Goal: Task Accomplishment & Management: Use online tool/utility

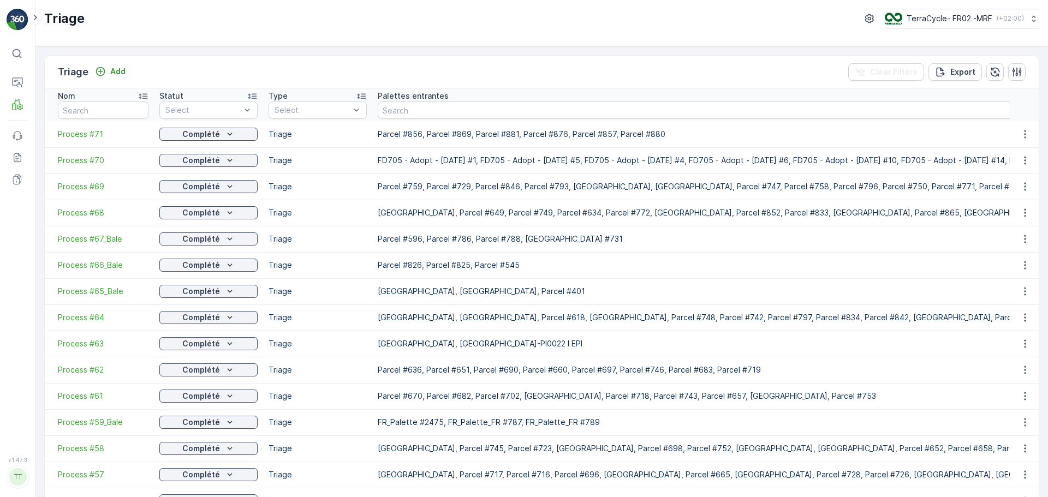
scroll to position [55, 0]
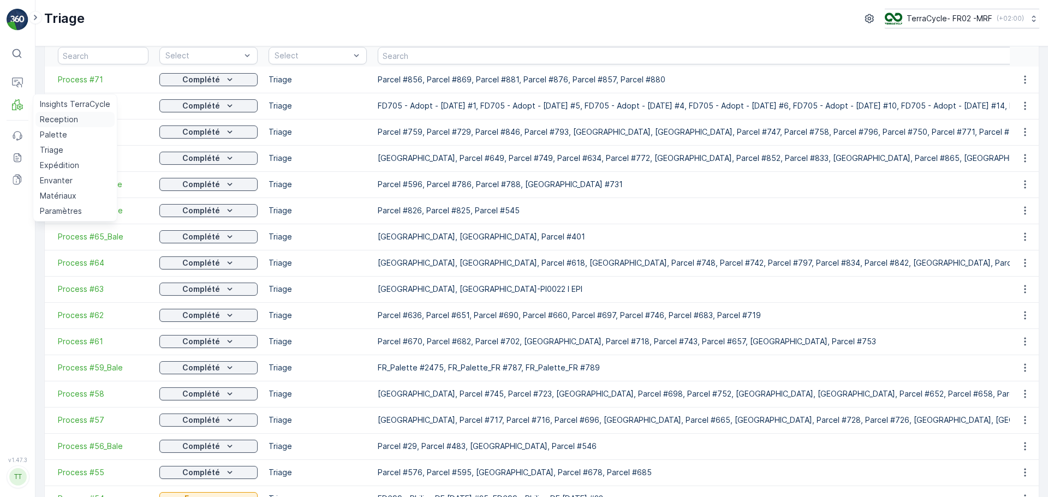
click at [66, 115] on p "Reception" at bounding box center [59, 119] width 38 height 11
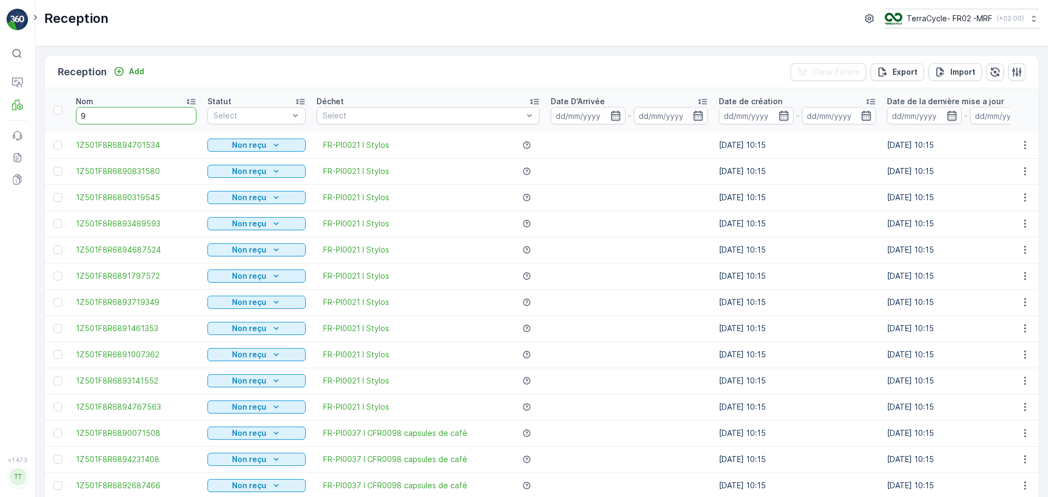
type input "98"
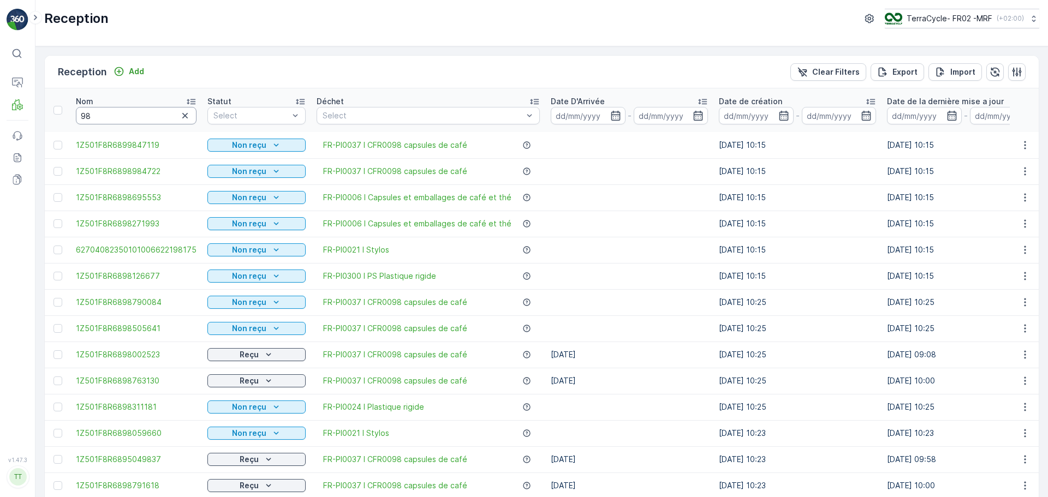
click at [129, 120] on input "98" at bounding box center [136, 115] width 121 height 17
type input "9875"
click at [116, 117] on input "9875" at bounding box center [136, 115] width 121 height 17
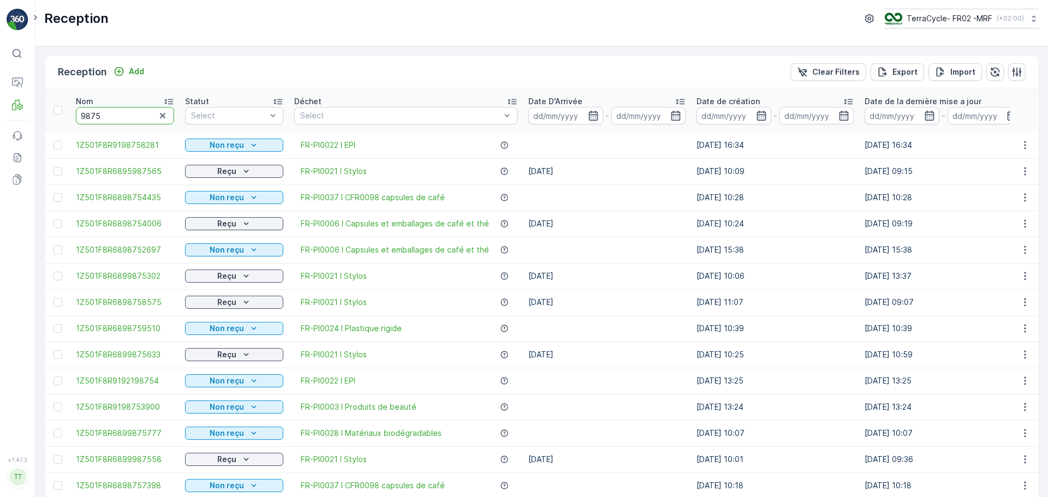
click at [116, 117] on input "9875" at bounding box center [125, 115] width 98 height 17
type input "98758575"
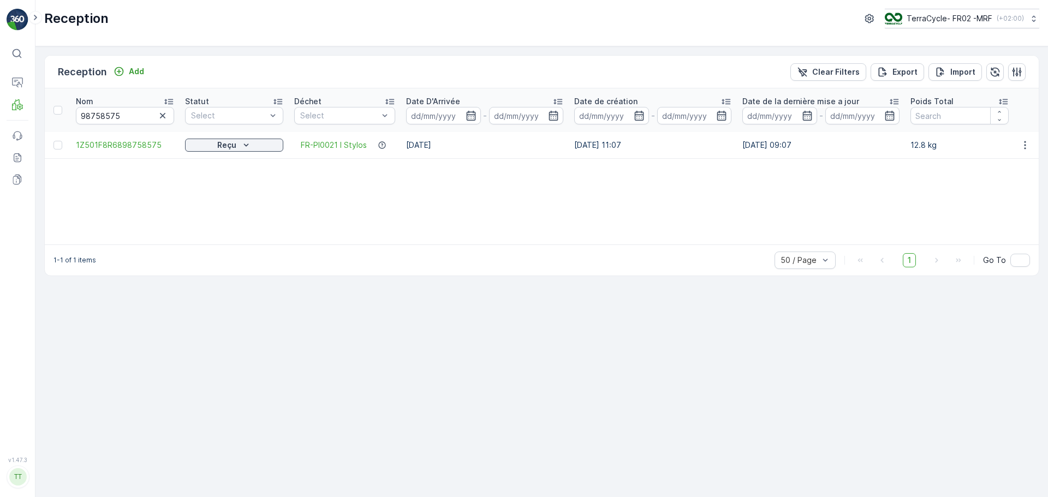
click at [174, 141] on td "1Z501F8R6898758575" at bounding box center [124, 145] width 109 height 26
drag, startPoint x: 174, startPoint y: 156, endPoint x: 71, endPoint y: 155, distance: 102.6
click at [71, 155] on td "1Z501F8R6898758575" at bounding box center [124, 145] width 109 height 26
copy span "1Z501F8R6898758575"
click at [165, 114] on icon "button" at bounding box center [162, 115] width 11 height 11
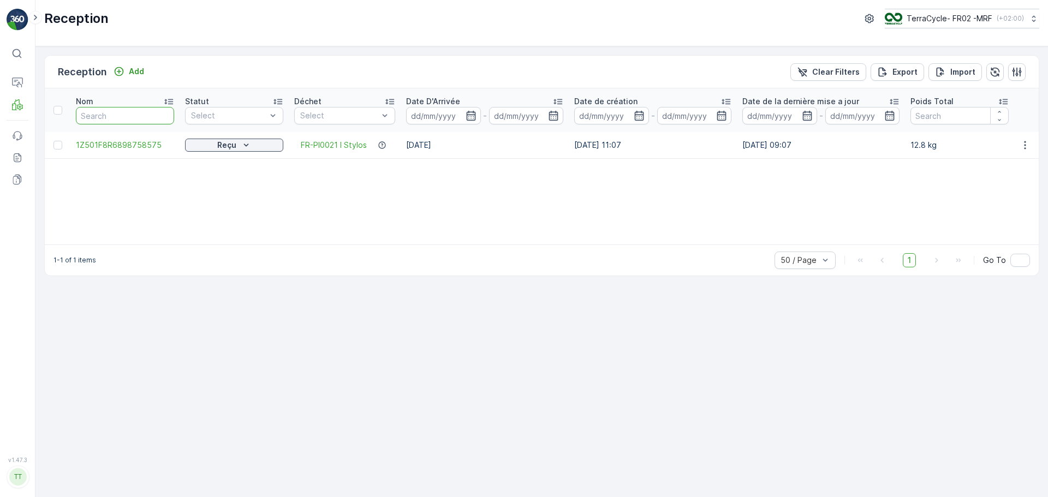
click at [114, 116] on input "text" at bounding box center [125, 115] width 98 height 17
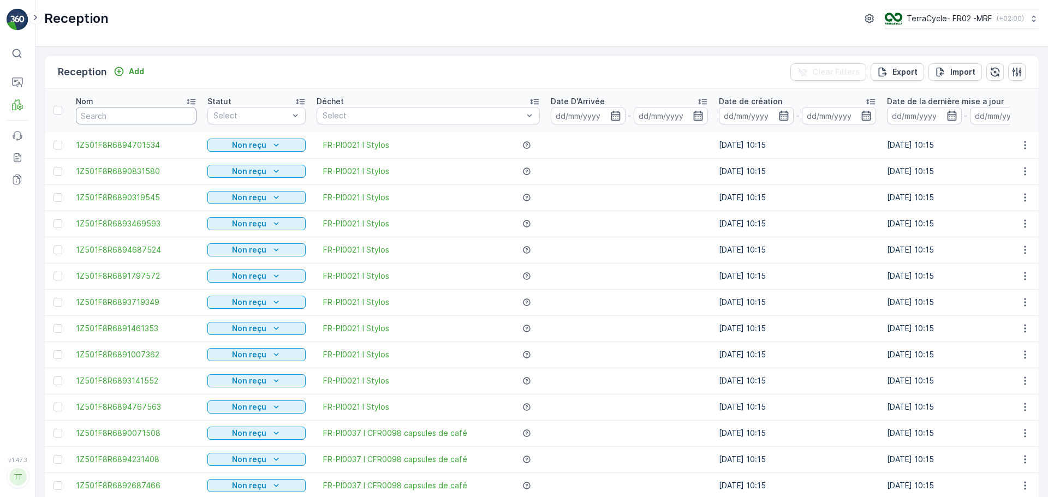
click at [114, 116] on input "text" at bounding box center [136, 115] width 121 height 17
type input "9330"
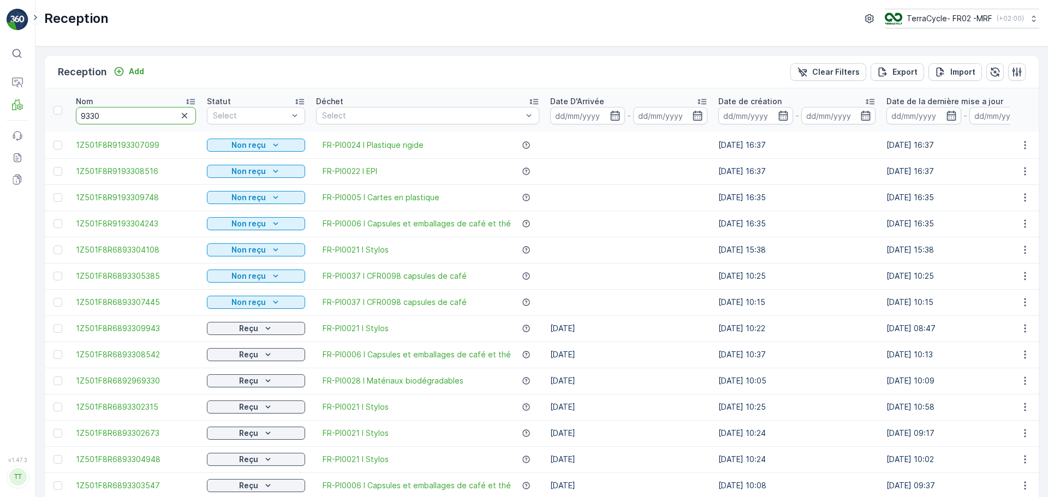
click at [121, 112] on input "9330" at bounding box center [136, 115] width 120 height 17
type input "93304108"
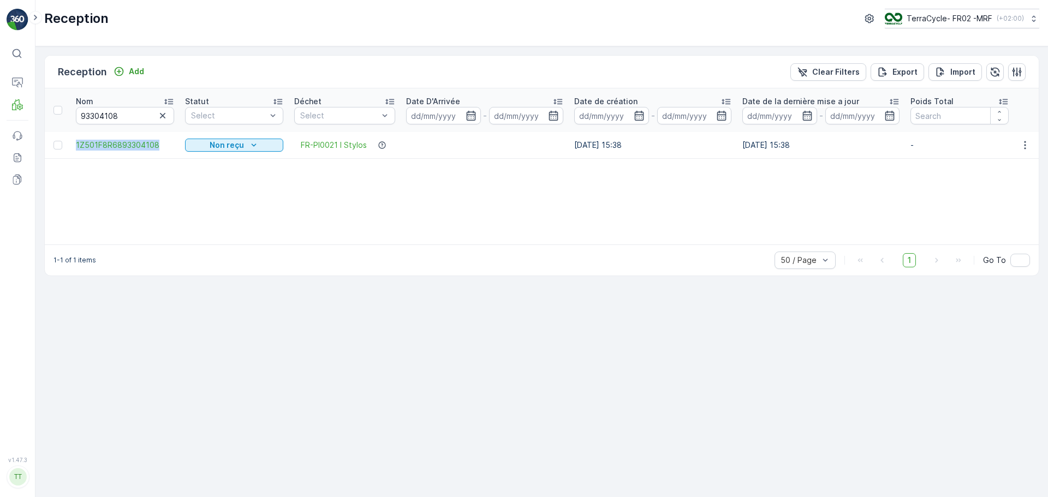
drag, startPoint x: 178, startPoint y: 148, endPoint x: 71, endPoint y: 146, distance: 107.0
click at [71, 146] on td "1Z501F8R6893304108" at bounding box center [124, 145] width 109 height 26
copy span "1Z501F8R6893304108"
click at [162, 117] on icon "button" at bounding box center [162, 115] width 5 height 5
click at [100, 117] on input "text" at bounding box center [125, 115] width 98 height 17
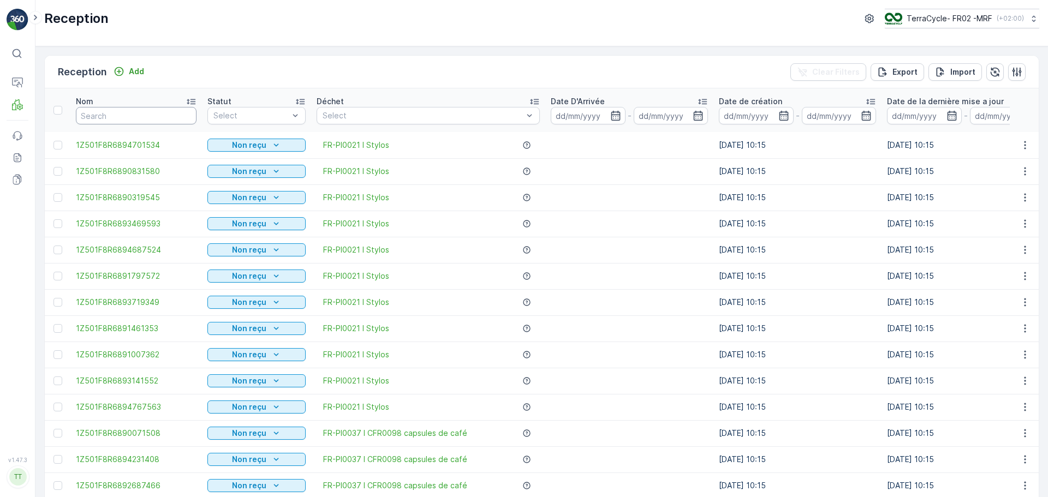
click at [100, 117] on input "text" at bounding box center [136, 115] width 121 height 17
type input "9213"
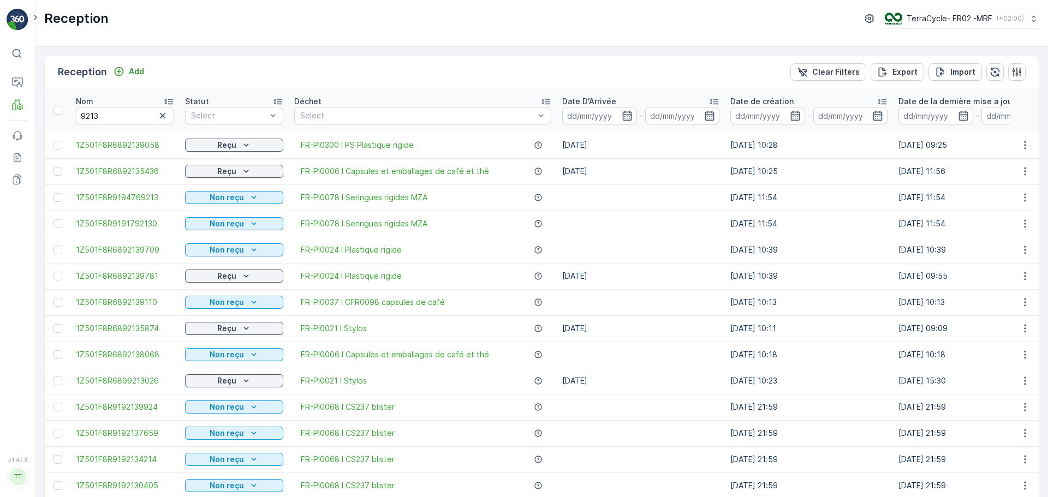
click at [143, 129] on th "Nom 9213" at bounding box center [124, 110] width 109 height 44
drag, startPoint x: 72, startPoint y: 277, endPoint x: 176, endPoint y: 277, distance: 103.7
click at [176, 277] on td "1Z501F8R6892139781" at bounding box center [124, 276] width 109 height 26
copy span "1Z501F8R6892139781"
click at [164, 109] on button "button" at bounding box center [162, 115] width 13 height 13
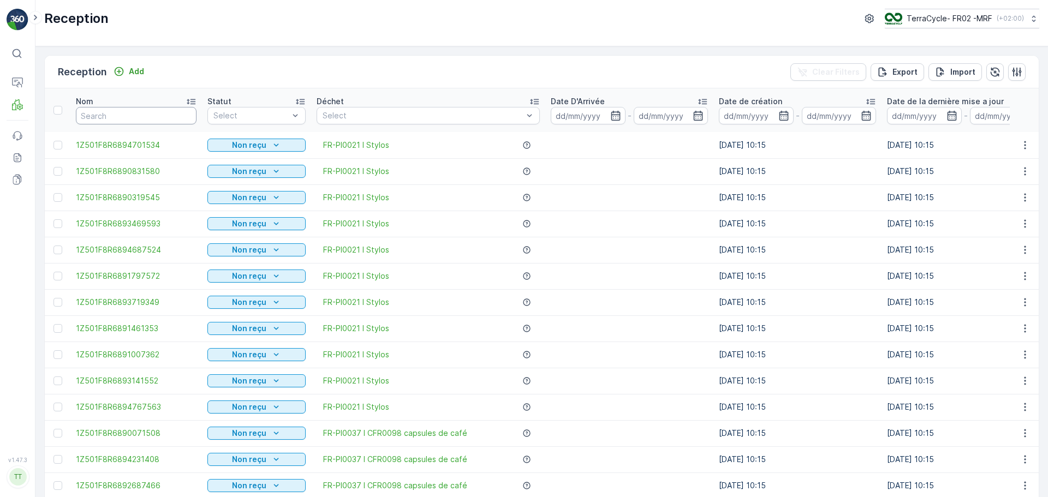
click at [82, 124] on input "text" at bounding box center [136, 115] width 121 height 17
type input "9307"
click at [133, 121] on input "9307" at bounding box center [136, 115] width 121 height 17
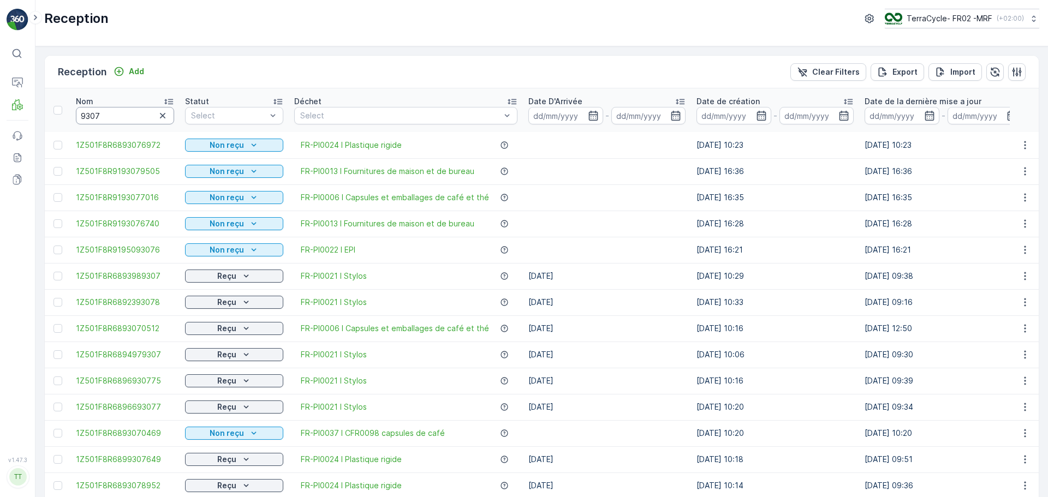
click at [133, 121] on input "9307" at bounding box center [125, 115] width 98 height 17
type input "93070512"
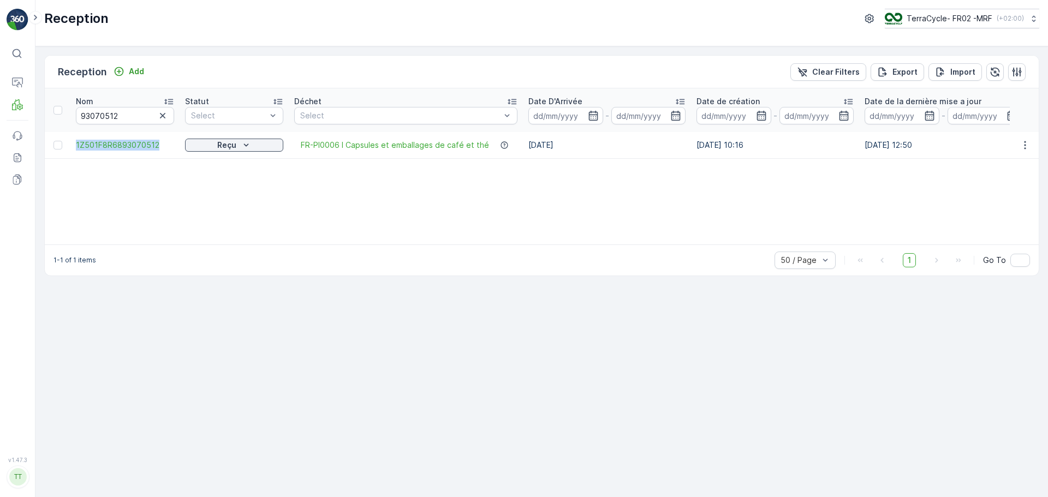
drag, startPoint x: 169, startPoint y: 157, endPoint x: 74, endPoint y: 151, distance: 95.2
click at [74, 151] on td "1Z501F8R6893070512" at bounding box center [124, 145] width 109 height 26
copy span "1Z501F8R6893070512"
click at [159, 116] on icon "button" at bounding box center [162, 115] width 11 height 11
click at [121, 120] on input "text" at bounding box center [125, 115] width 98 height 17
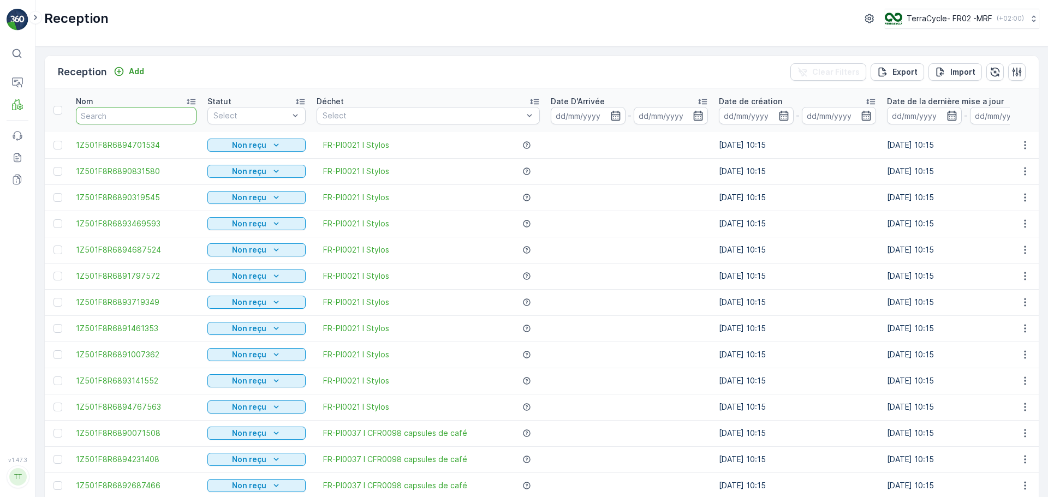
click at [118, 120] on input "text" at bounding box center [136, 115] width 121 height 17
type input "9310"
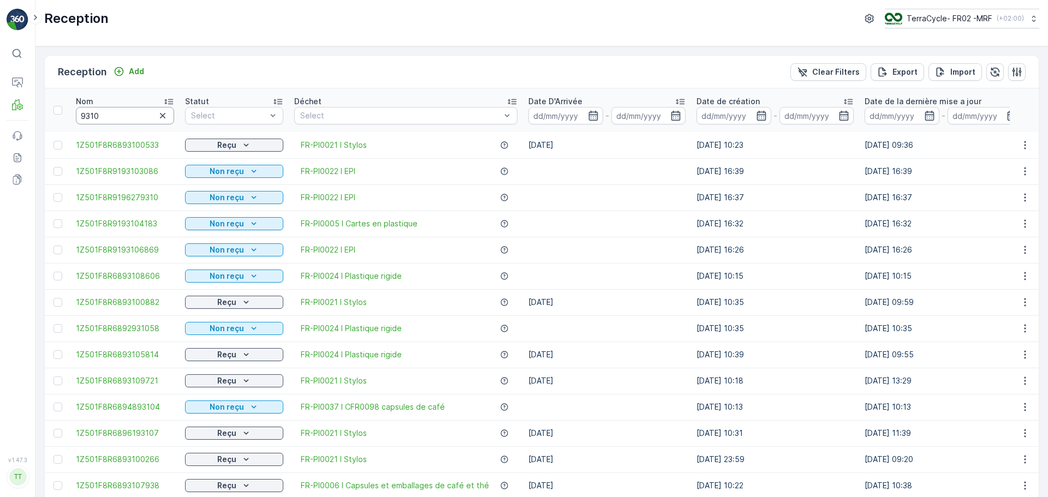
click at [121, 116] on input "9310" at bounding box center [125, 115] width 98 height 17
type input "93105814"
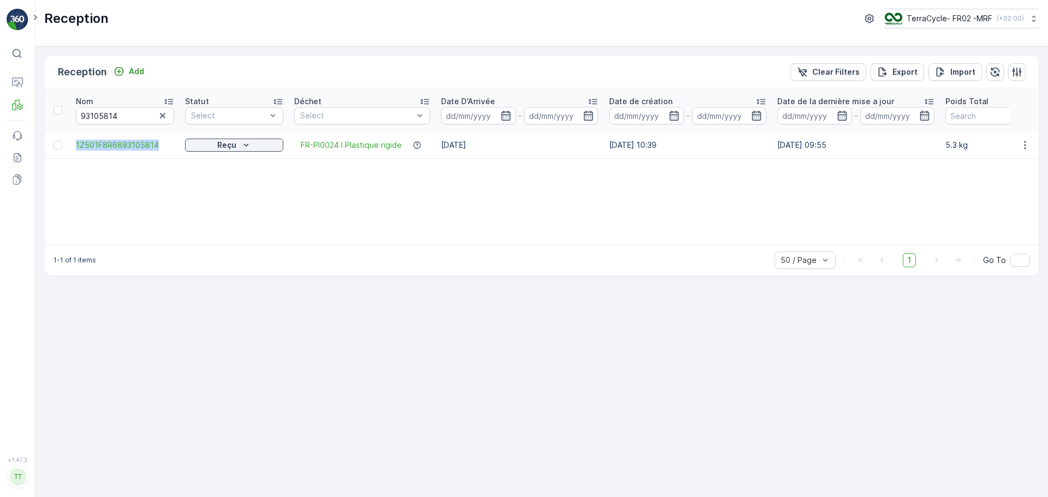
drag, startPoint x: 179, startPoint y: 142, endPoint x: 66, endPoint y: 151, distance: 113.3
click at [66, 151] on tr "1Z501F8R6893105814 Reçu FR-PI0024 I Plastique rigide 21.07.2025 07.07.2025 10:3…" at bounding box center [944, 145] width 1798 height 26
copy span "1Z501F8R6893105814"
click at [160, 117] on icon "button" at bounding box center [162, 115] width 11 height 11
click at [125, 117] on input "text" at bounding box center [125, 115] width 98 height 17
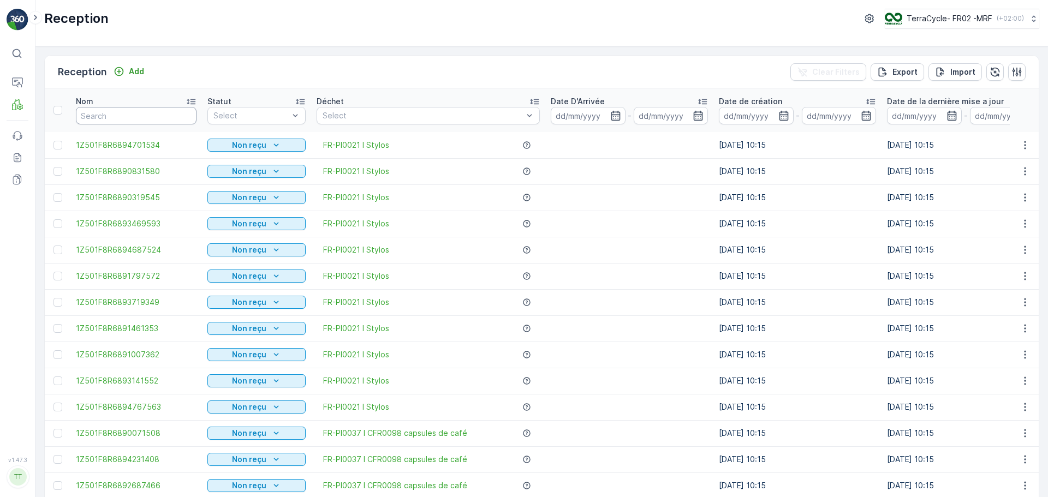
click at [125, 117] on input "text" at bounding box center [136, 115] width 121 height 17
type input "9182"
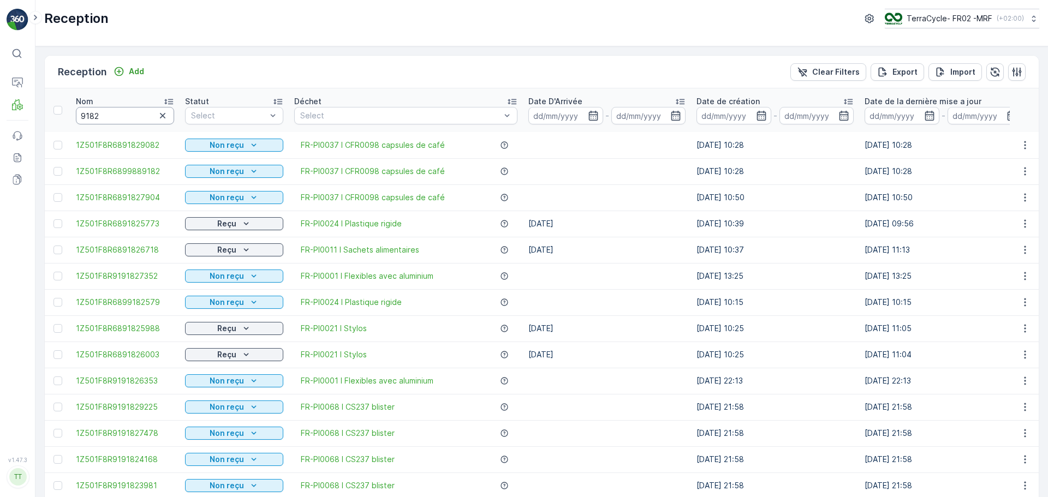
click at [120, 115] on input "9182" at bounding box center [125, 115] width 98 height 17
type input "91825773"
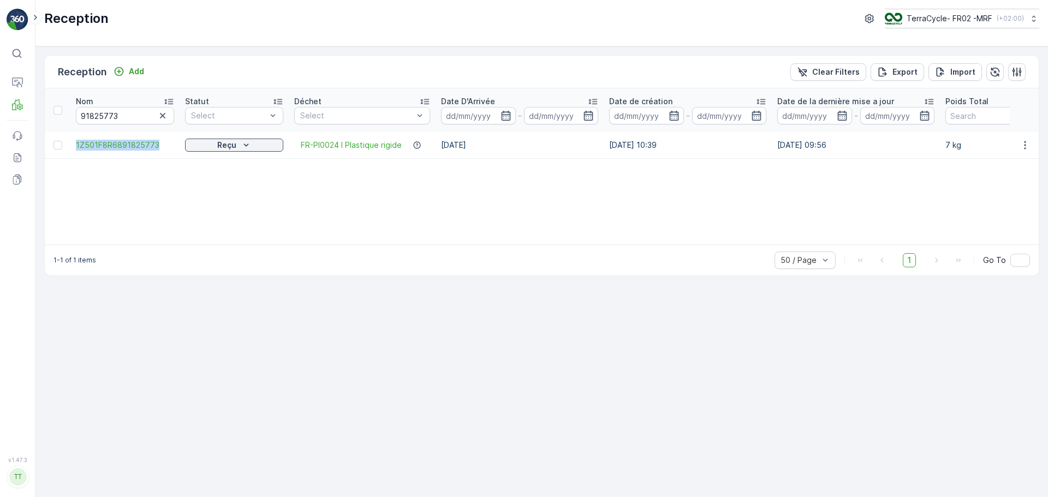
drag, startPoint x: 79, startPoint y: 147, endPoint x: 178, endPoint y: 150, distance: 99.4
click at [178, 150] on td "1Z501F8R6891825773" at bounding box center [124, 145] width 109 height 26
copy span "1Z501F8R6891825773"
click at [162, 115] on icon "button" at bounding box center [162, 115] width 5 height 5
click at [132, 121] on input "text" at bounding box center [125, 115] width 98 height 17
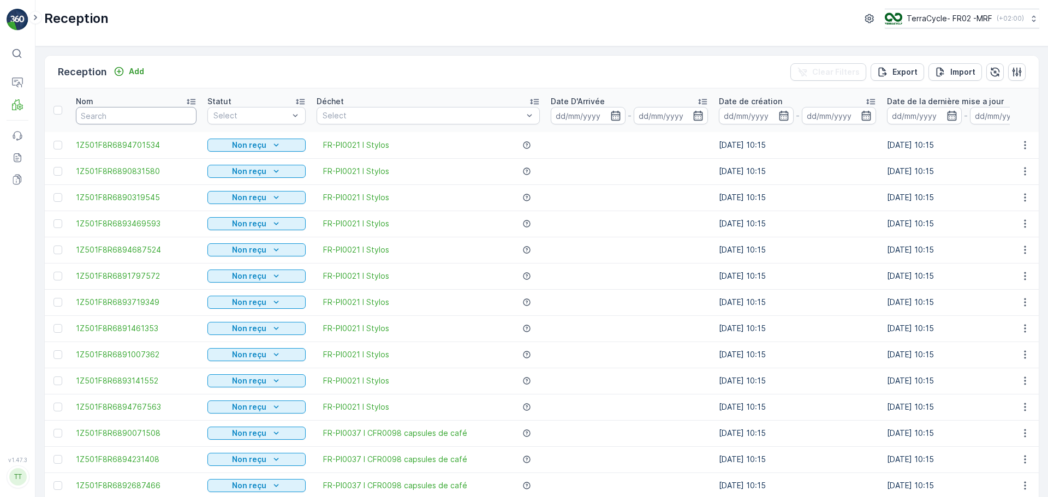
click at [139, 109] on input "text" at bounding box center [136, 115] width 121 height 17
type input "9117"
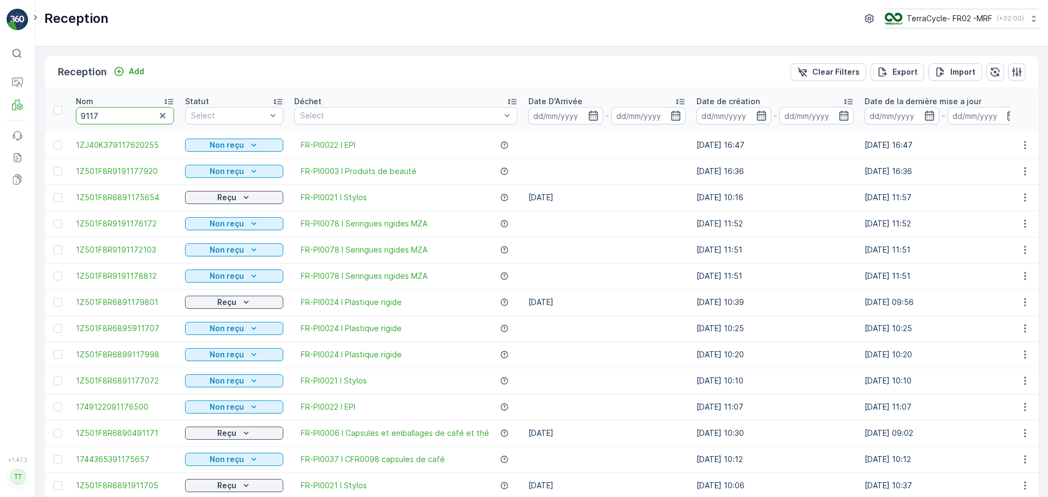
click at [139, 109] on input "9117" at bounding box center [125, 115] width 98 height 17
type input "91177729"
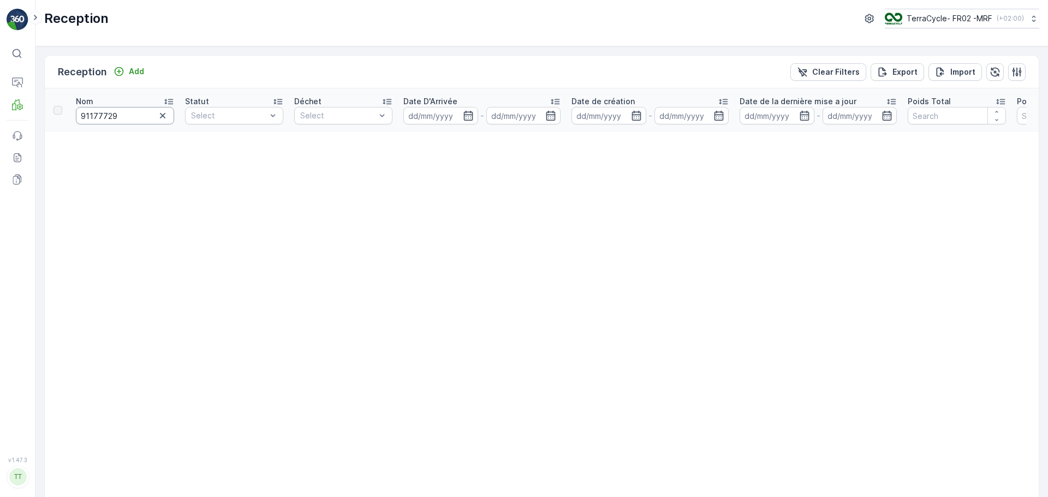
click at [94, 117] on input "91177729" at bounding box center [125, 115] width 98 height 17
click at [96, 114] on input "91177729" at bounding box center [125, 115] width 98 height 17
type input "91717729"
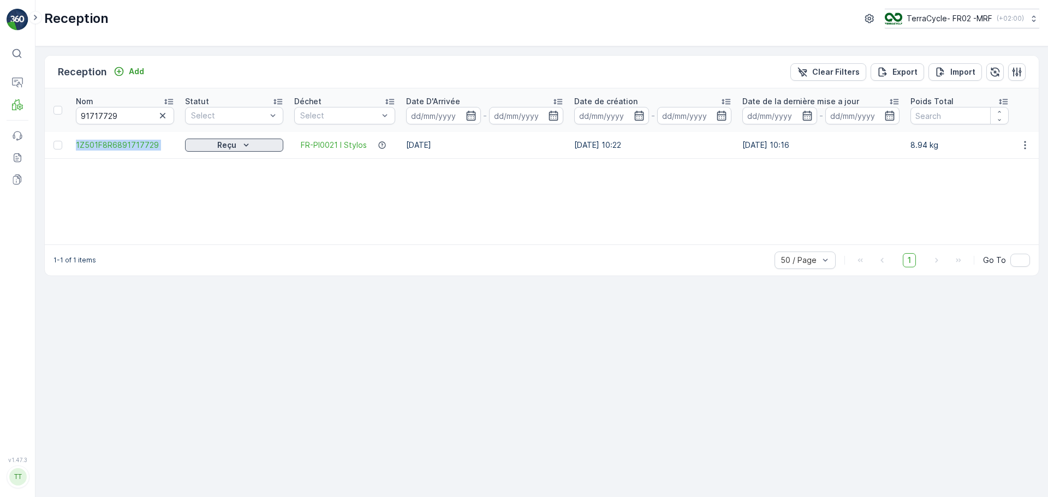
drag, startPoint x: 69, startPoint y: 144, endPoint x: 185, endPoint y: 147, distance: 115.8
click at [185, 147] on tr "1Z501F8R6891717729 Reçu FR-PI0021 I Stylos 21.07.2025 09.07.2025 10:22 21.07.20…" at bounding box center [926, 145] width 1763 height 26
copy span "1Z501F8R6891717729"
click at [162, 116] on icon "button" at bounding box center [162, 115] width 5 height 5
click at [114, 116] on input "text" at bounding box center [125, 115] width 98 height 17
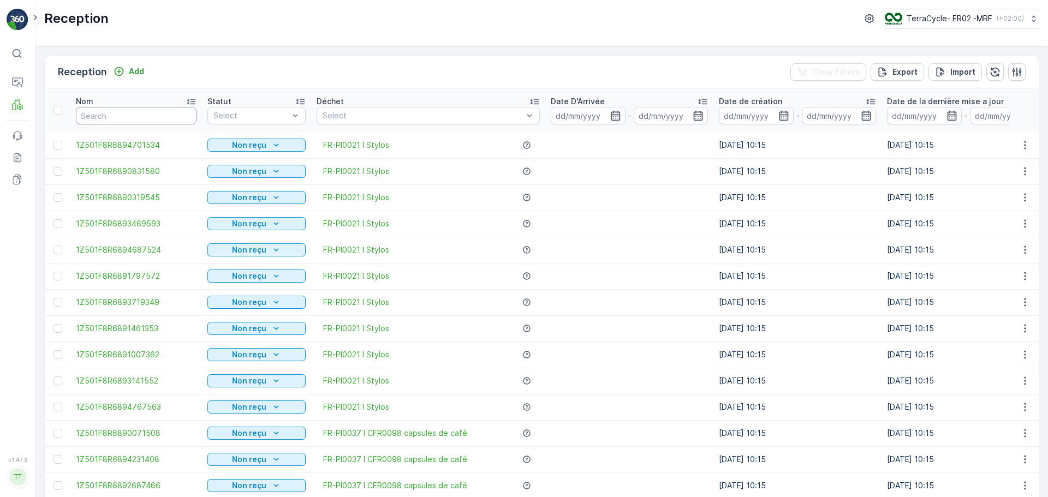
click at [114, 116] on input "text" at bounding box center [136, 115] width 121 height 17
type input "9062"
click at [142, 117] on input "9062" at bounding box center [136, 115] width 121 height 17
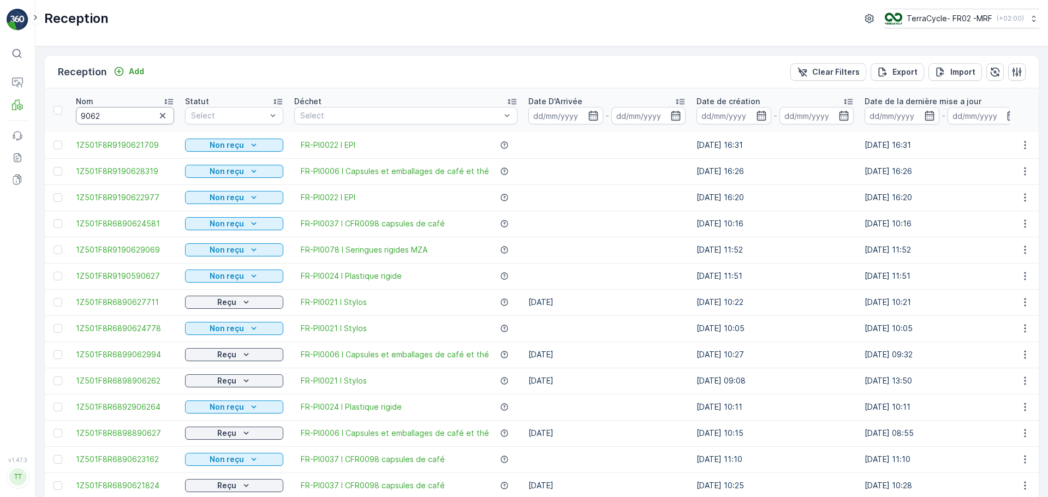
click at [139, 116] on input "9062" at bounding box center [125, 115] width 98 height 17
type input "90627711"
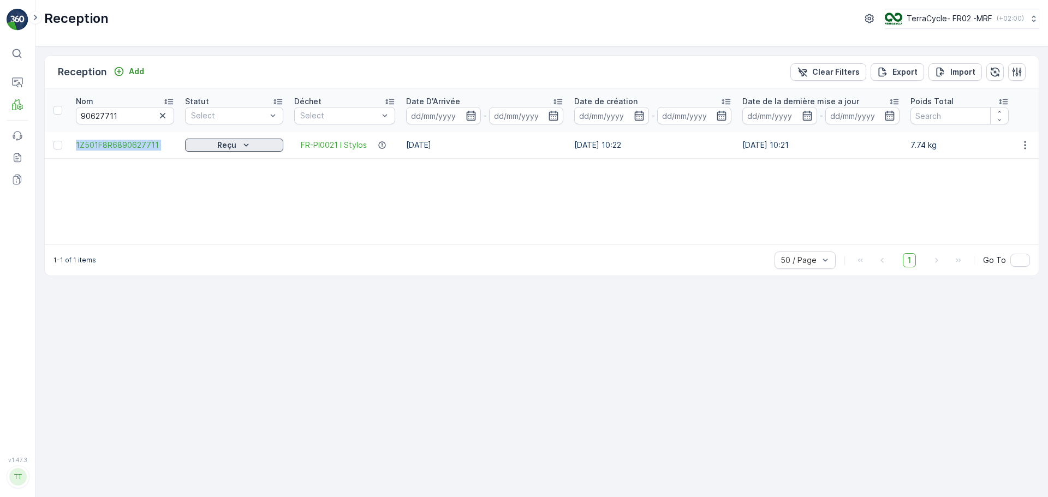
drag, startPoint x: 73, startPoint y: 146, endPoint x: 191, endPoint y: 145, distance: 117.4
click at [191, 145] on tr "1Z501F8R6890627711 Reçu FR-PI0021 I Stylos 21.07.2025 09.07.2025 10:22 21.07.20…" at bounding box center [926, 145] width 1763 height 26
copy span "1Z501F8R6890627711"
click at [162, 114] on icon "button" at bounding box center [162, 115] width 11 height 11
click at [102, 115] on input "text" at bounding box center [125, 115] width 98 height 17
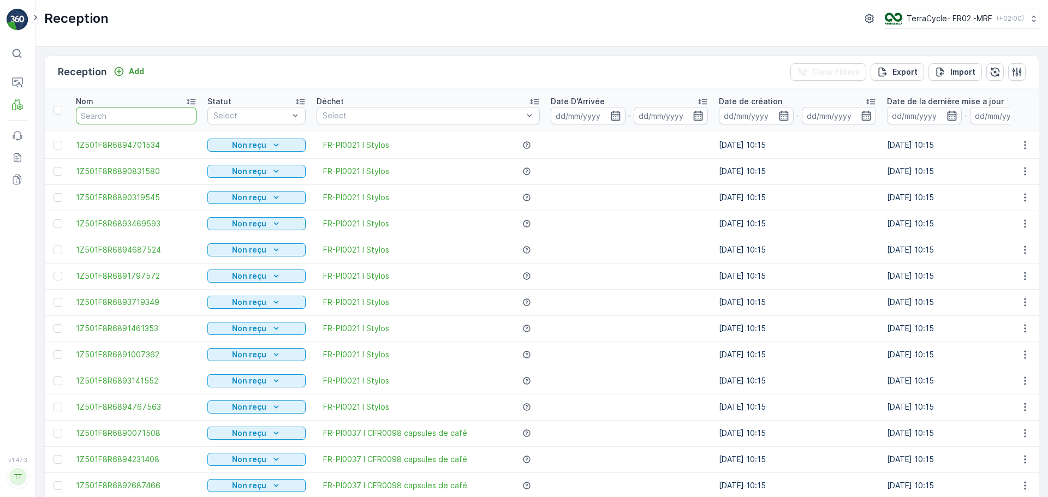
click at [106, 115] on input "text" at bounding box center [136, 115] width 121 height 17
type input "9117"
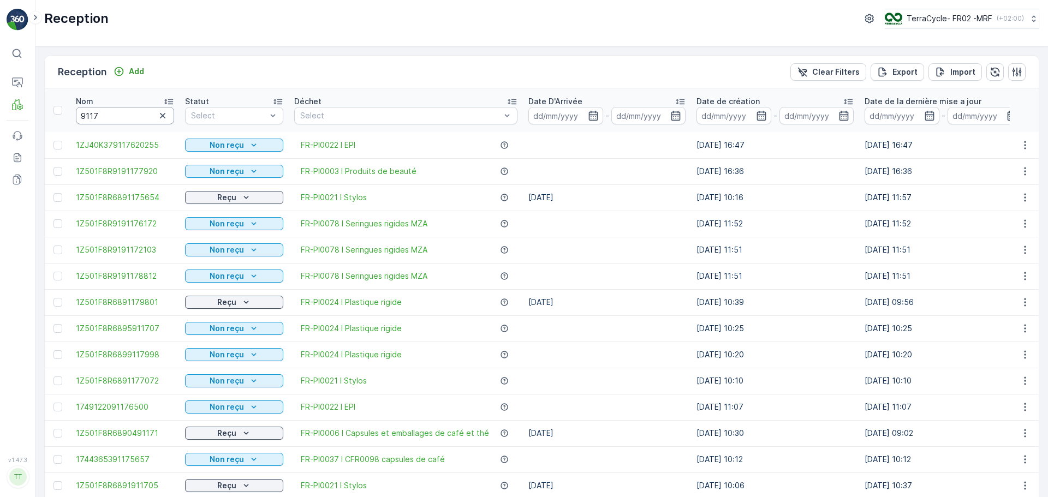
click at [108, 115] on input "9117" at bounding box center [125, 115] width 98 height 17
type input "91179801"
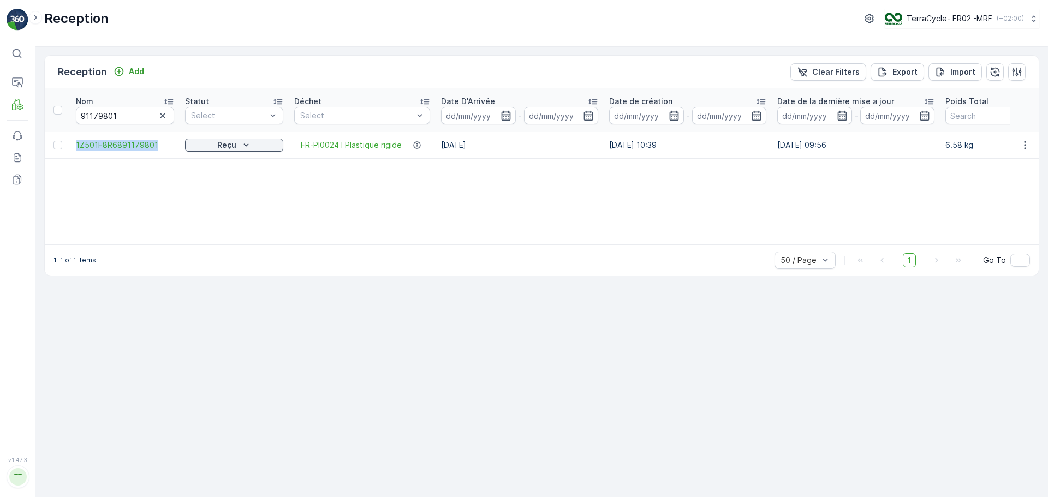
drag, startPoint x: 68, startPoint y: 143, endPoint x: 165, endPoint y: 152, distance: 98.2
click at [165, 152] on tr "1Z501F8R6891179801 Reçu FR-PI0024 I Plastique rigide 21.07.2025 07.07.2025 10:3…" at bounding box center [944, 145] width 1798 height 26
copy span "1Z501F8R6891179801"
click at [161, 116] on icon "button" at bounding box center [162, 115] width 11 height 11
click at [104, 117] on input "text" at bounding box center [125, 115] width 98 height 17
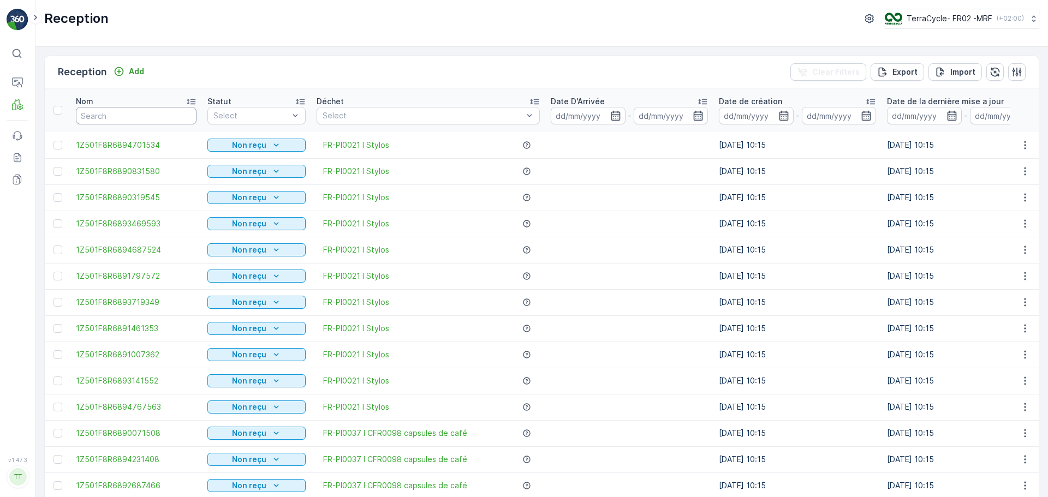
click at [104, 117] on input "text" at bounding box center [136, 115] width 121 height 17
type input "9713"
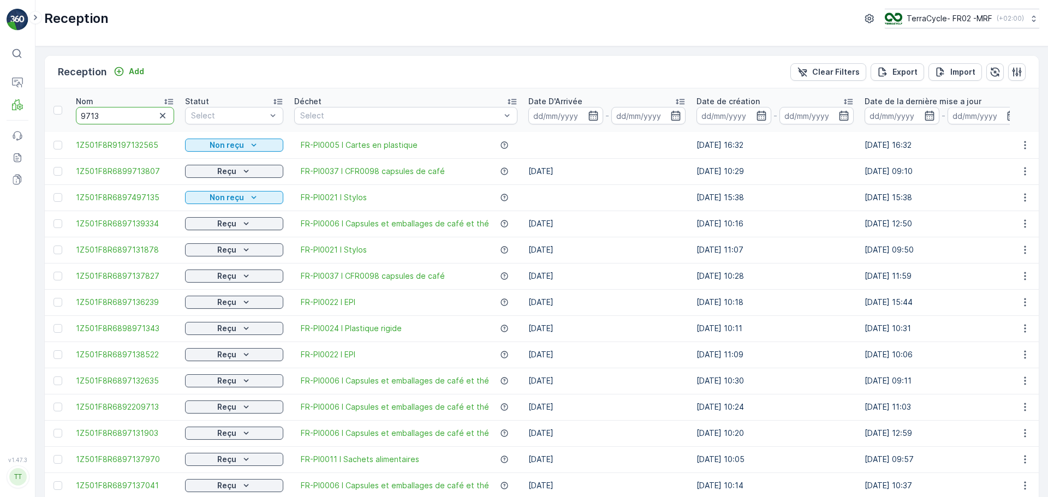
click at [128, 120] on input "9713" at bounding box center [125, 115] width 98 height 17
type input "97137827"
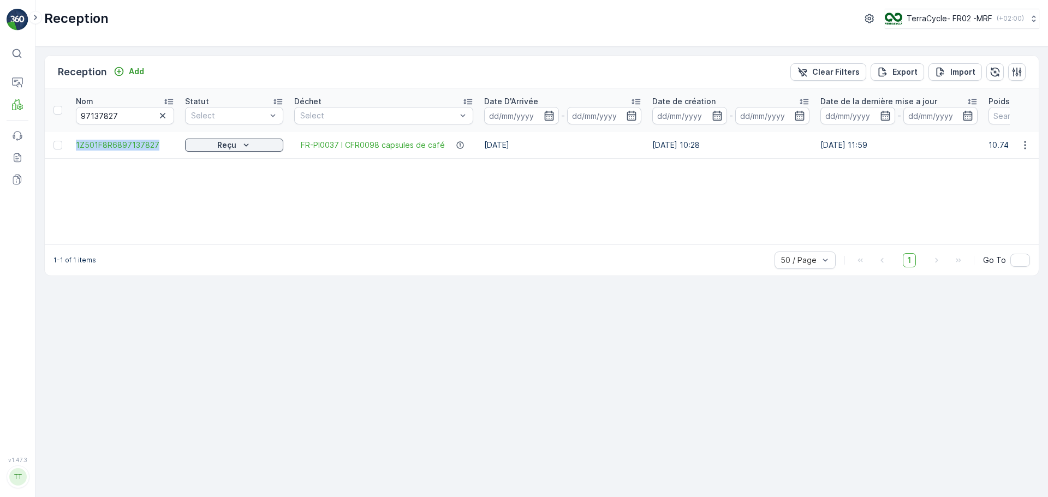
drag, startPoint x: 69, startPoint y: 144, endPoint x: 161, endPoint y: 151, distance: 92.6
click at [161, 151] on tr "1Z501F8R6897137827 Reçu FR-PI0037 I CFR0098 capsules de café 23.07.2025 10.07.2…" at bounding box center [965, 145] width 1841 height 26
copy span "1Z501F8R6897137827"
click at [164, 118] on icon "button" at bounding box center [162, 115] width 11 height 11
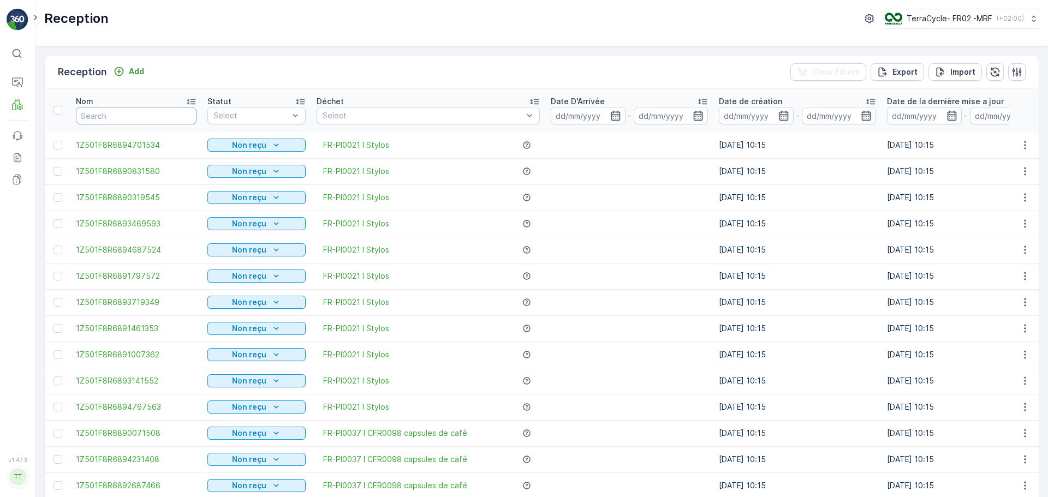
click at [141, 109] on input "text" at bounding box center [136, 115] width 121 height 17
type input "98"
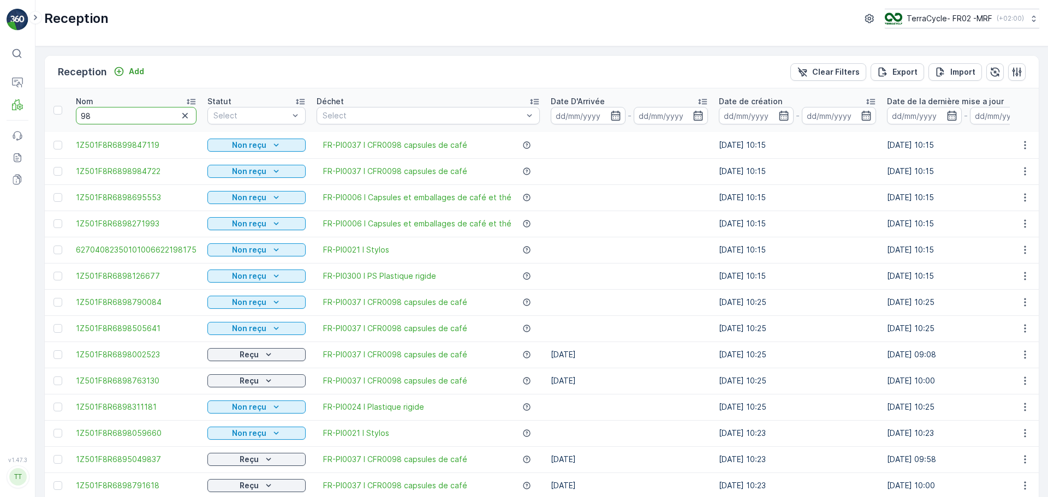
click at [141, 109] on input "98" at bounding box center [136, 115] width 121 height 17
type input "9848"
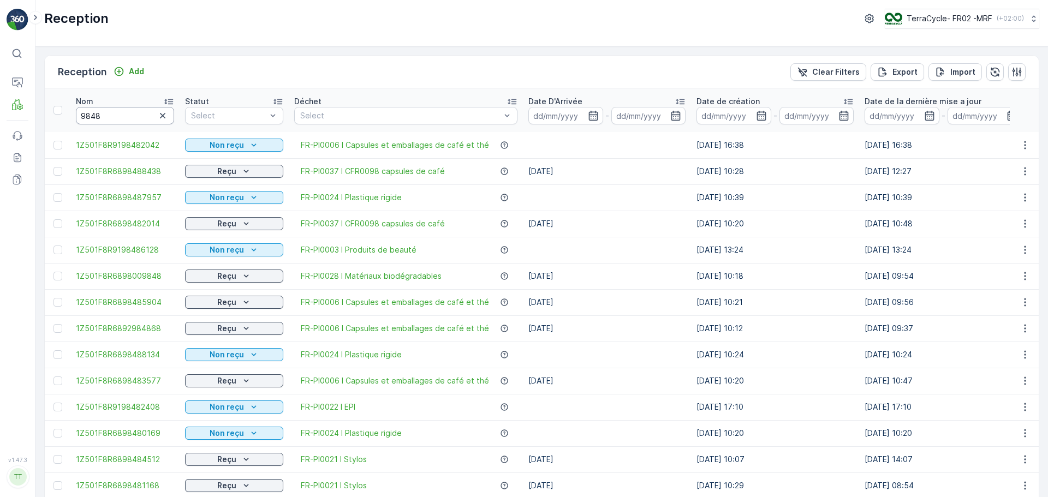
click at [141, 109] on input "9848" at bounding box center [125, 115] width 98 height 17
type input "98488438"
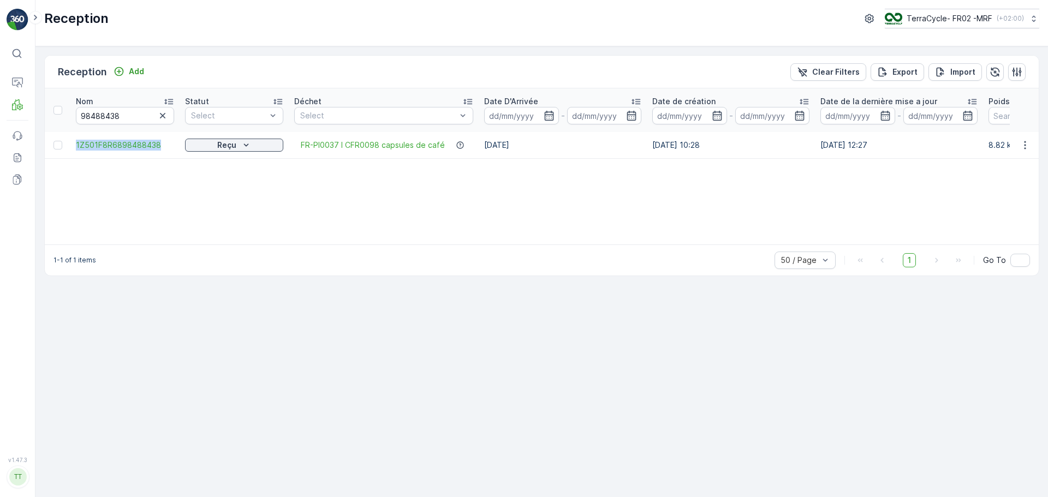
drag, startPoint x: 70, startPoint y: 142, endPoint x: 176, endPoint y: 144, distance: 105.4
click at [176, 144] on tr "1Z501F8R6898488438 Reçu FR-PI0037 I CFR0098 capsules de café 23.07.2025 10.07.2…" at bounding box center [965, 145] width 1841 height 26
click at [165, 109] on button "button" at bounding box center [162, 115] width 13 height 13
click at [122, 121] on input "text" at bounding box center [125, 115] width 98 height 17
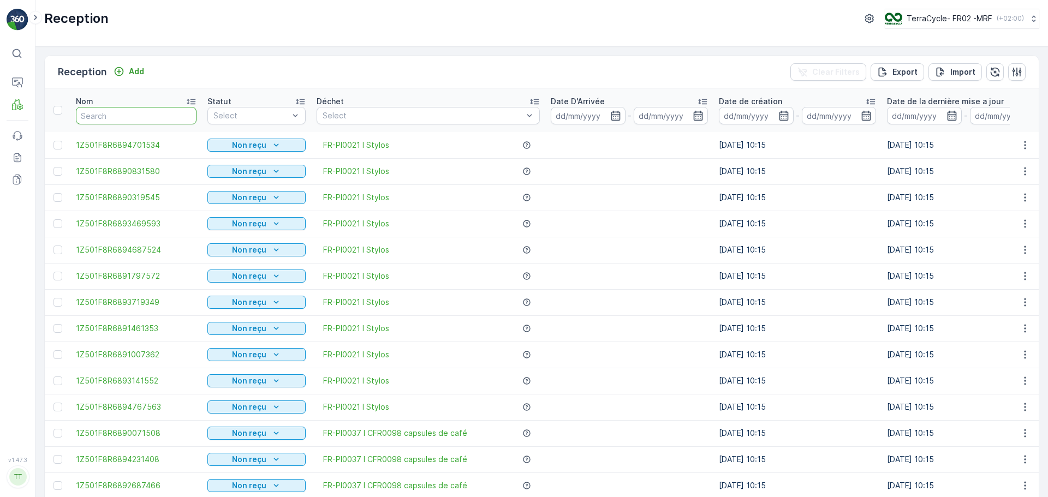
click at [117, 120] on input "text" at bounding box center [136, 115] width 121 height 17
type input "94"
click at [117, 120] on input "943" at bounding box center [136, 115] width 121 height 17
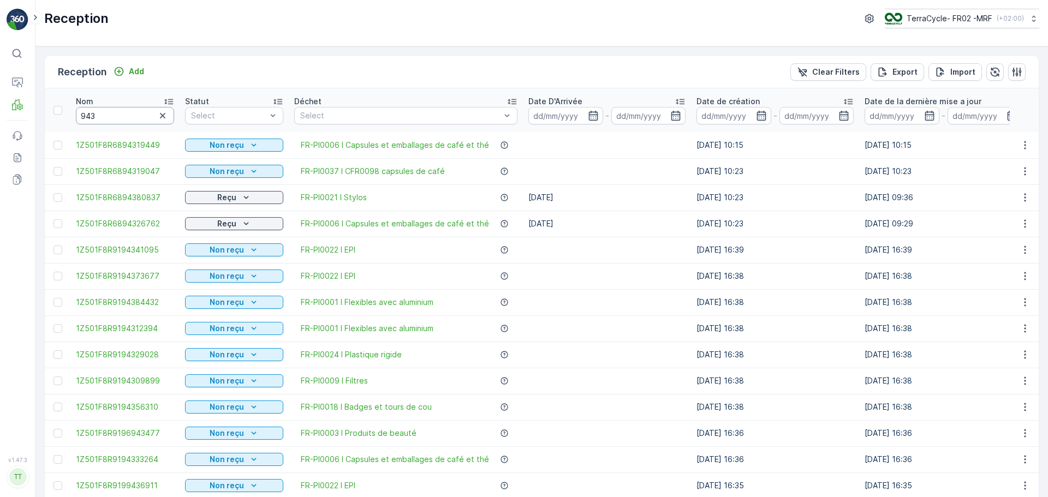
click at [117, 120] on input "943" at bounding box center [125, 115] width 98 height 17
type input "9431"
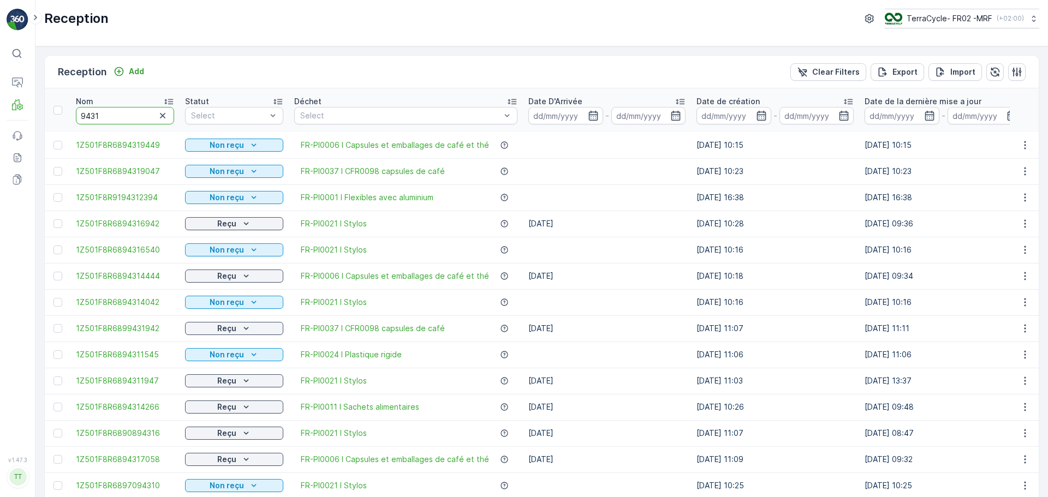
click at [114, 118] on input "9431" at bounding box center [125, 115] width 98 height 17
type input "94311947"
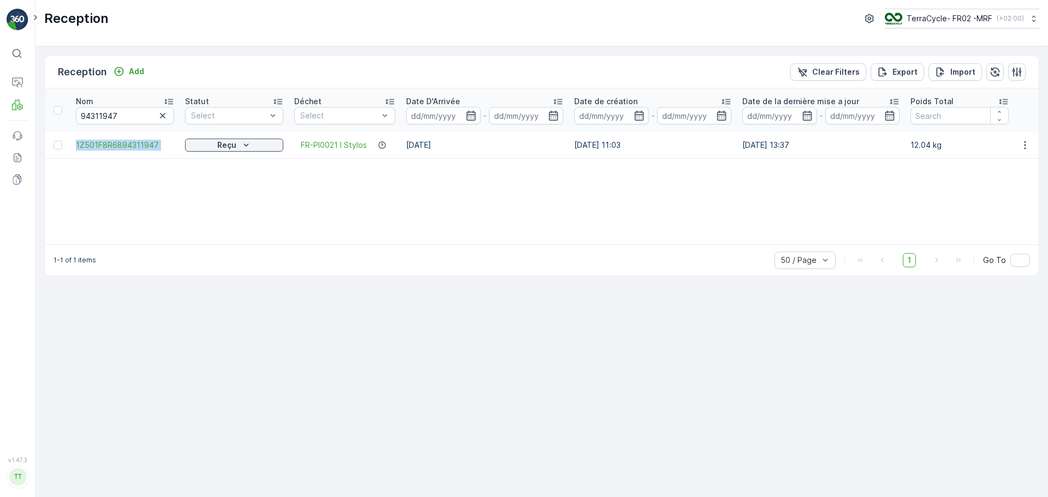
drag, startPoint x: 73, startPoint y: 141, endPoint x: 180, endPoint y: 150, distance: 107.4
click at [180, 150] on tr "1Z501F8R6894311947 Reçu FR-PI0021 I Stylos 21.07.2025 14.07.2025 11:03 21.07.20…" at bounding box center [926, 145] width 1763 height 26
click at [161, 115] on icon "button" at bounding box center [162, 115] width 11 height 11
click at [117, 117] on input "text" at bounding box center [125, 115] width 98 height 17
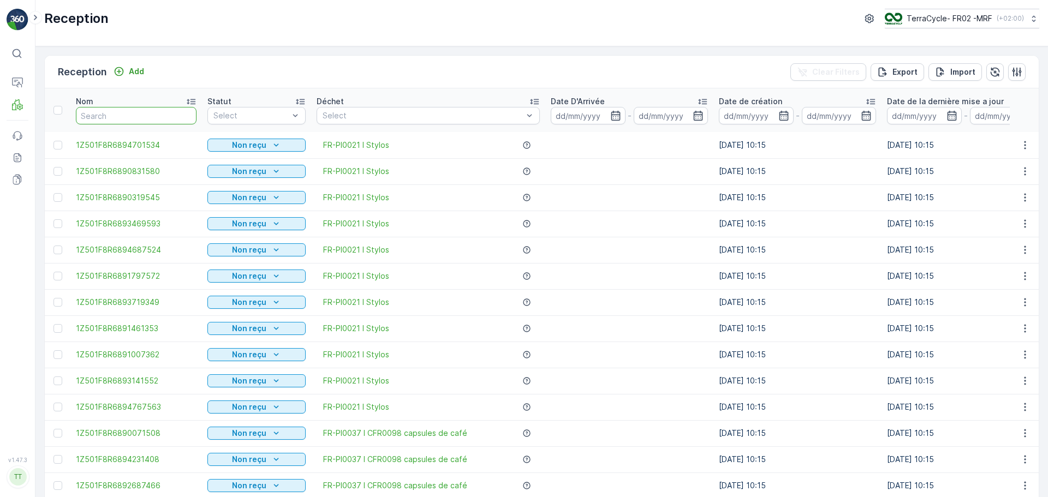
click at [117, 117] on input "text" at bounding box center [136, 115] width 121 height 17
type input "95"
click at [103, 112] on input "954" at bounding box center [136, 115] width 121 height 17
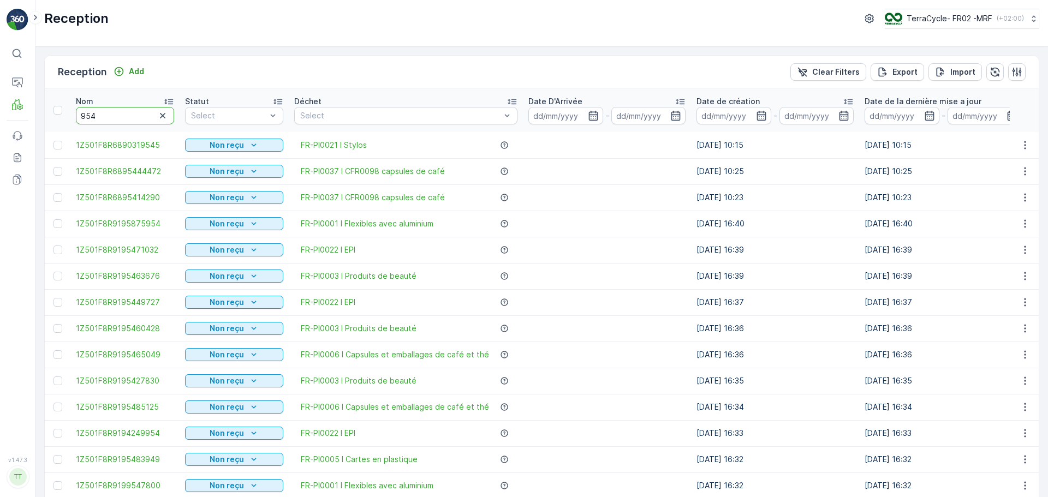
click at [103, 112] on input "954" at bounding box center [125, 115] width 98 height 17
type input "9545"
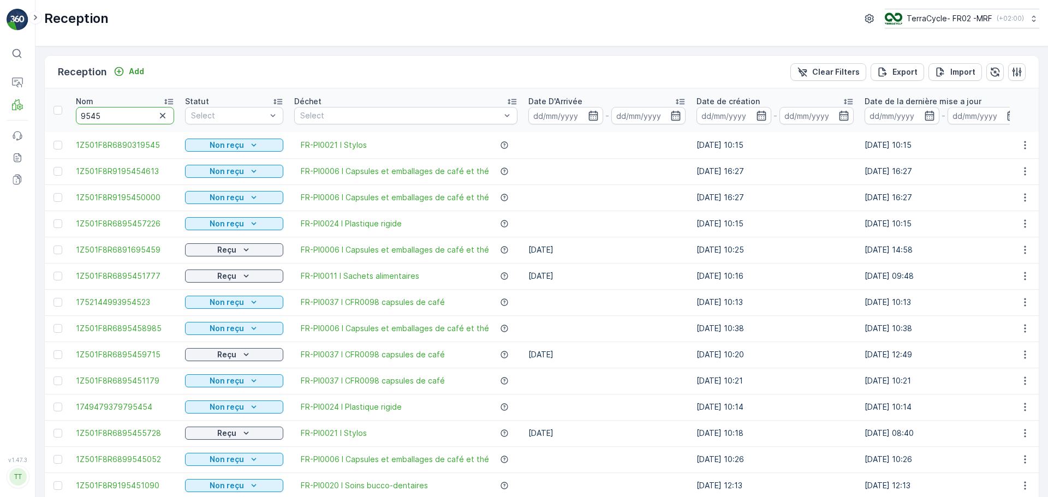
click at [109, 116] on input "9545" at bounding box center [125, 115] width 98 height 17
type input "95451777"
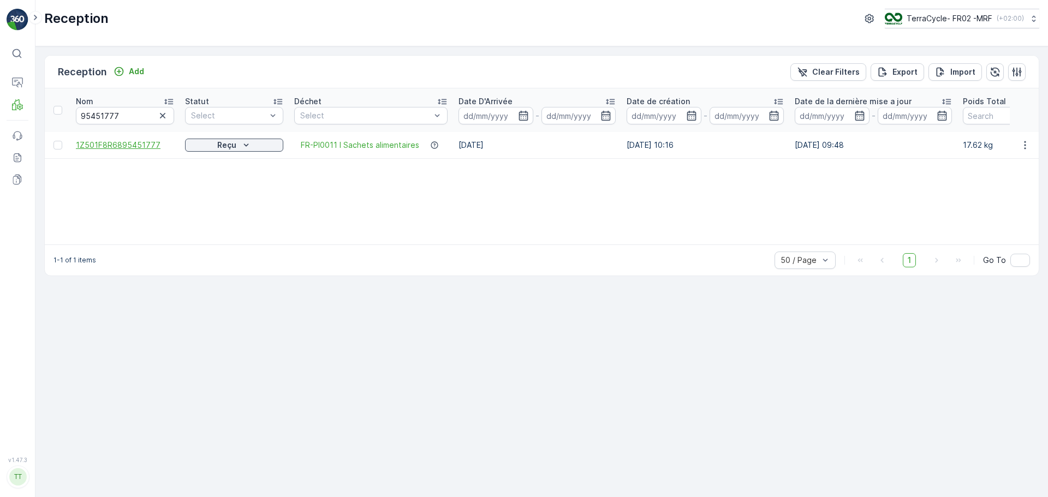
drag, startPoint x: 64, startPoint y: 142, endPoint x: 88, endPoint y: 144, distance: 24.1
click at [88, 144] on tr "1Z501F8R6895451777 Reçu FR-PI0011 I Sachets alimentaires 21.07.2025 16.07.2025 …" at bounding box center [953, 145] width 1816 height 26
drag, startPoint x: 73, startPoint y: 141, endPoint x: 187, endPoint y: 145, distance: 114.7
click at [187, 145] on tr "1Z501F8R6895451777 Reçu FR-PI0011 I Sachets alimentaires 21.07.2025 16.07.2025 …" at bounding box center [953, 145] width 1816 height 26
click at [162, 119] on icon "button" at bounding box center [162, 115] width 11 height 11
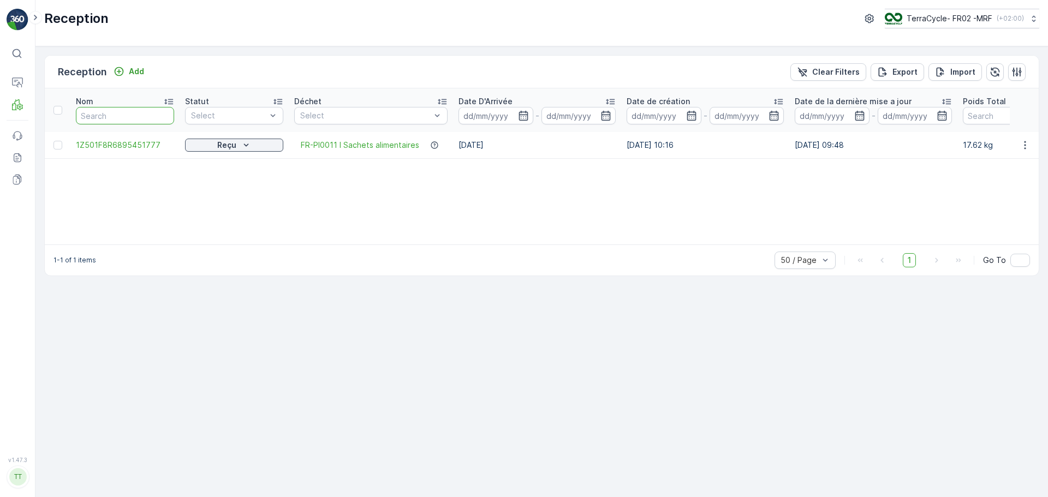
click at [122, 122] on input "text" at bounding box center [125, 115] width 98 height 17
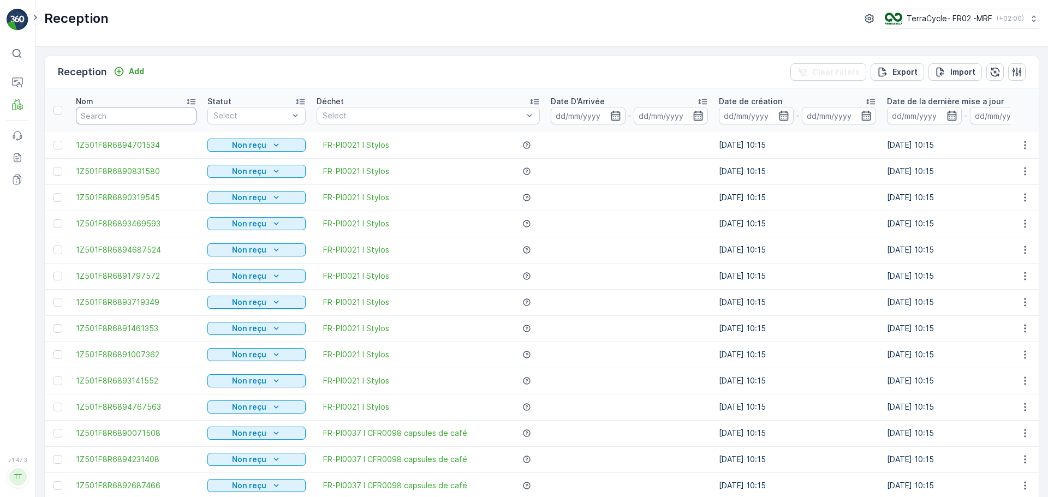
click at [122, 122] on input "text" at bounding box center [136, 115] width 121 height 17
type input "9381"
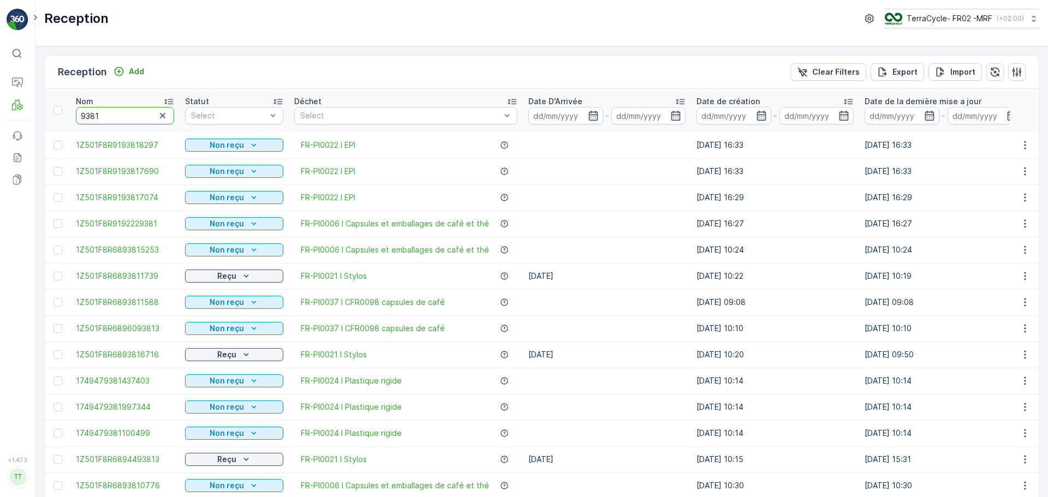
click at [127, 111] on input "9381" at bounding box center [125, 115] width 98 height 17
type input "93811739"
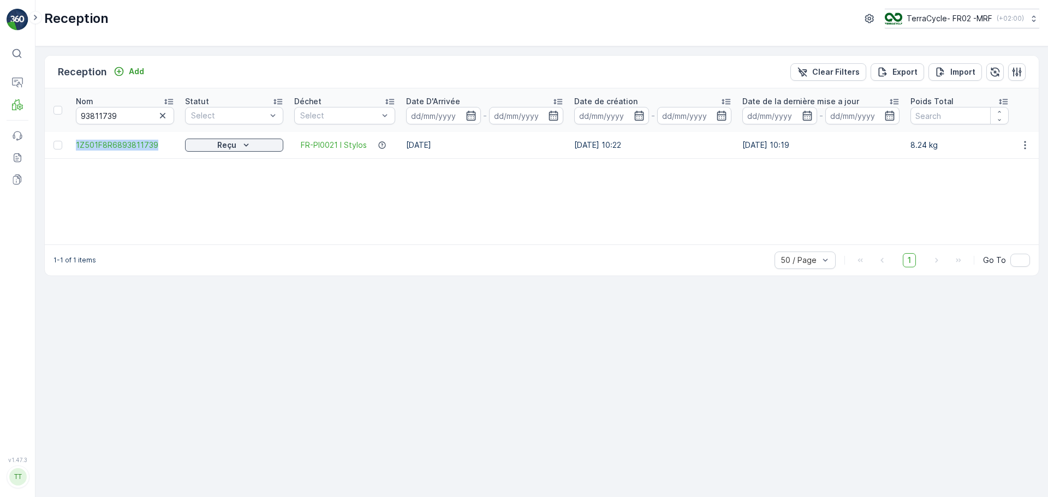
drag, startPoint x: 72, startPoint y: 144, endPoint x: 174, endPoint y: 151, distance: 102.3
click at [174, 151] on td "1Z501F8R6893811739" at bounding box center [124, 145] width 109 height 26
click at [162, 114] on icon "button" at bounding box center [162, 115] width 11 height 11
click at [133, 120] on input "text" at bounding box center [125, 115] width 98 height 17
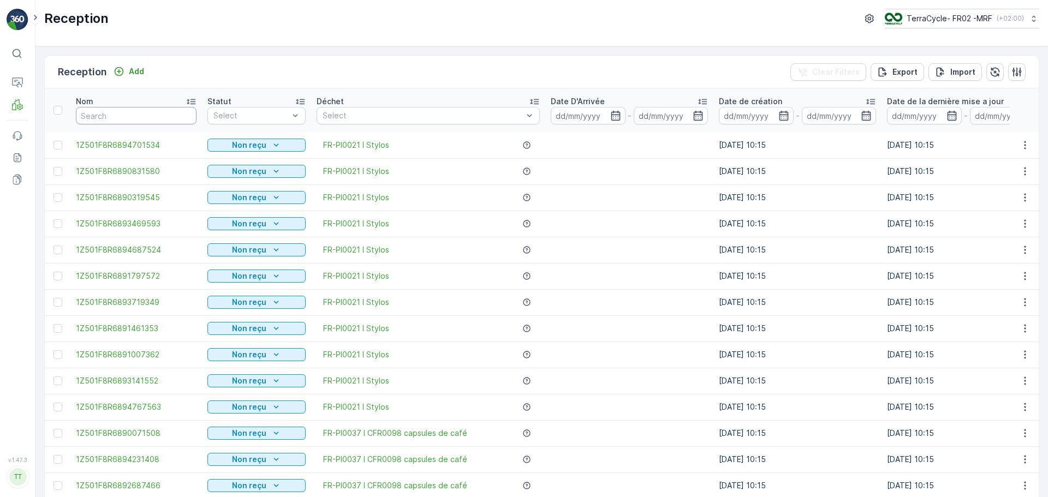
click at [133, 120] on input "text" at bounding box center [136, 115] width 121 height 17
type input "9949"
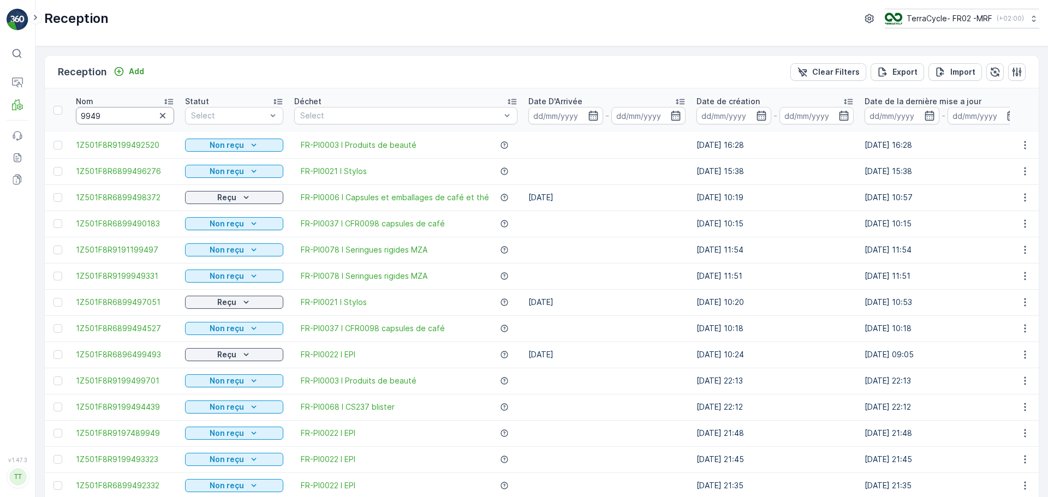
click at [132, 121] on input "9949" at bounding box center [125, 115] width 98 height 17
type input "99496276"
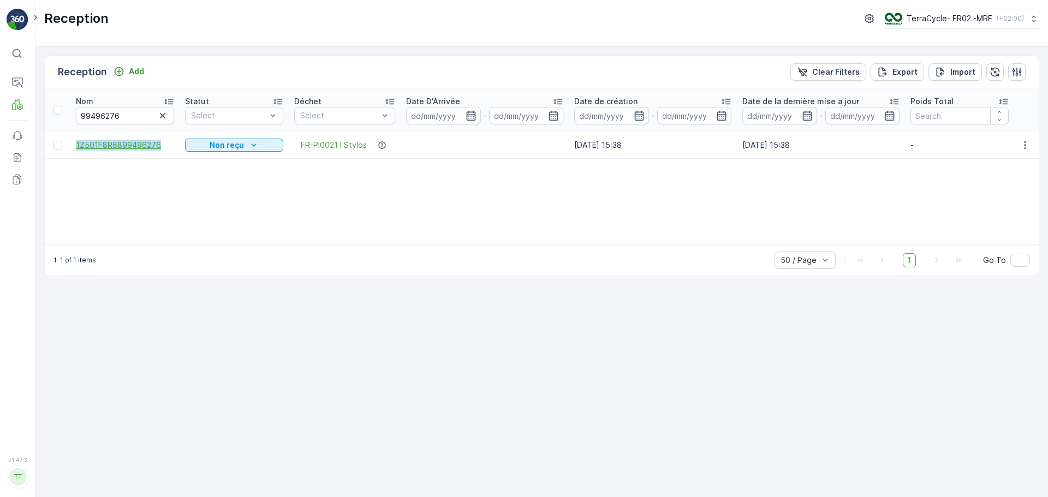
drag, startPoint x: 67, startPoint y: 142, endPoint x: 164, endPoint y: 142, distance: 97.2
click at [164, 142] on tr "1Z501F8R6899496276 Non reçu FR-PI0021 I Stylos 23.07.2025 15:38 23.07.2025 15:3…" at bounding box center [926, 145] width 1763 height 26
click at [153, 115] on input "99496276" at bounding box center [125, 115] width 98 height 17
click at [166, 112] on icon "button" at bounding box center [162, 115] width 11 height 11
click at [128, 120] on input "text" at bounding box center [125, 115] width 98 height 17
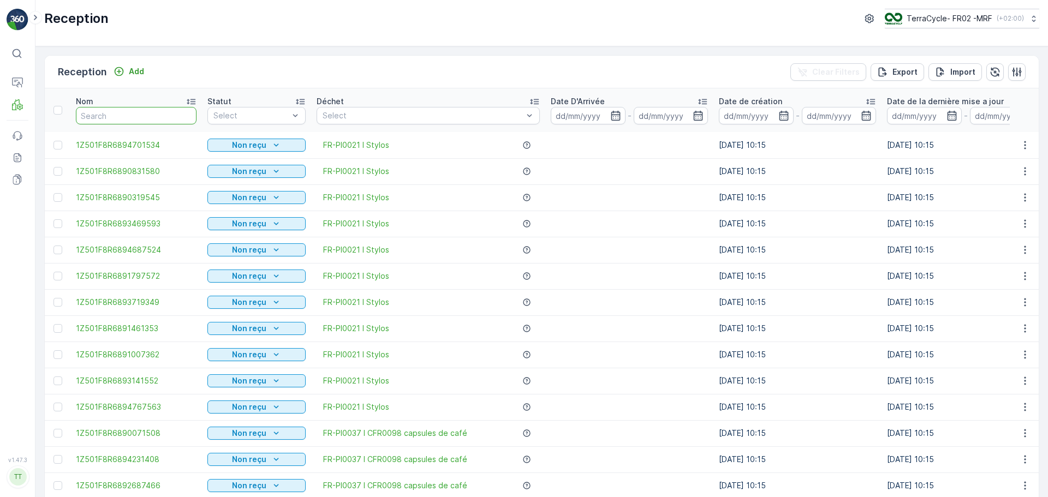
click at [128, 120] on input "text" at bounding box center [136, 115] width 121 height 17
type input "9908"
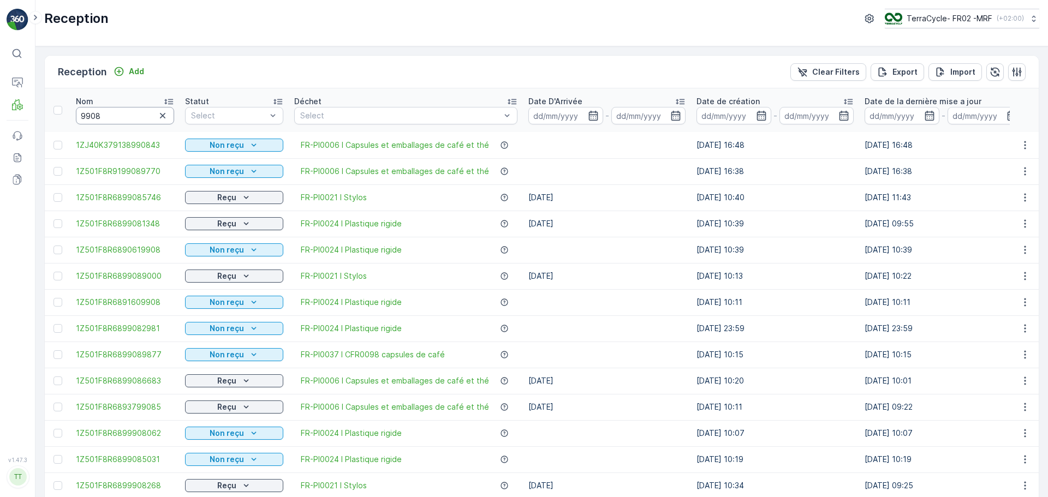
click at [126, 117] on input "9908" at bounding box center [125, 115] width 98 height 17
type input "99081348"
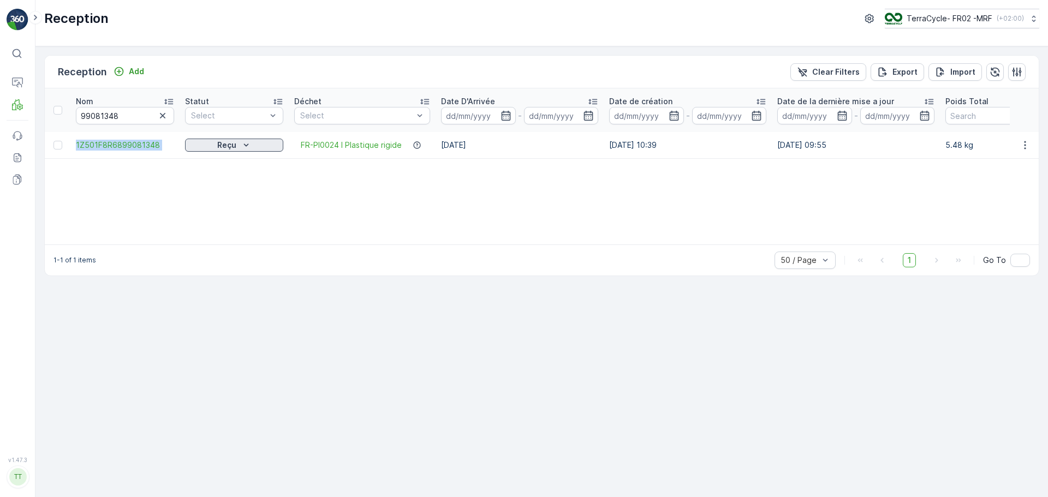
drag, startPoint x: 72, startPoint y: 142, endPoint x: 188, endPoint y: 143, distance: 115.7
click at [188, 143] on tr "1Z501F8R6899081348 Reçu FR-PI0024 I Plastique rigide 21.07.2025 07.07.2025 10:3…" at bounding box center [944, 145] width 1798 height 26
click at [162, 115] on icon "button" at bounding box center [162, 115] width 5 height 5
click at [127, 121] on input "text" at bounding box center [125, 115] width 98 height 17
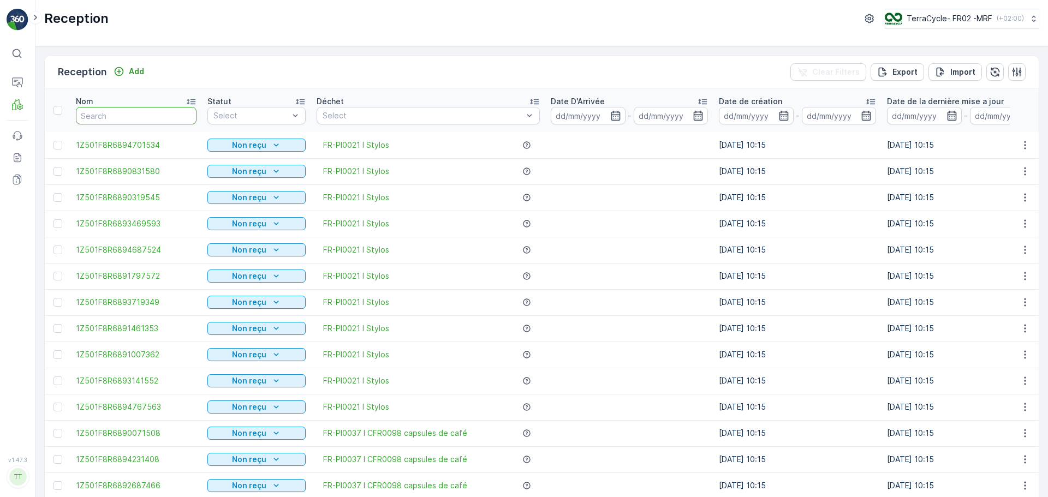
click at [177, 115] on input "text" at bounding box center [136, 115] width 121 height 17
type input "9890"
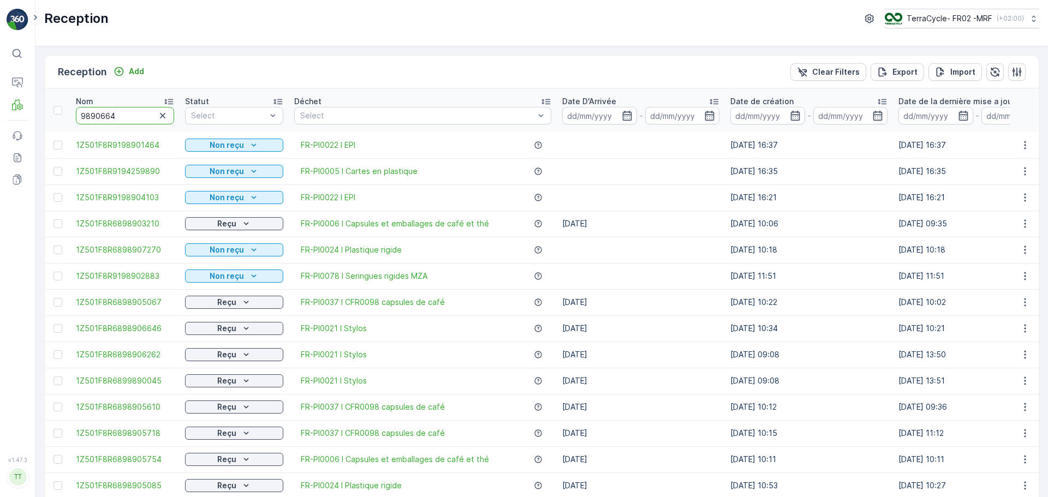
type input "98906646"
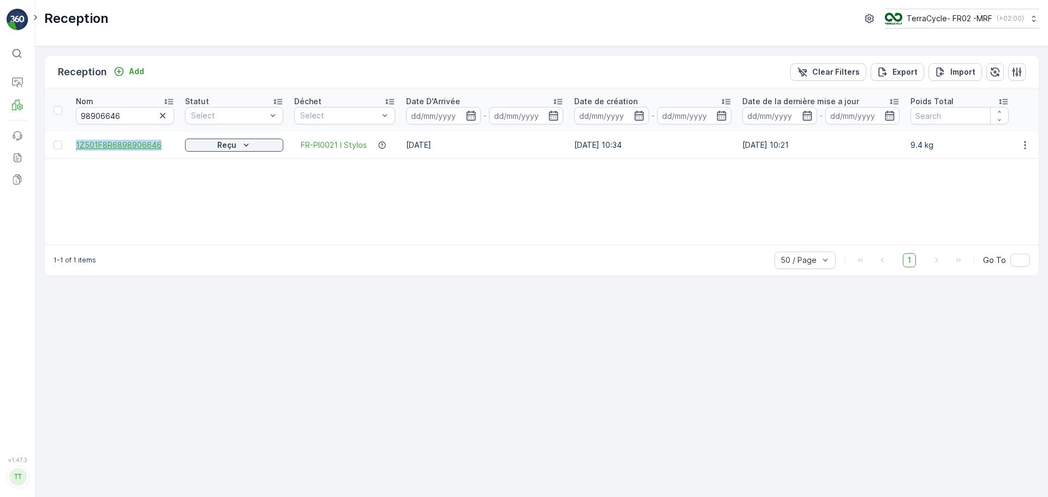
drag, startPoint x: 70, startPoint y: 145, endPoint x: 168, endPoint y: 148, distance: 97.8
click at [168, 148] on tr "1Z501F8R6898906646 Reçu FR-PI0021 I Stylos 21.07.2025 08.07.2025 10:34 21.07.20…" at bounding box center [926, 145] width 1763 height 26
click at [167, 112] on icon "button" at bounding box center [162, 115] width 11 height 11
click at [104, 119] on input "text" at bounding box center [125, 115] width 98 height 17
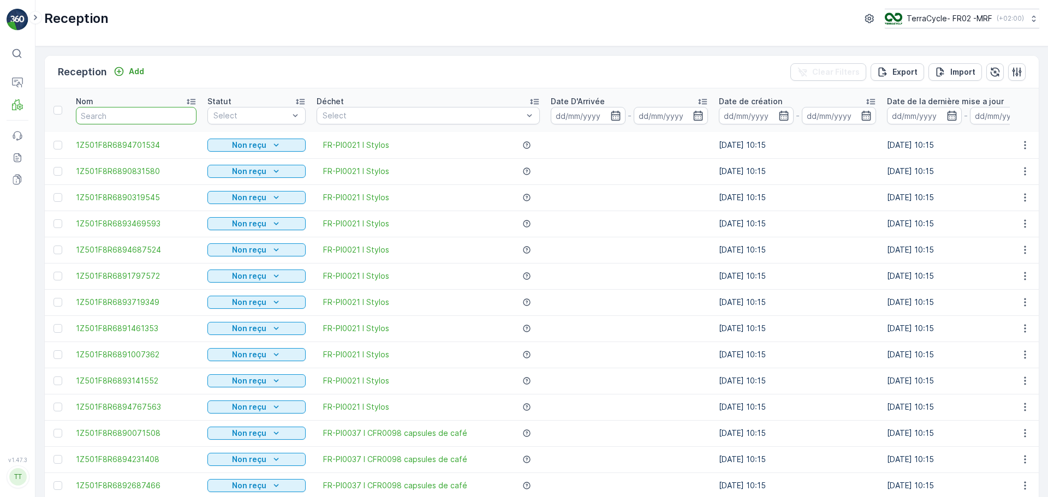
click at [104, 119] on input "text" at bounding box center [136, 115] width 121 height 17
type input "9883"
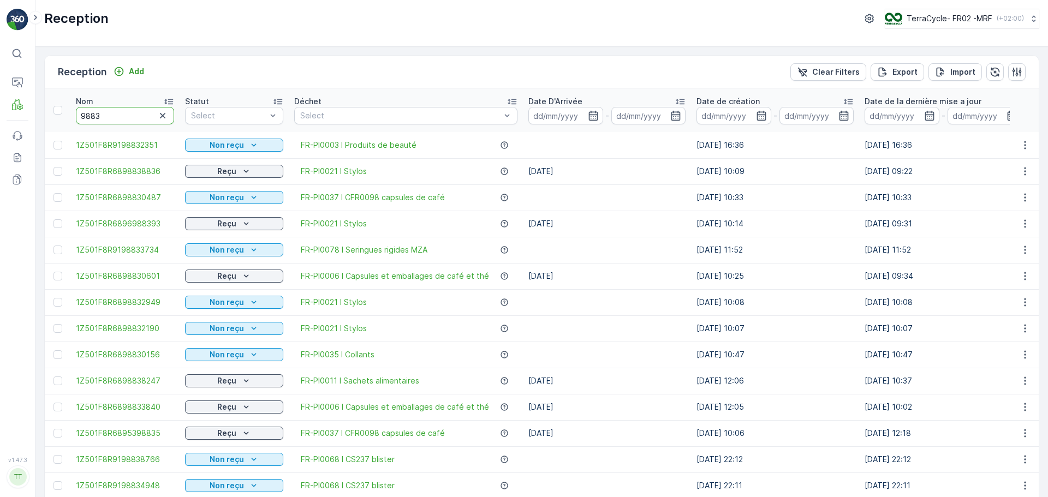
click at [94, 118] on input "9883" at bounding box center [125, 115] width 98 height 17
type input "983"
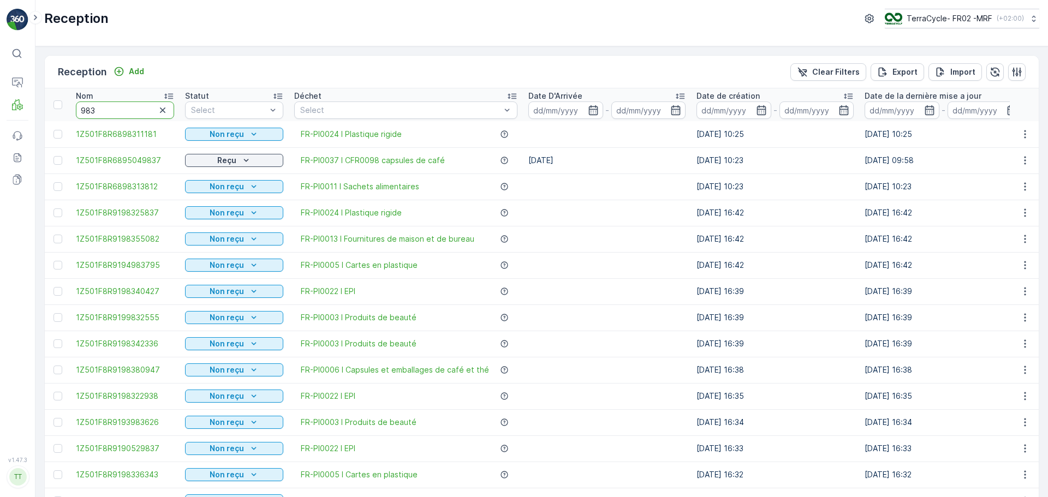
click at [98, 118] on input "983" at bounding box center [125, 110] width 98 height 17
type input "9838"
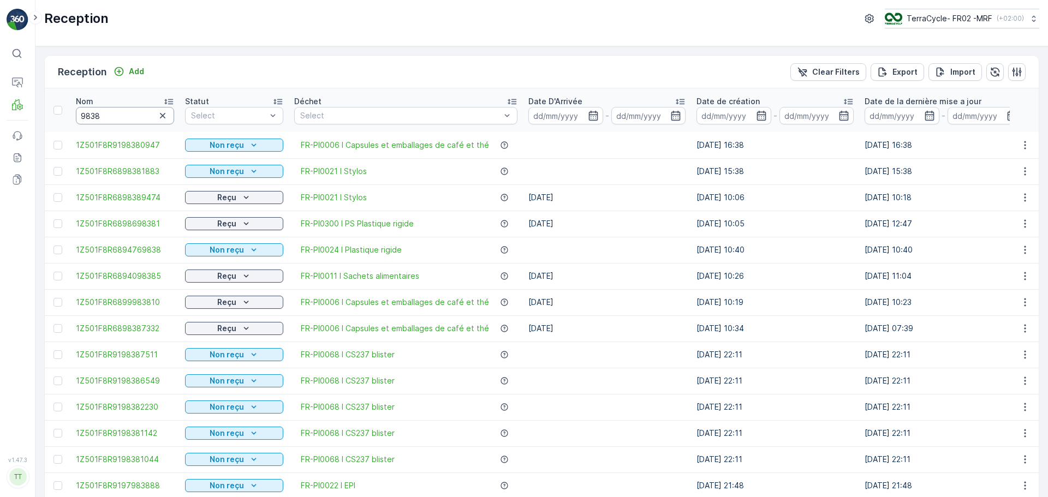
click at [126, 114] on input "9838" at bounding box center [125, 115] width 98 height 17
type input "98381883"
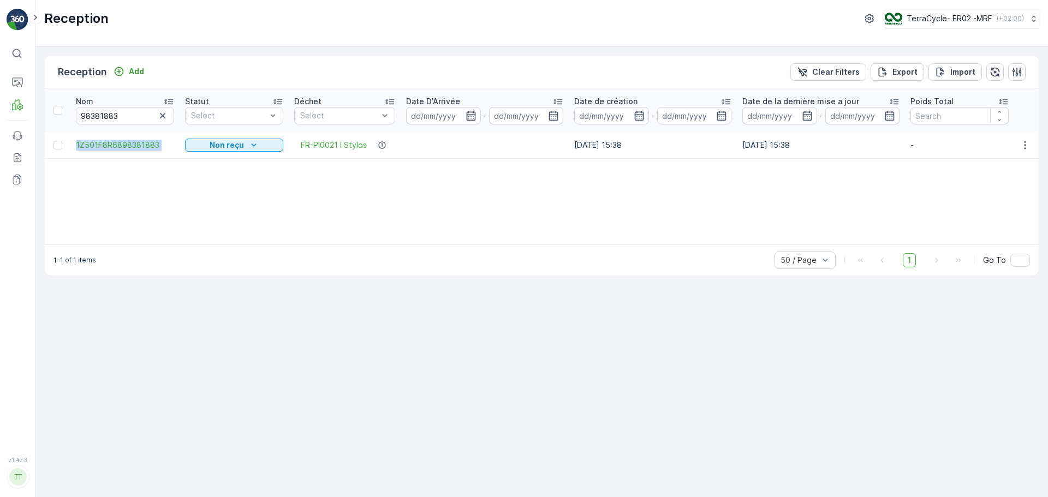
drag, startPoint x: 72, startPoint y: 143, endPoint x: 181, endPoint y: 145, distance: 108.7
click at [181, 145] on tr "1Z501F8R6898381883 Non reçu FR-PI0021 I Stylos 23.07.2025 15:38 23.07.2025 15:3…" at bounding box center [926, 145] width 1763 height 26
click at [160, 116] on icon "button" at bounding box center [162, 115] width 11 height 11
click at [148, 116] on input "text" at bounding box center [125, 115] width 98 height 17
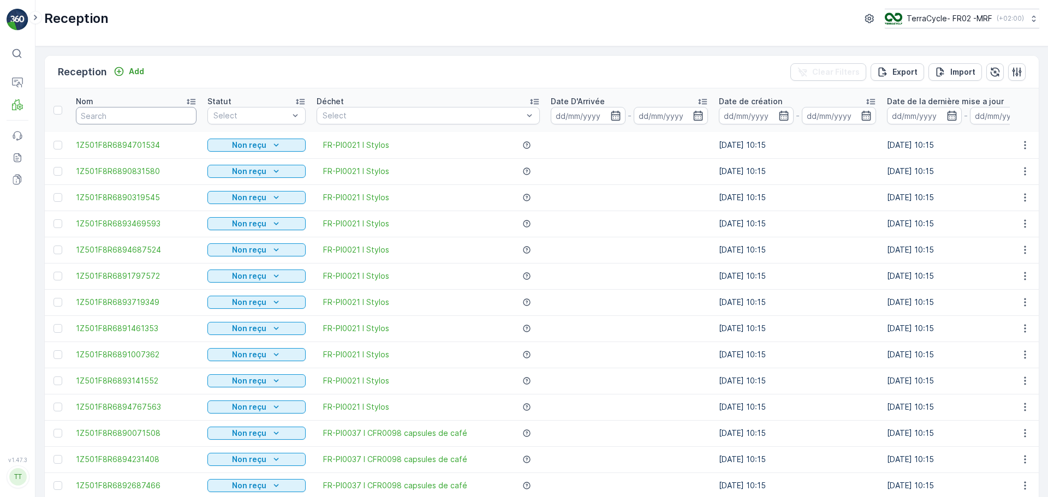
click at [148, 116] on input "text" at bounding box center [136, 115] width 121 height 17
type input "9661"
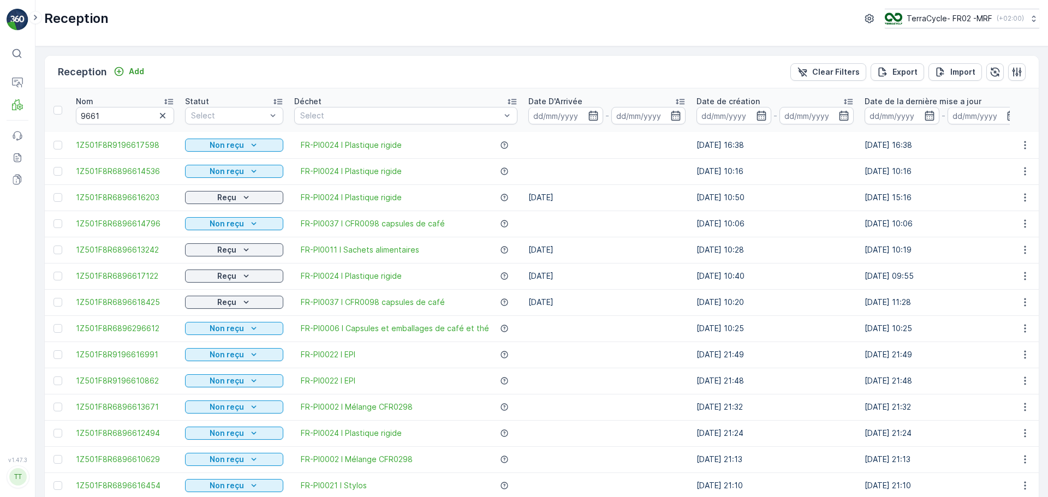
click at [124, 119] on input "9661" at bounding box center [125, 115] width 98 height 17
type input "96617122"
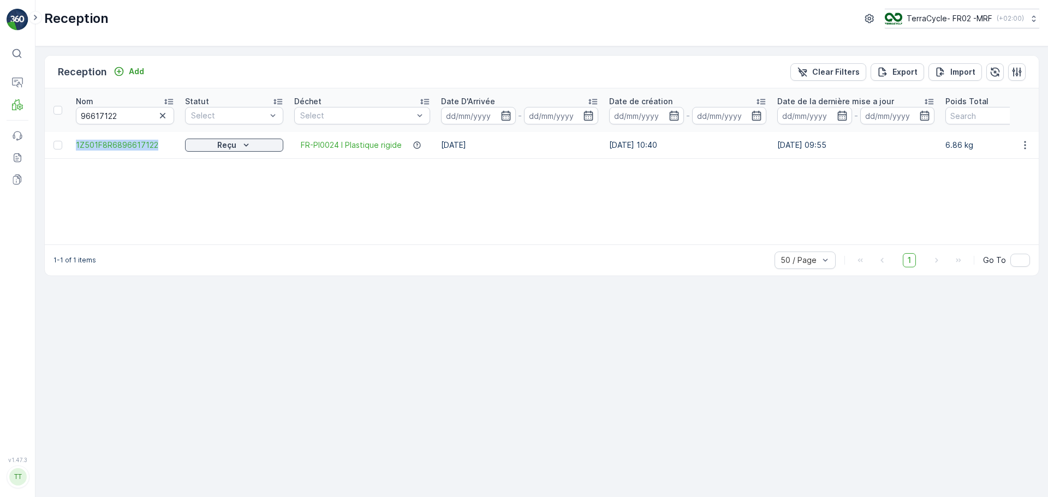
drag, startPoint x: 74, startPoint y: 145, endPoint x: 169, endPoint y: 151, distance: 95.8
click at [169, 151] on td "1Z501F8R6896617122" at bounding box center [124, 145] width 109 height 26
click at [160, 114] on icon "button" at bounding box center [162, 115] width 11 height 11
click at [134, 120] on input "text" at bounding box center [125, 115] width 98 height 17
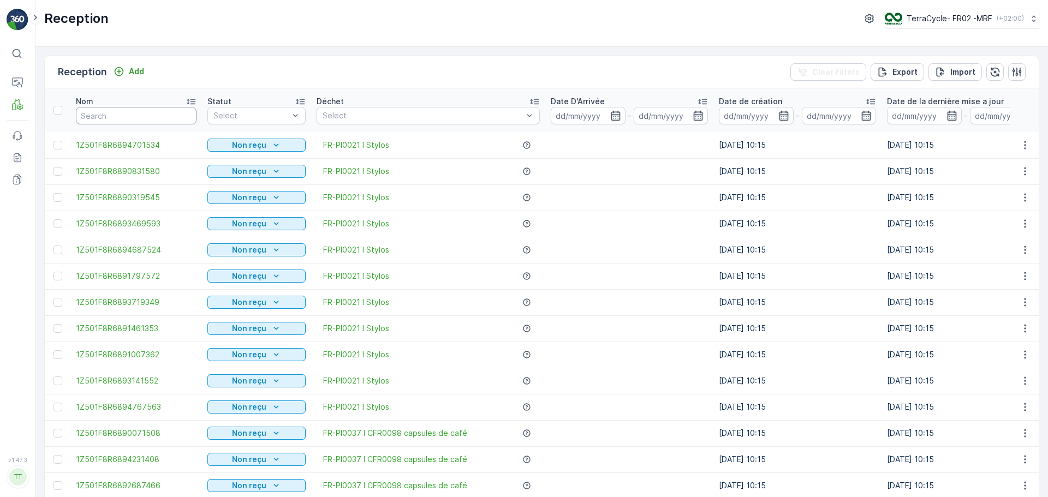
click at [134, 120] on input "text" at bounding box center [136, 115] width 121 height 17
type input "9599"
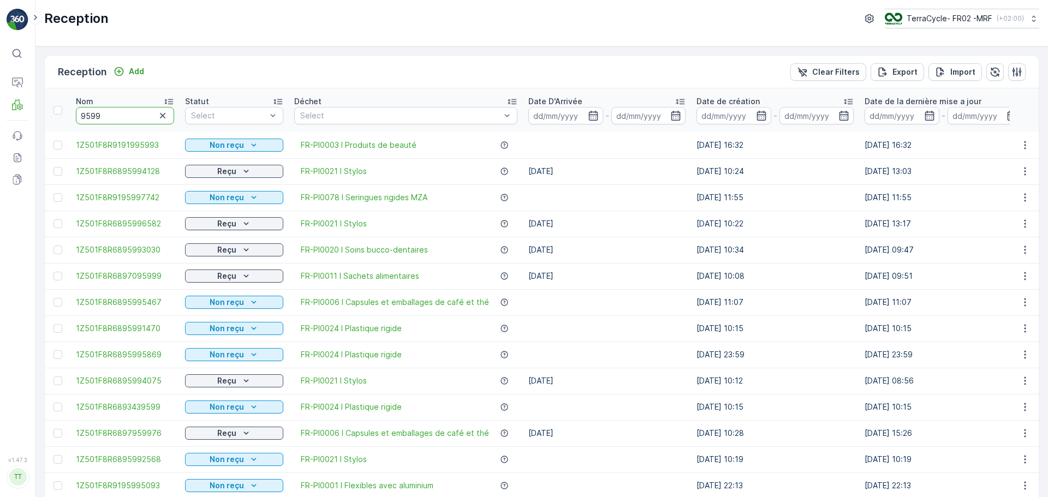
click at [120, 116] on input "9599" at bounding box center [125, 115] width 98 height 17
type input "95993030"
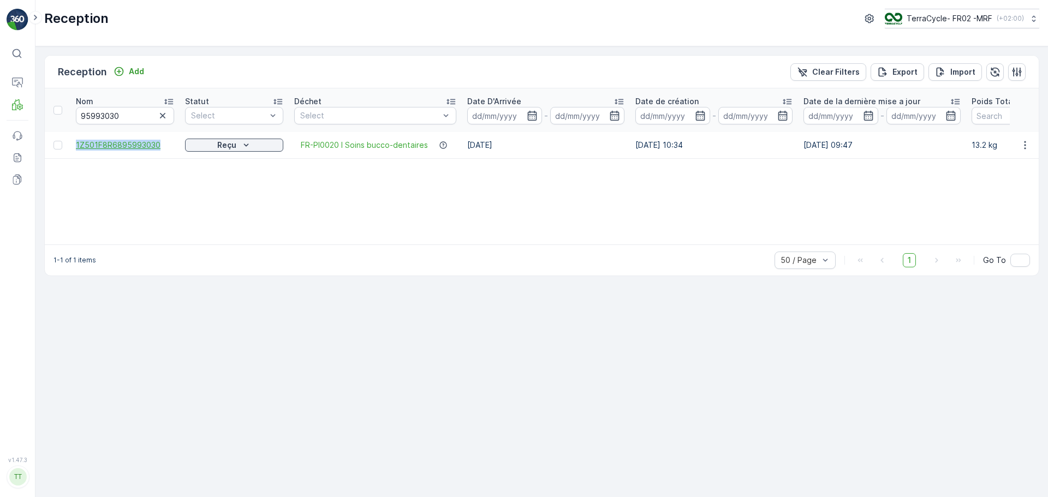
drag, startPoint x: 72, startPoint y: 142, endPoint x: 166, endPoint y: 146, distance: 94.0
click at [166, 146] on td "1Z501F8R6895993030" at bounding box center [124, 145] width 109 height 26
click at [158, 115] on icon "button" at bounding box center [162, 115] width 11 height 11
click at [101, 115] on input "text" at bounding box center [125, 115] width 98 height 17
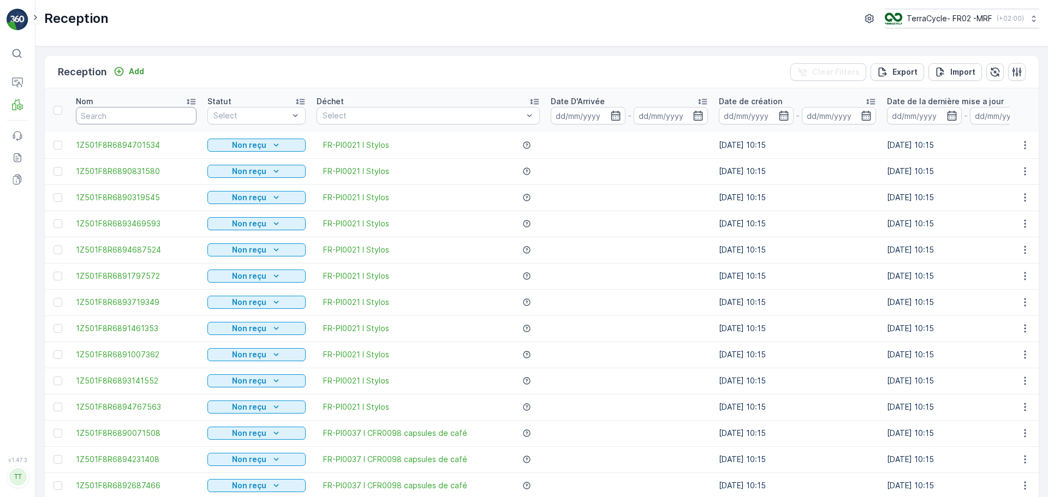
click at [101, 115] on input "text" at bounding box center [136, 115] width 121 height 17
type input "95"
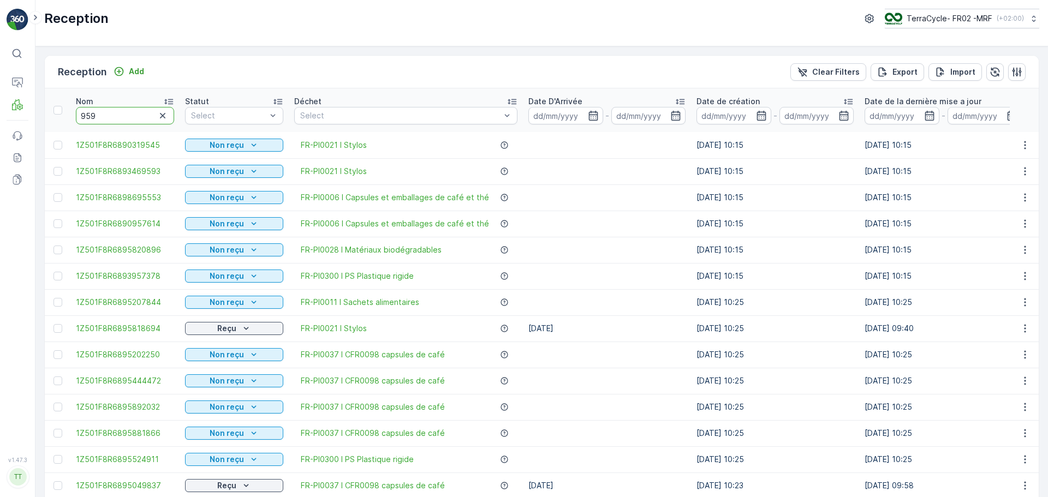
type input "9590"
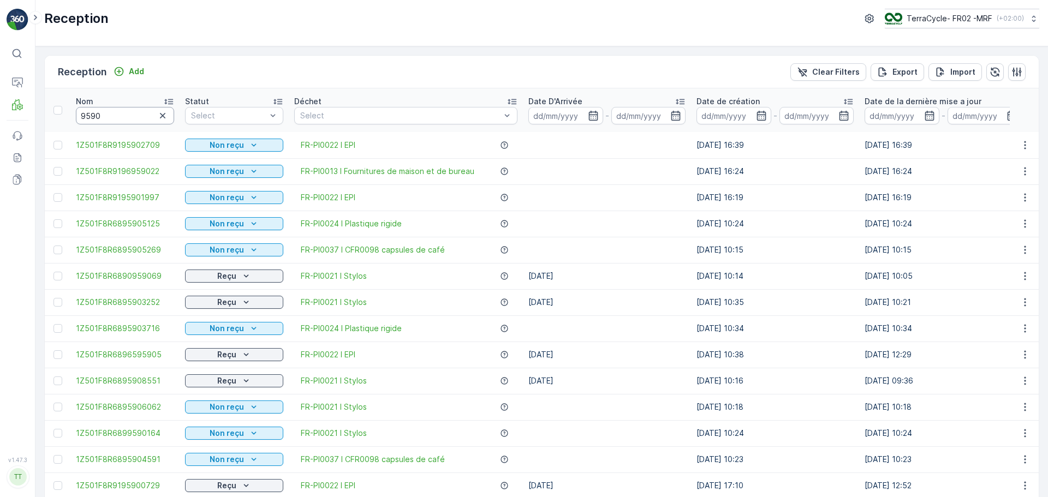
click at [118, 116] on input "9590" at bounding box center [125, 115] width 98 height 17
type input "95903252"
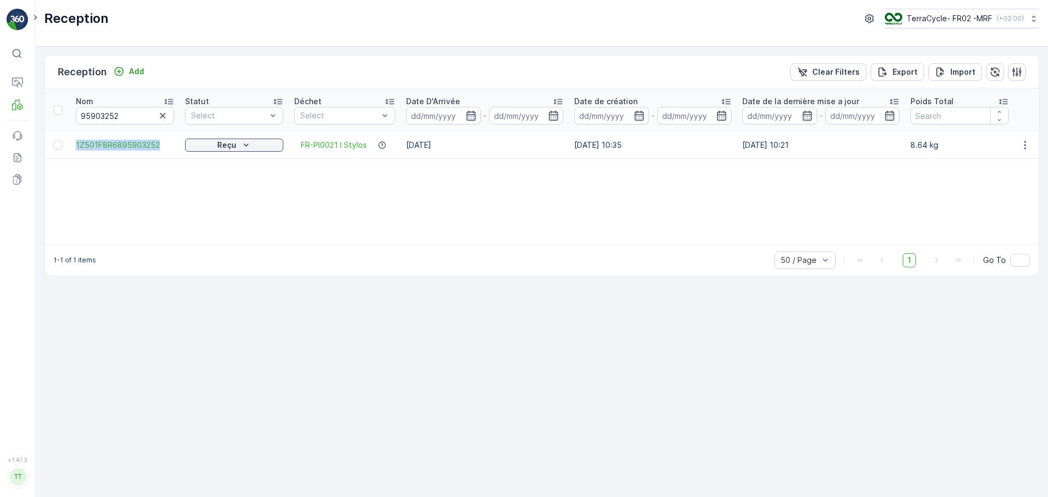
drag, startPoint x: 70, startPoint y: 144, endPoint x: 173, endPoint y: 153, distance: 102.6
click at [173, 153] on td "1Z501F8R6895903252" at bounding box center [124, 145] width 109 height 26
click at [55, 117] on p "Reception" at bounding box center [59, 119] width 38 height 11
click at [41, 120] on p "Reception" at bounding box center [59, 119] width 38 height 11
click at [73, 121] on p "Reception" at bounding box center [59, 119] width 38 height 11
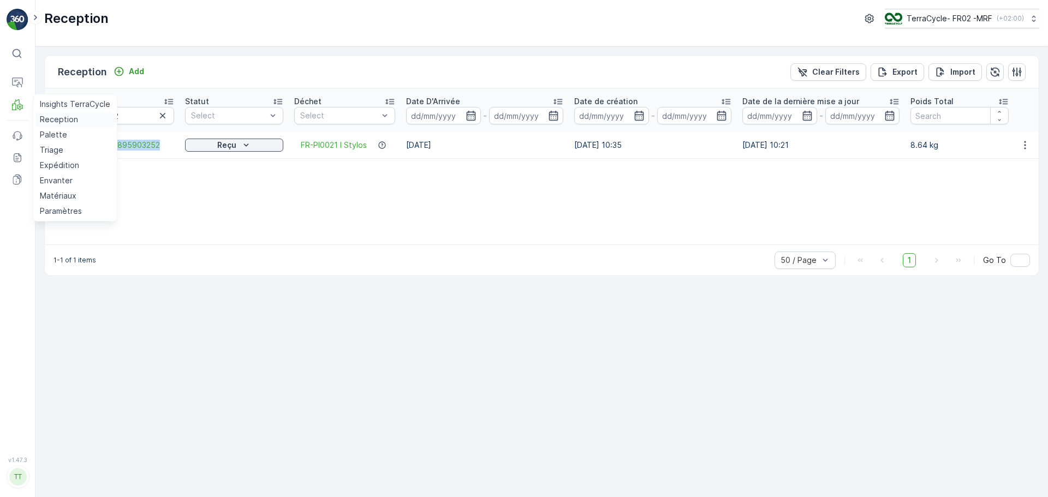
click at [73, 121] on p "Reception" at bounding box center [59, 119] width 38 height 11
click at [167, 118] on icon "button" at bounding box center [162, 115] width 11 height 11
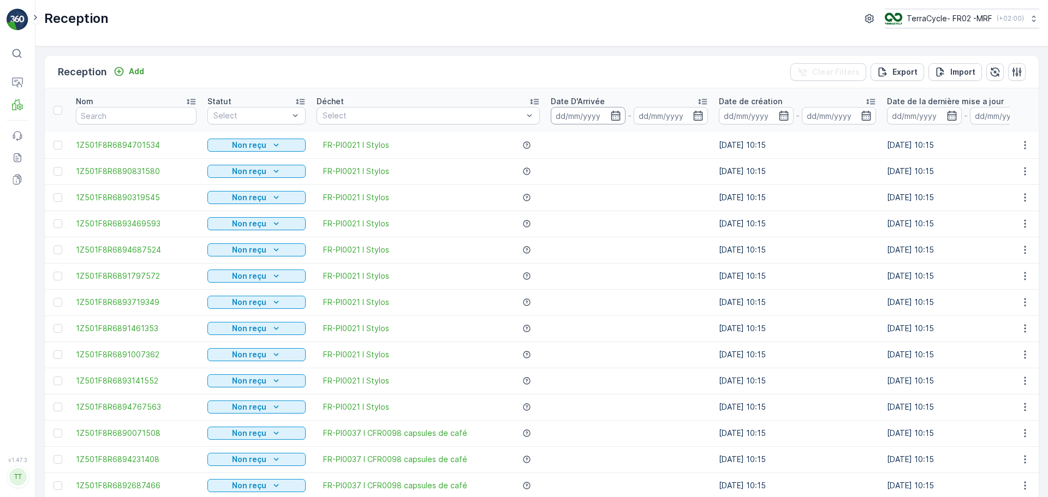
click at [580, 115] on input at bounding box center [588, 115] width 75 height 17
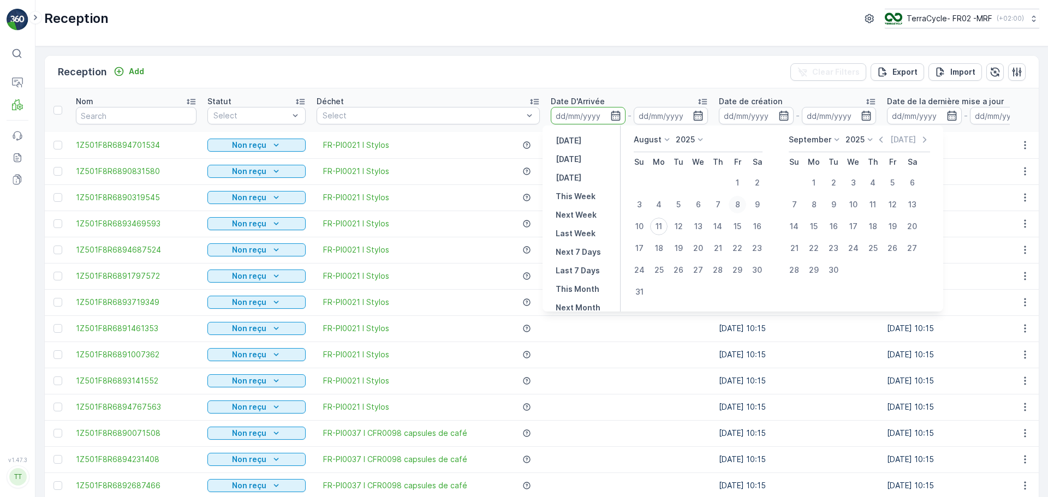
click at [739, 206] on div "8" at bounding box center [737, 204] width 17 height 17
type input "08.08.2025"
click at [739, 206] on div "8" at bounding box center [737, 204] width 17 height 17
type input "08.08.2025"
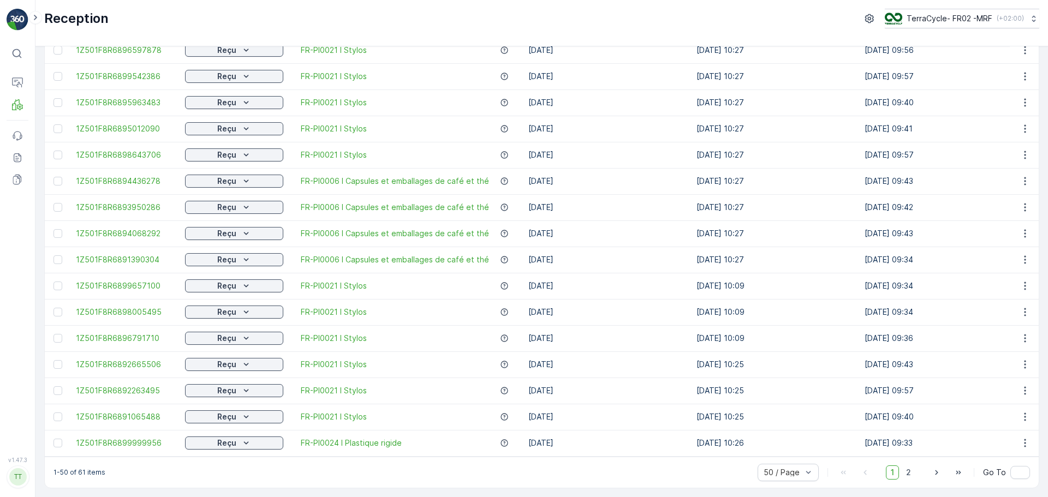
scroll to position [991, 0]
click at [54, 118] on p "Reception" at bounding box center [59, 119] width 38 height 11
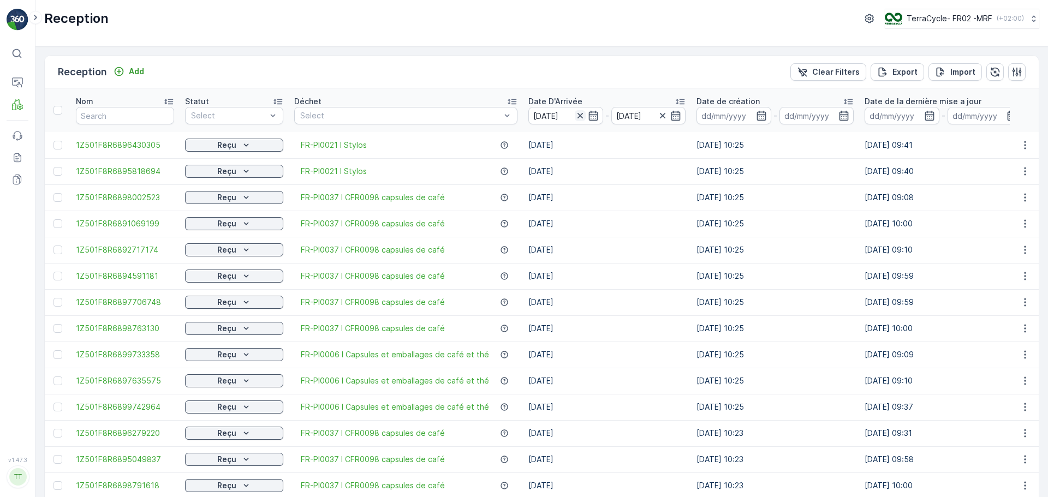
click at [577, 116] on icon "button" at bounding box center [579, 115] width 5 height 5
click at [555, 112] on input at bounding box center [565, 115] width 75 height 17
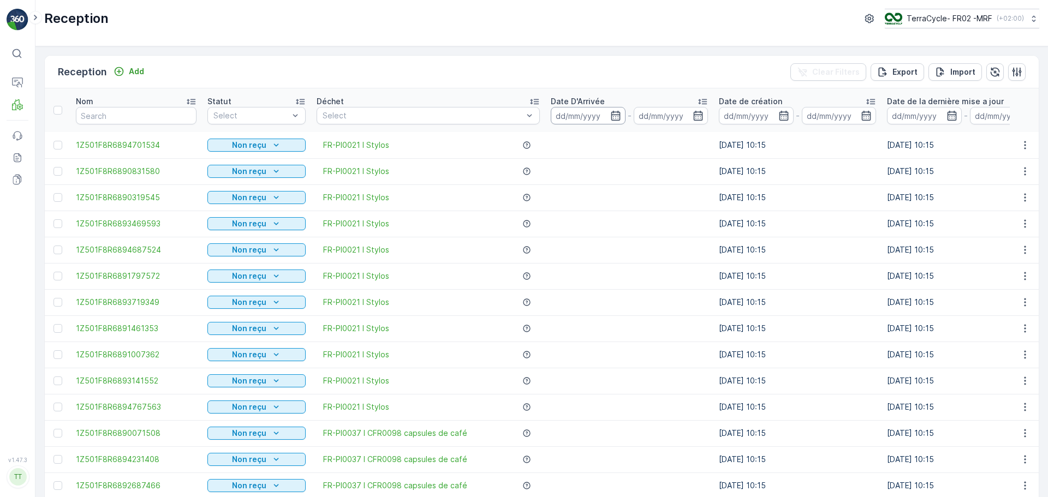
click at [565, 113] on input at bounding box center [588, 115] width 75 height 17
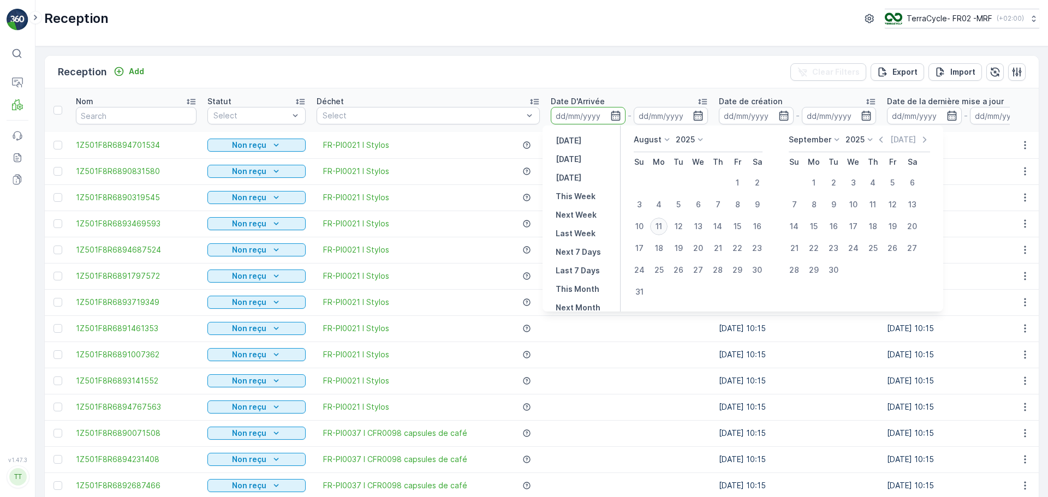
click at [657, 228] on div "11" at bounding box center [658, 226] width 17 height 17
type input "11.08.2025"
click at [657, 228] on div "11" at bounding box center [658, 226] width 17 height 17
type input "11.08.2025"
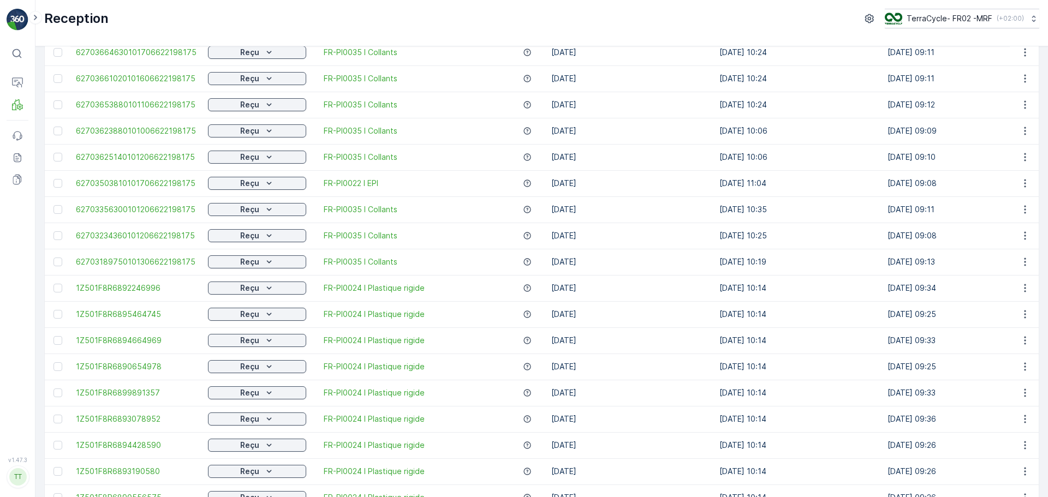
scroll to position [718, 0]
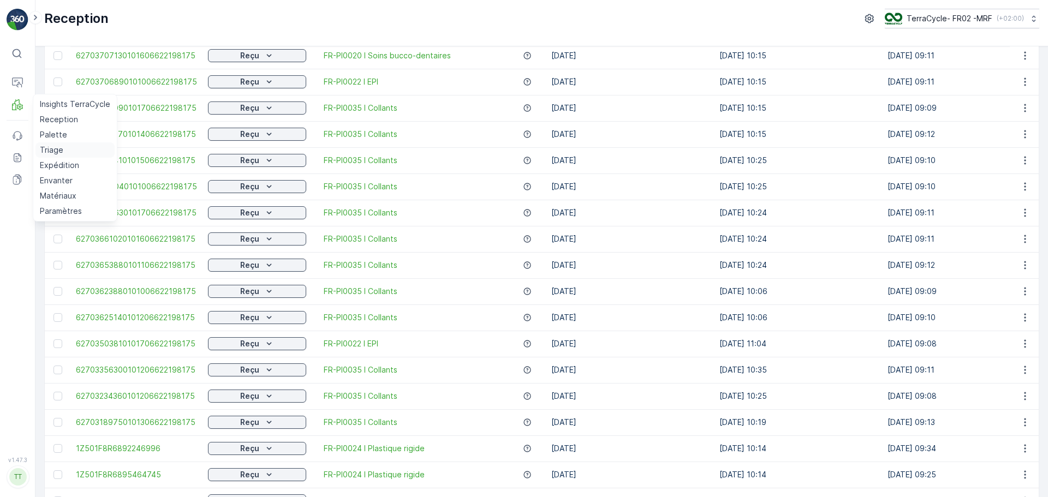
click at [52, 147] on p "Triage" at bounding box center [51, 150] width 23 height 11
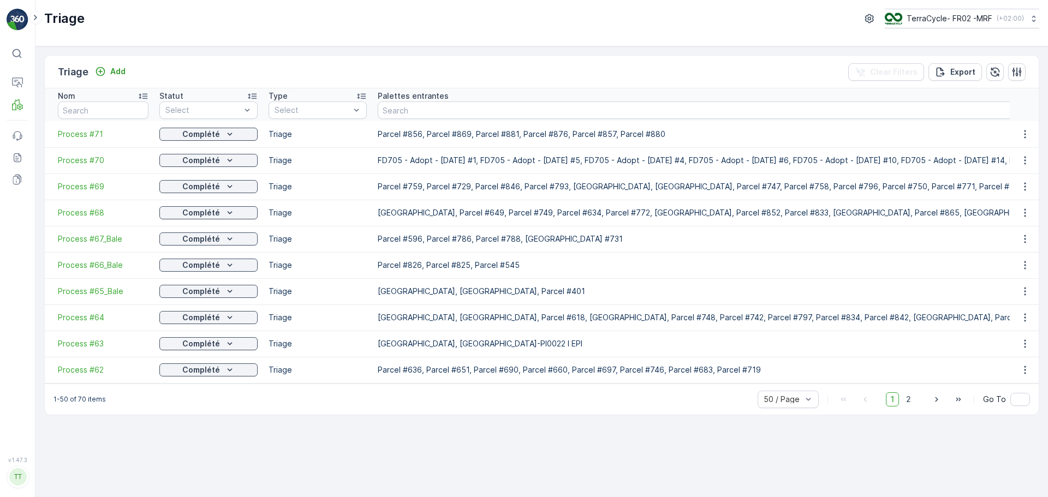
click at [86, 126] on td "Process #71" at bounding box center [99, 134] width 109 height 26
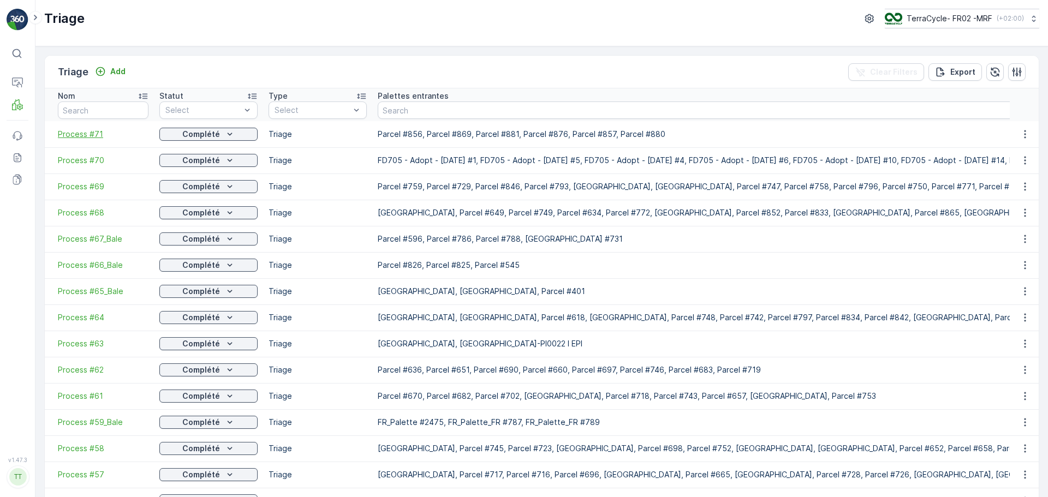
click at [88, 133] on span "Process #71" at bounding box center [103, 134] width 91 height 11
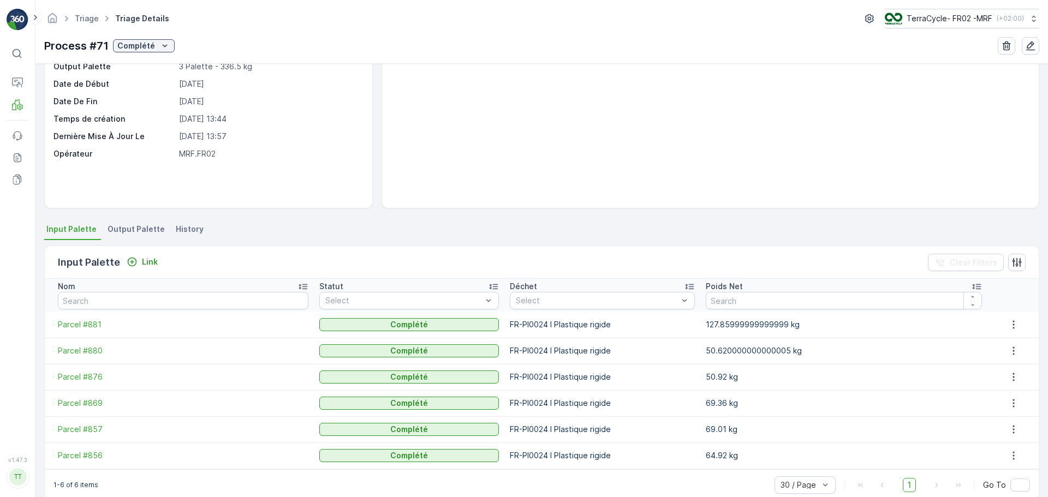
scroll to position [100, 0]
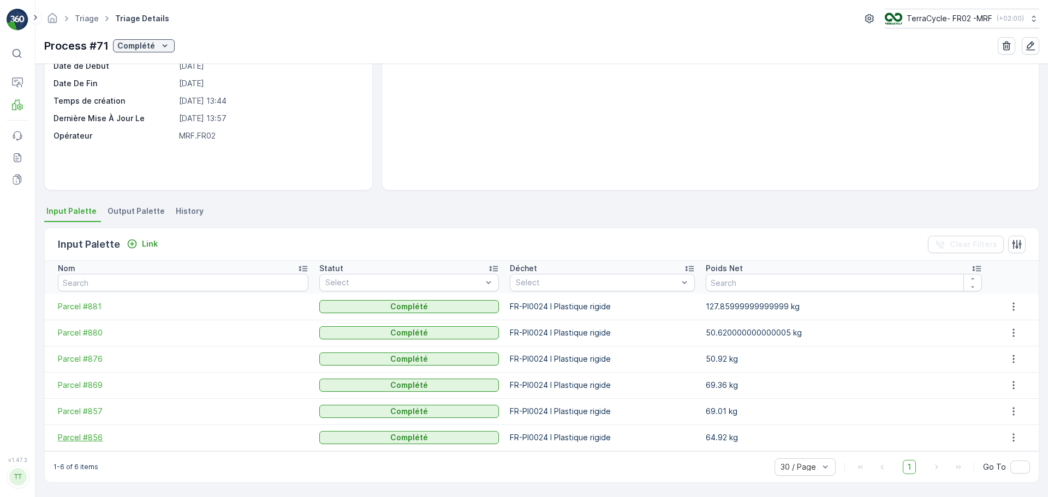
click at [78, 439] on span "Parcel #856" at bounding box center [183, 437] width 251 height 11
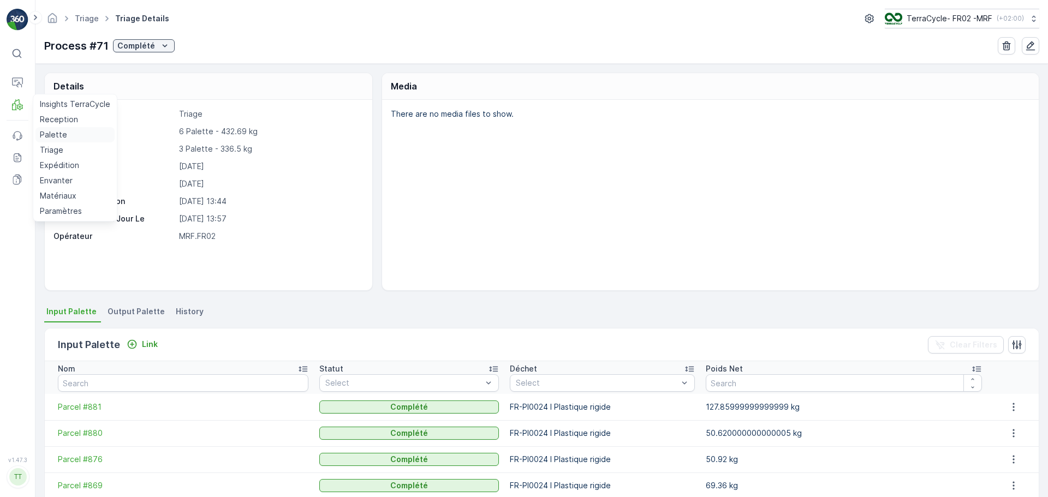
click at [60, 132] on p "Palette" at bounding box center [53, 134] width 27 height 11
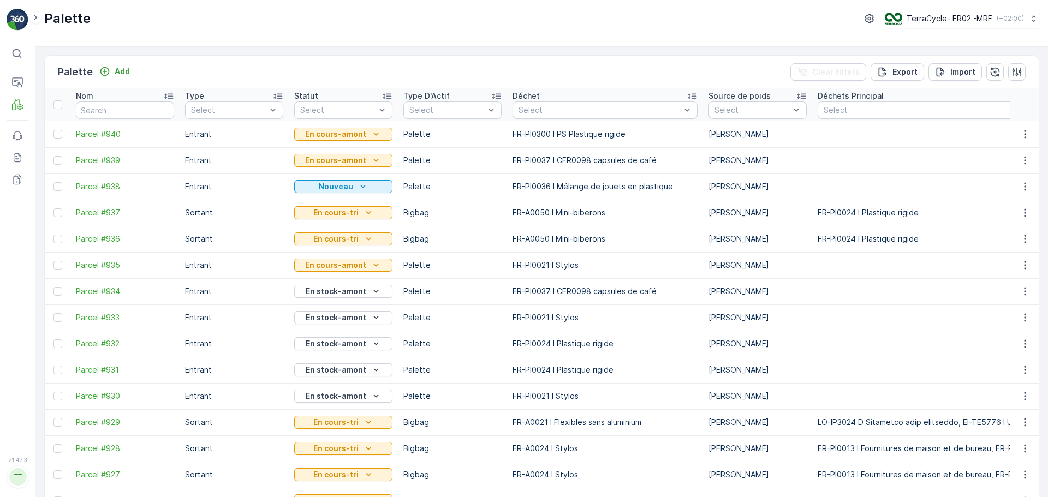
click at [346, 101] on div "Statut" at bounding box center [343, 96] width 98 height 11
click at [358, 111] on div at bounding box center [338, 110] width 78 height 9
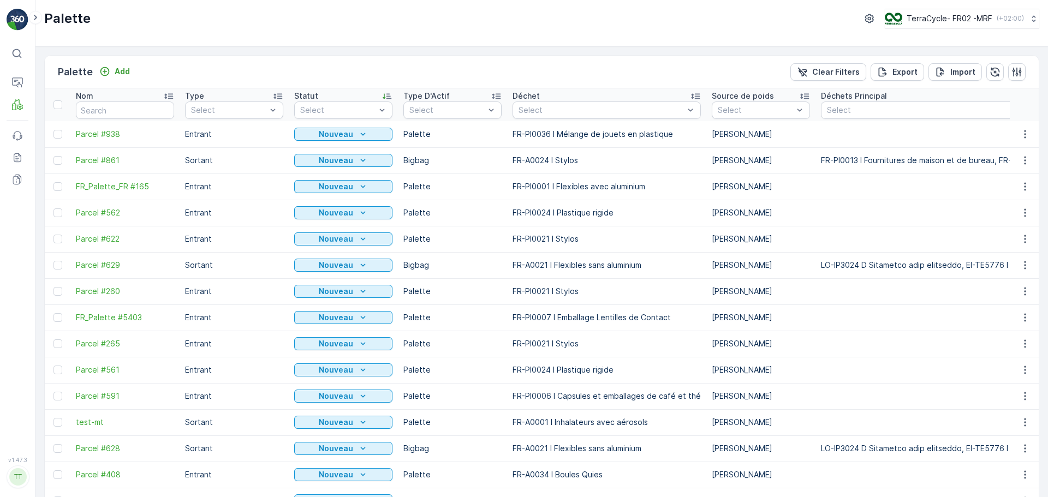
click at [350, 114] on div at bounding box center [338, 110] width 78 height 9
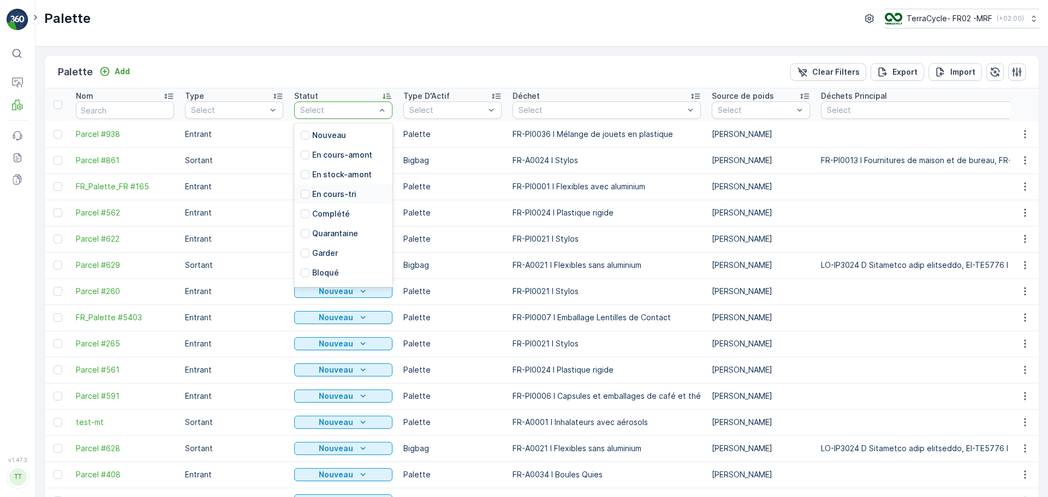
click at [351, 195] on p "En cours-tri" at bounding box center [334, 194] width 44 height 11
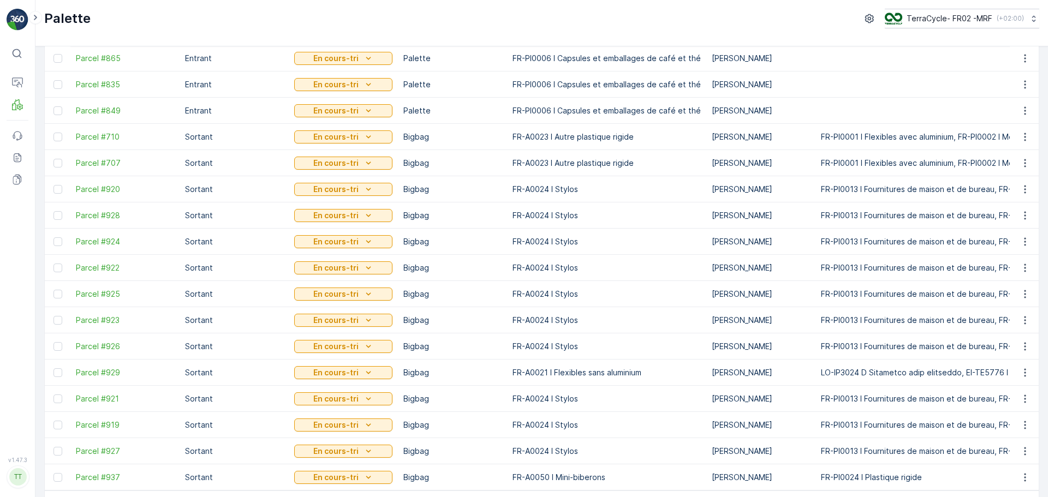
scroll to position [483, 0]
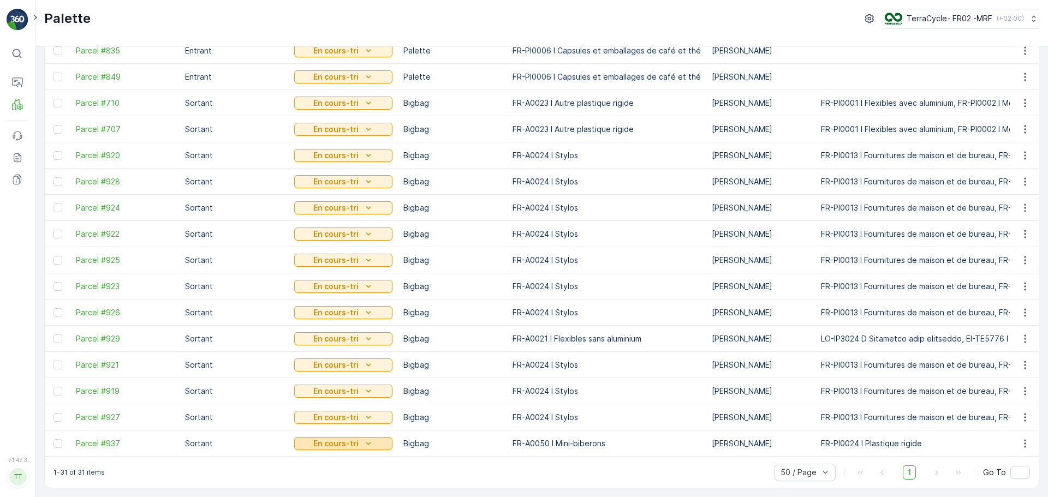
click at [367, 438] on icon "En cours-tri" at bounding box center [368, 443] width 11 height 11
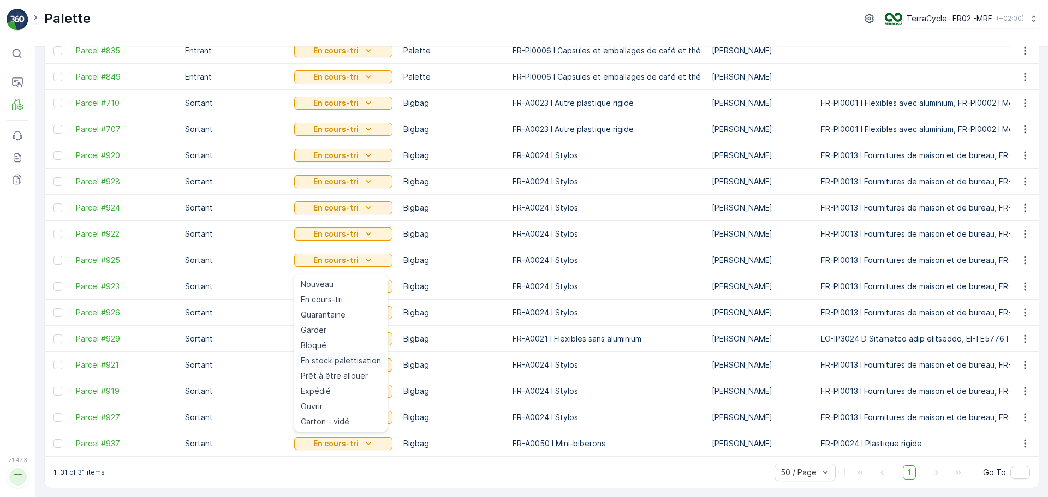
click at [350, 360] on span "En stock-palettisation" at bounding box center [341, 360] width 80 height 11
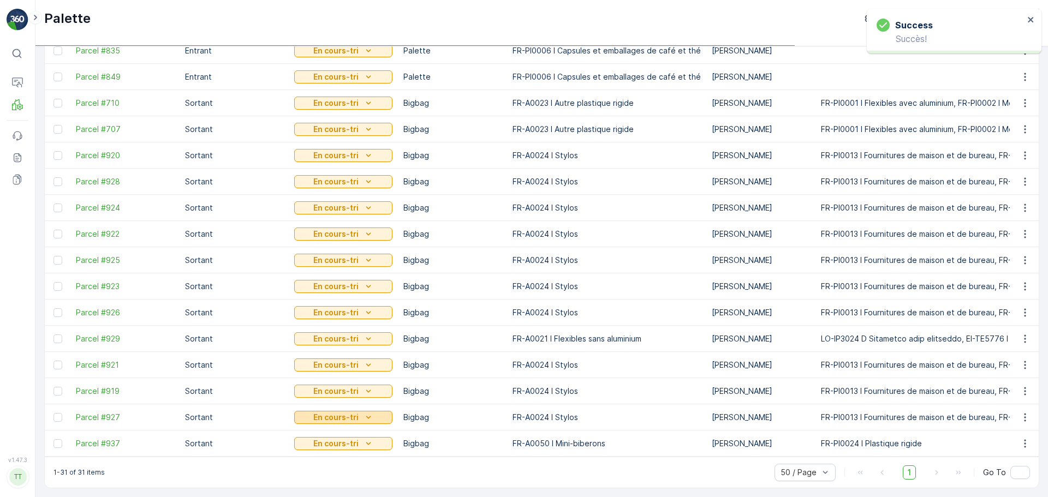
click at [372, 414] on icon "En cours-tri" at bounding box center [368, 417] width 11 height 11
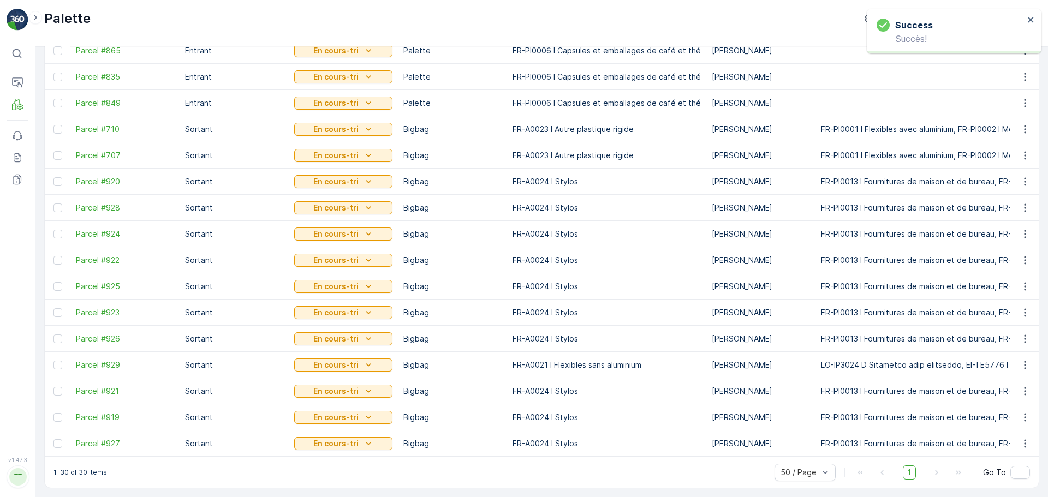
scroll to position [457, 0]
click at [345, 337] on p "En cours-tri" at bounding box center [335, 339] width 45 height 11
click at [462, 434] on td "Bigbag" at bounding box center [452, 444] width 109 height 26
click at [358, 440] on div "En cours-tri" at bounding box center [344, 443] width 90 height 11
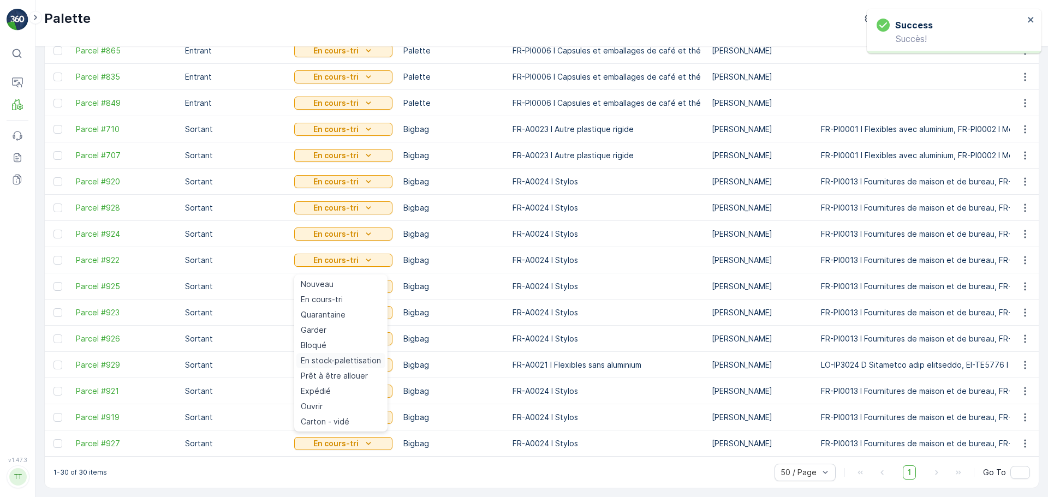
click at [352, 362] on span "En stock-palettisation" at bounding box center [341, 360] width 80 height 11
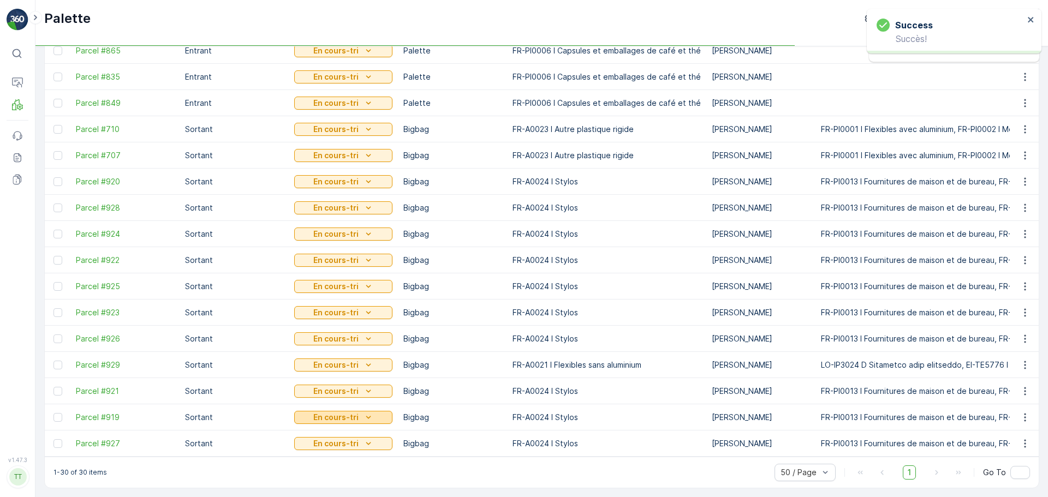
click at [352, 413] on p "En cours-tri" at bounding box center [335, 417] width 45 height 11
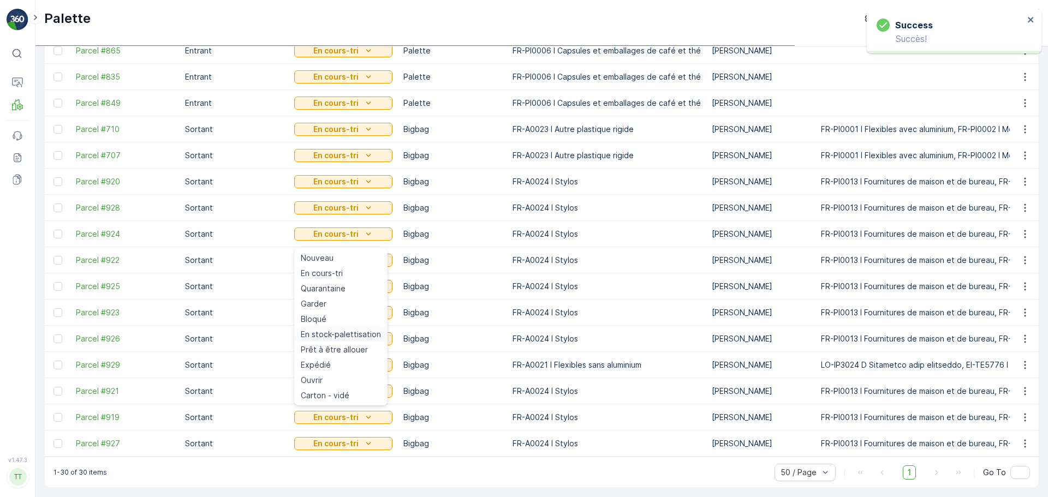
click at [337, 334] on span "En stock-palettisation" at bounding box center [341, 334] width 80 height 11
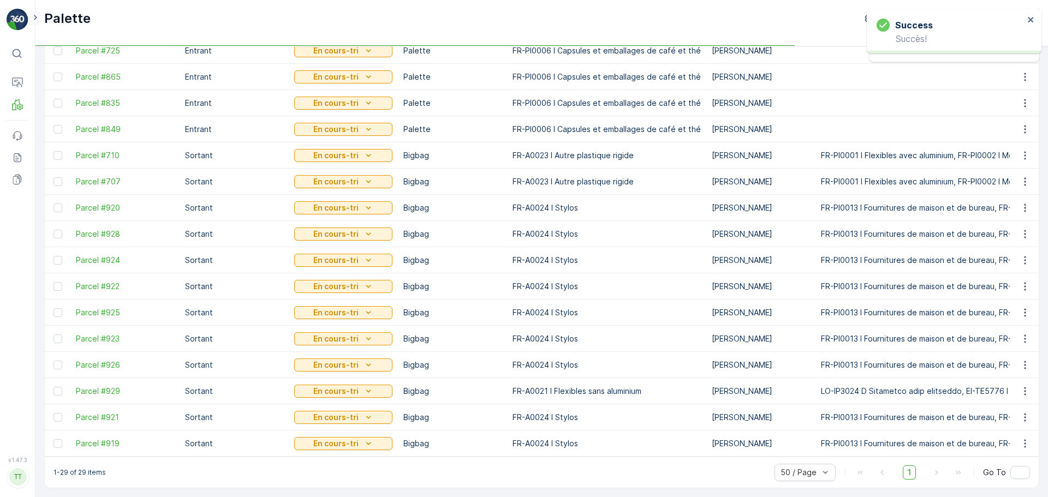
scroll to position [431, 0]
click at [363, 387] on icon "En cours-tri" at bounding box center [368, 391] width 11 height 11
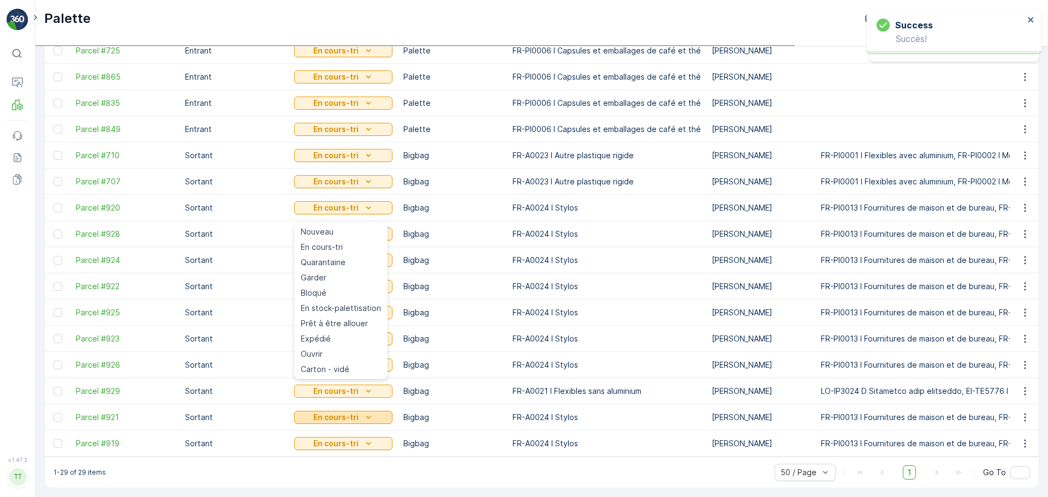
click at [360, 412] on div "En cours-tri" at bounding box center [344, 417] width 90 height 11
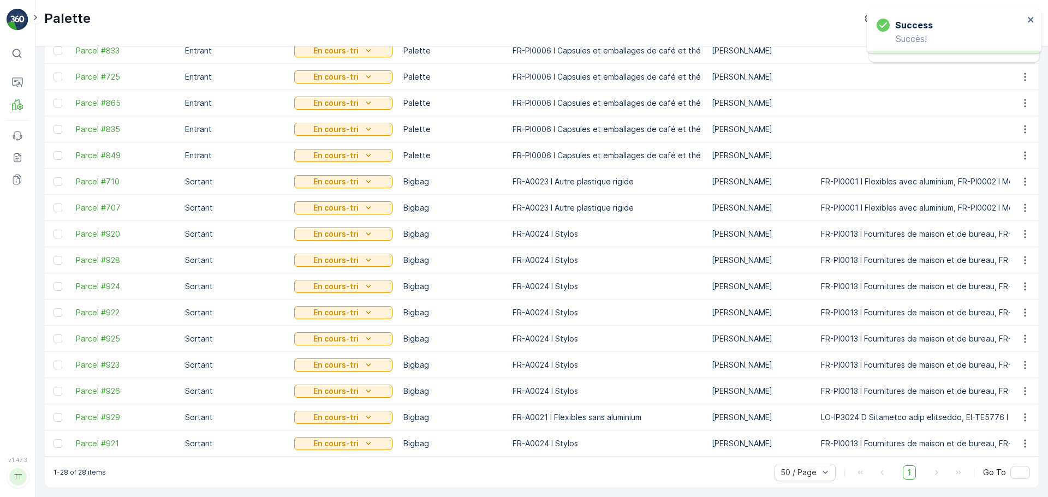
scroll to position [405, 0]
click at [351, 412] on p "En cours-tri" at bounding box center [335, 417] width 45 height 11
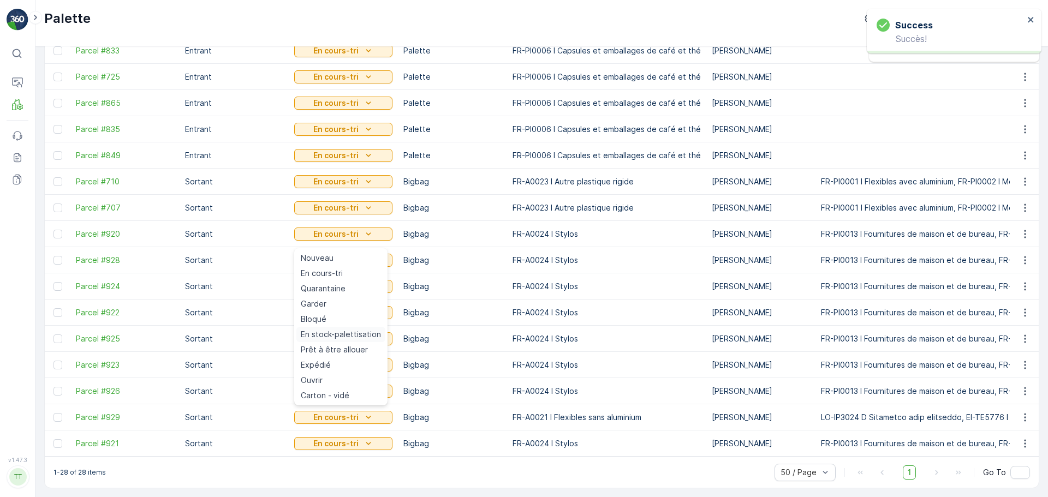
click at [350, 330] on span "En stock-palettisation" at bounding box center [341, 334] width 80 height 11
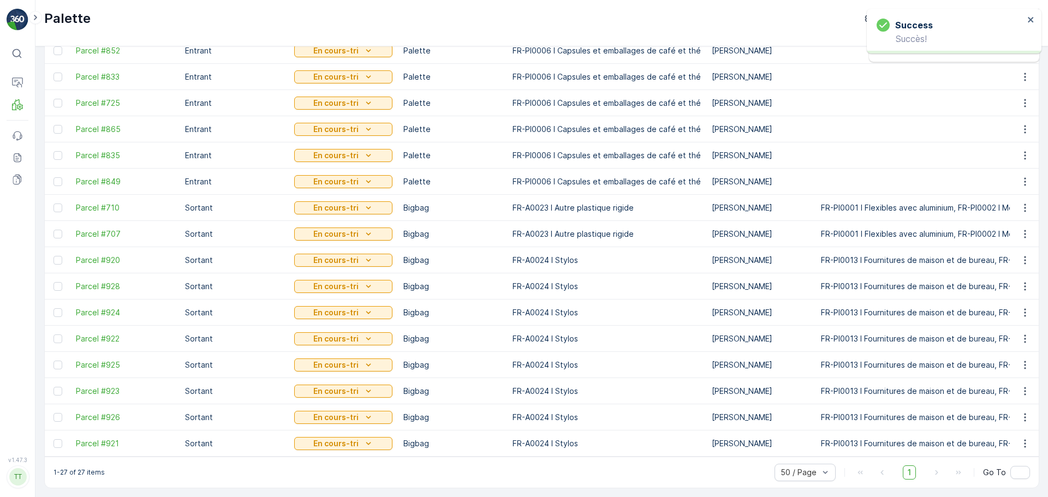
scroll to position [378, 0]
click at [363, 438] on icon "En cours-tri" at bounding box center [368, 443] width 11 height 11
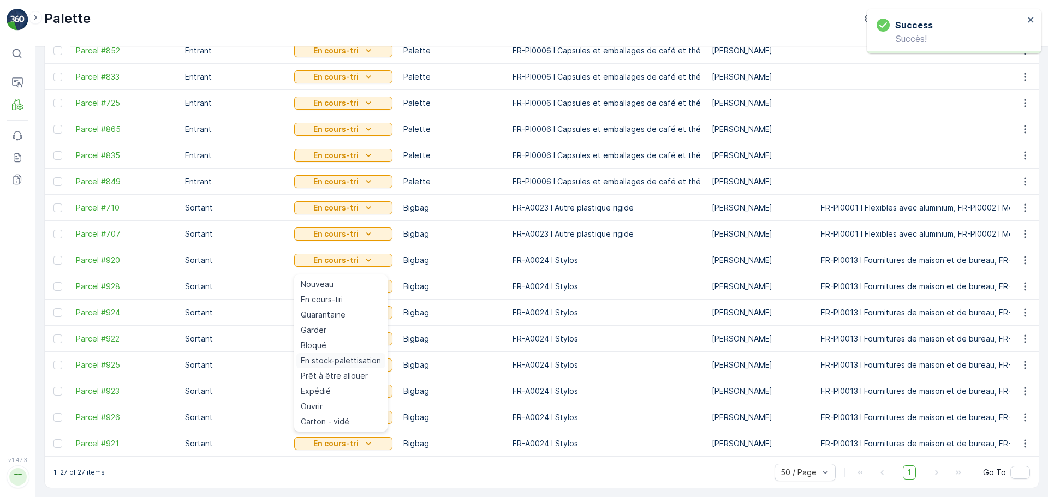
click at [350, 355] on span "En stock-palettisation" at bounding box center [341, 360] width 80 height 11
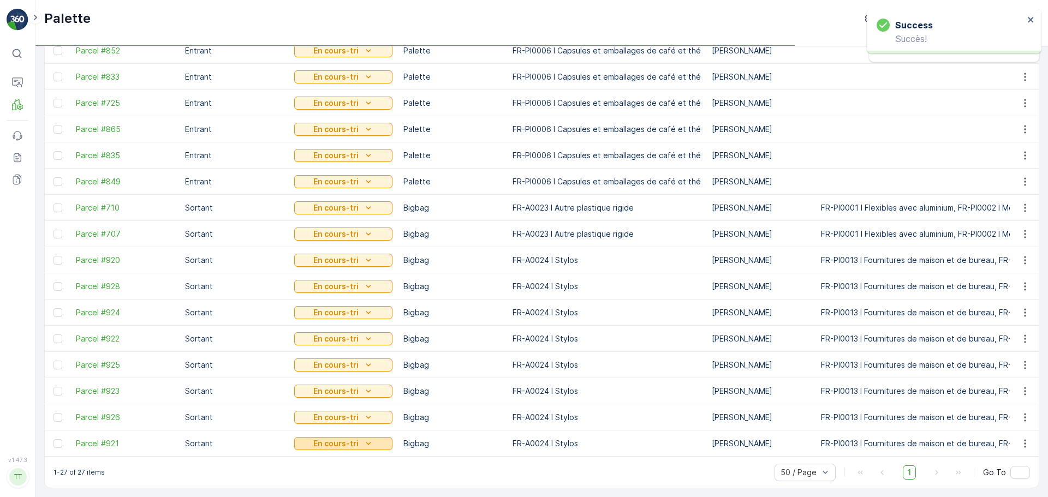
click at [360, 439] on div "En cours-tri" at bounding box center [344, 443] width 90 height 11
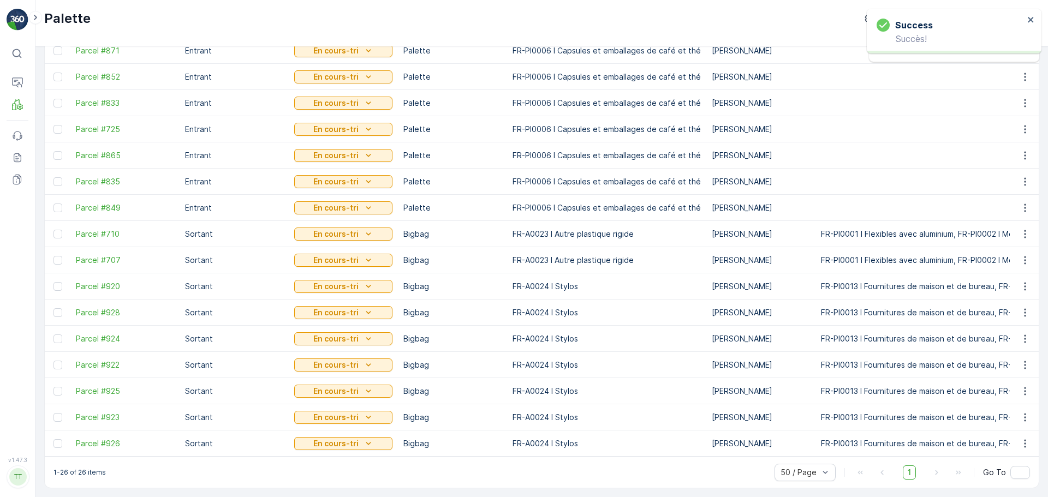
scroll to position [352, 0]
click at [361, 438] on div "En cours-tri" at bounding box center [344, 443] width 90 height 11
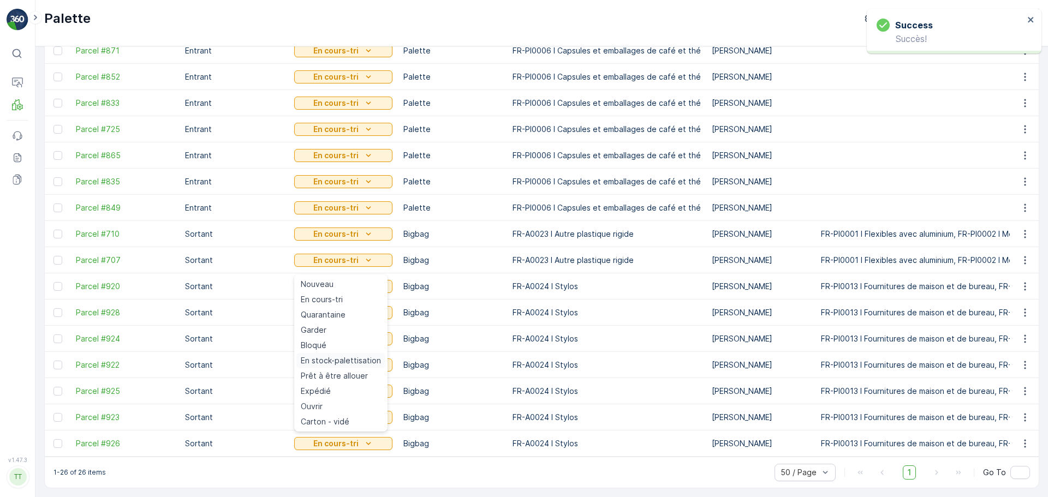
click at [350, 365] on span "En stock-palettisation" at bounding box center [341, 360] width 80 height 11
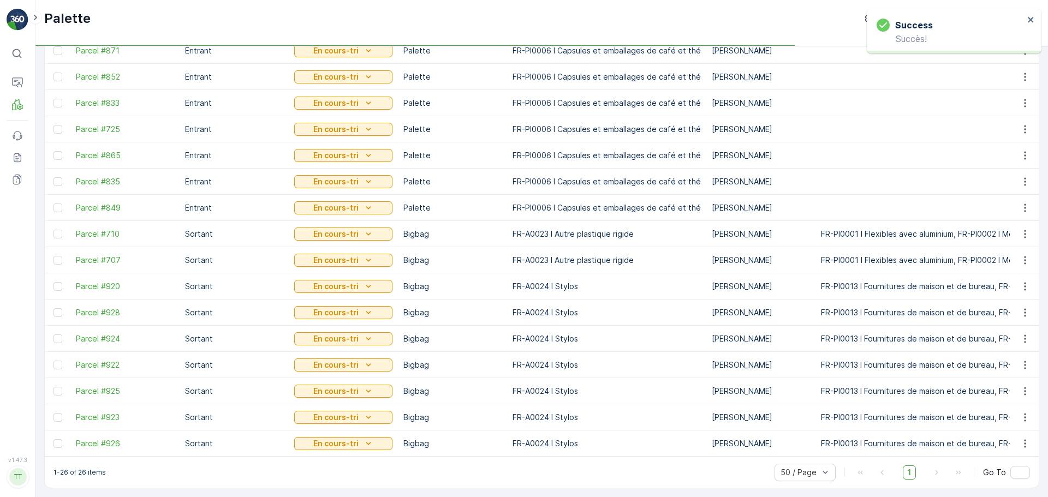
click at [363, 410] on div "En cours-tri" at bounding box center [343, 417] width 98 height 15
click at [364, 412] on icon "En cours-tri" at bounding box center [368, 417] width 11 height 11
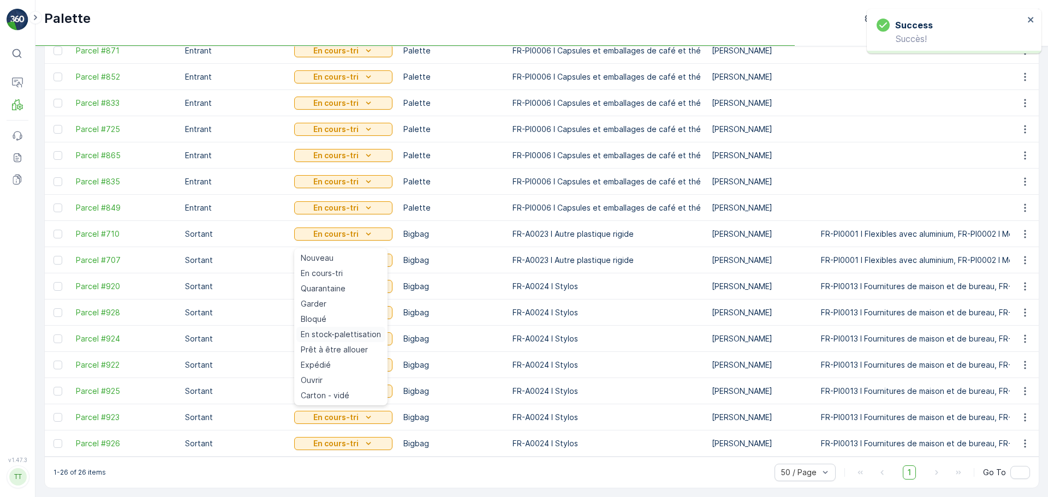
click at [360, 337] on span "En stock-palettisation" at bounding box center [341, 334] width 80 height 11
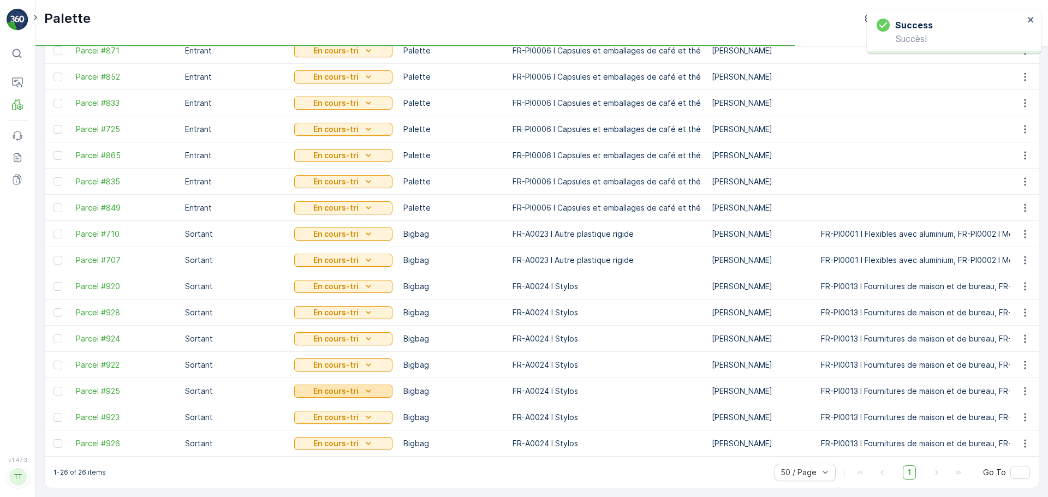
click at [366, 390] on icon "En cours-tri" at bounding box center [368, 391] width 5 height 3
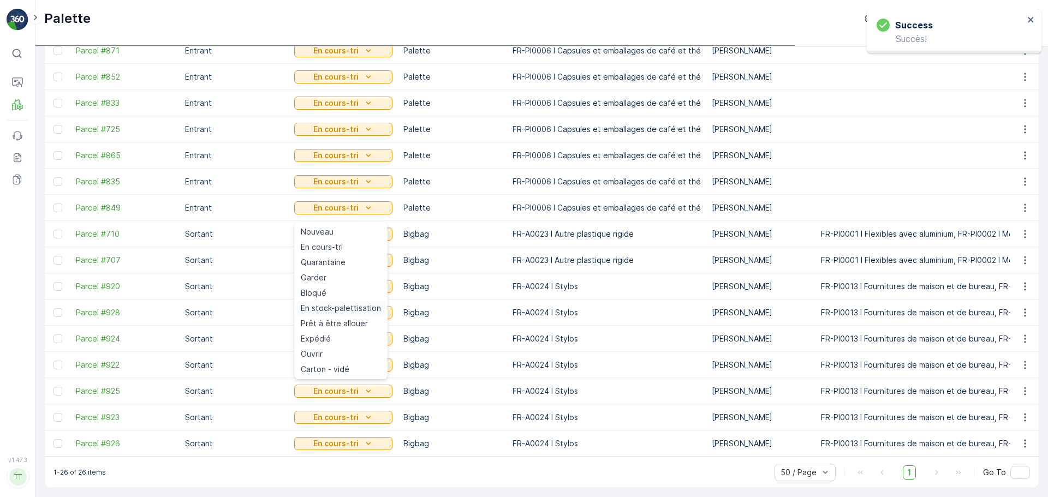
click at [361, 307] on span "En stock-palettisation" at bounding box center [341, 308] width 80 height 11
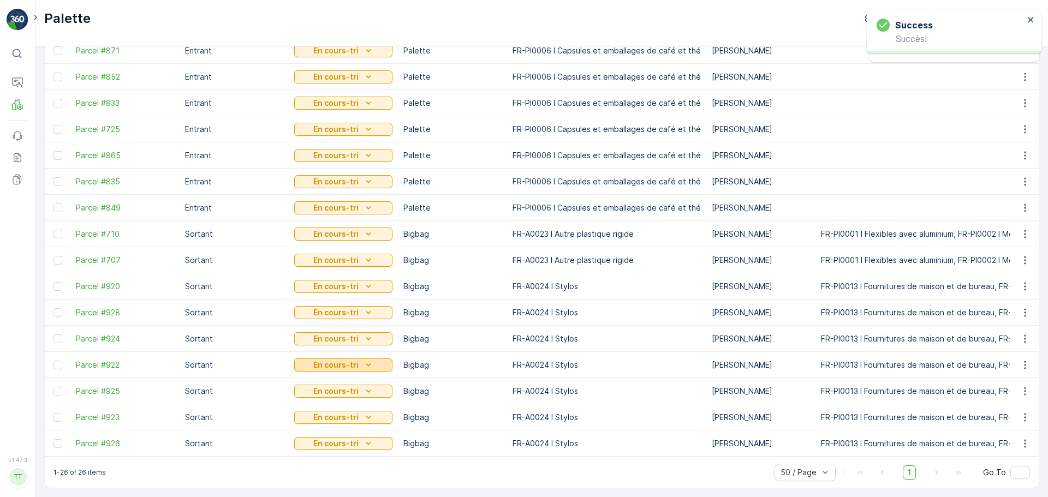
click at [369, 364] on icon "En cours-tri" at bounding box center [368, 365] width 11 height 11
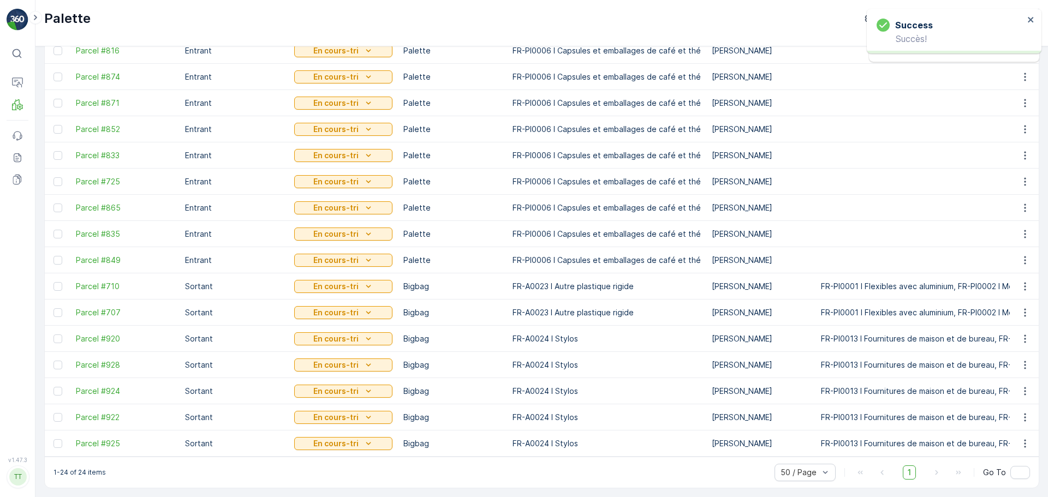
scroll to position [300, 0]
click at [376, 438] on div "En cours-tri" at bounding box center [344, 443] width 90 height 11
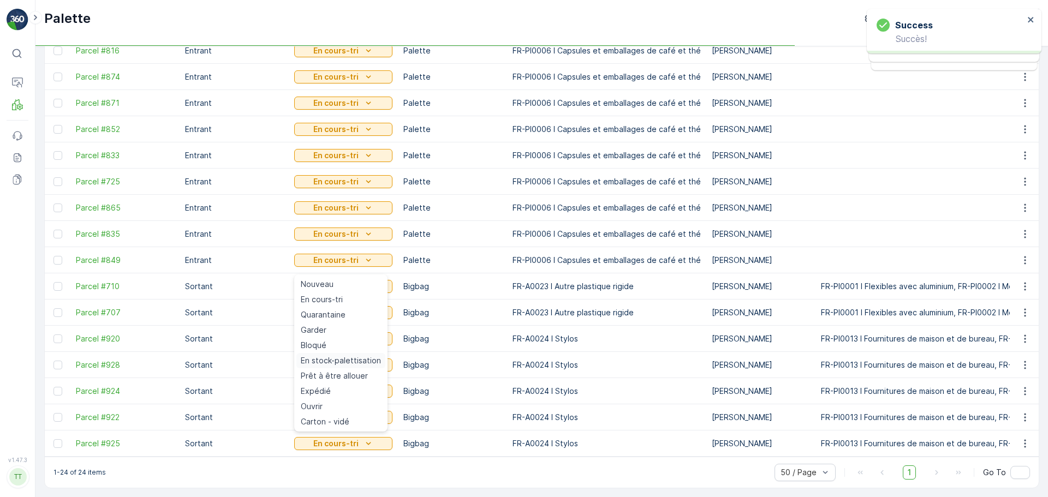
click at [353, 357] on span "En stock-palettisation" at bounding box center [341, 360] width 80 height 11
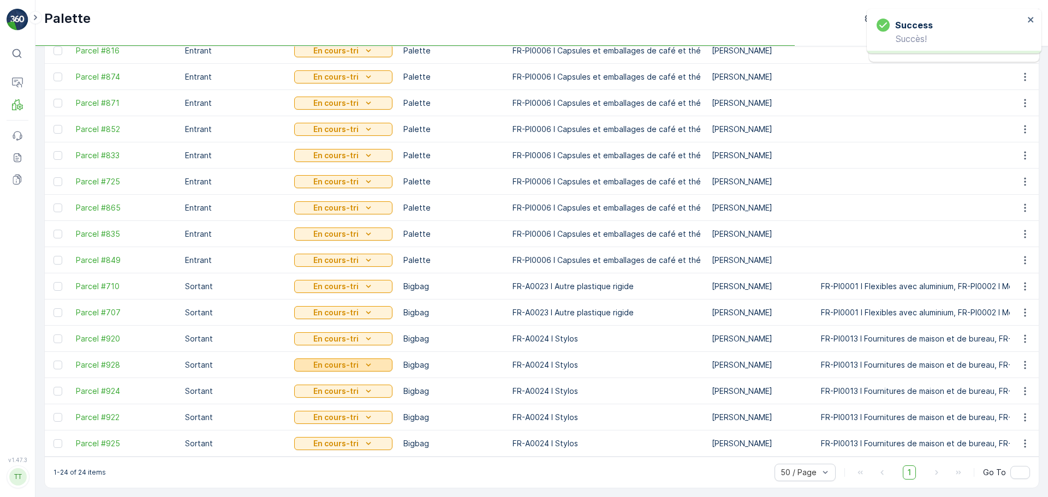
click at [365, 360] on icon "En cours-tri" at bounding box center [368, 365] width 11 height 11
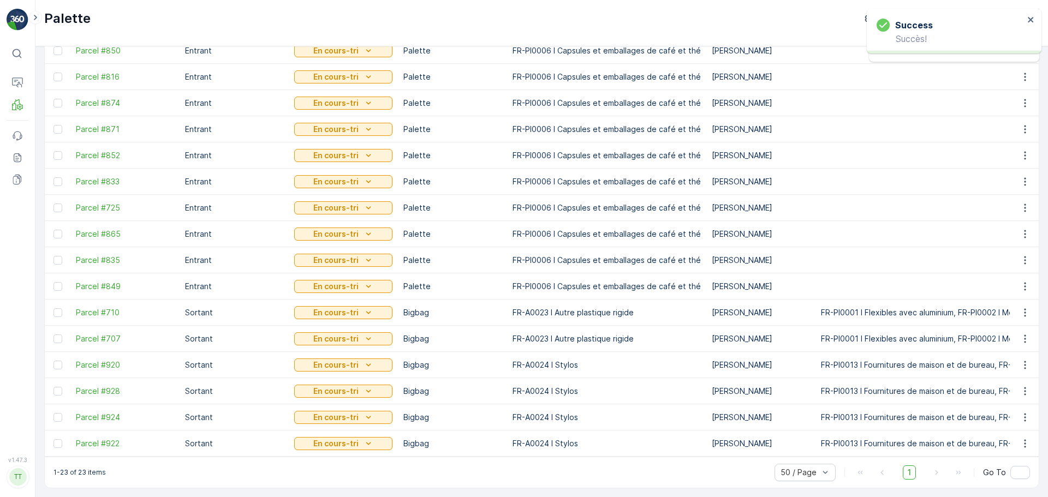
scroll to position [274, 0]
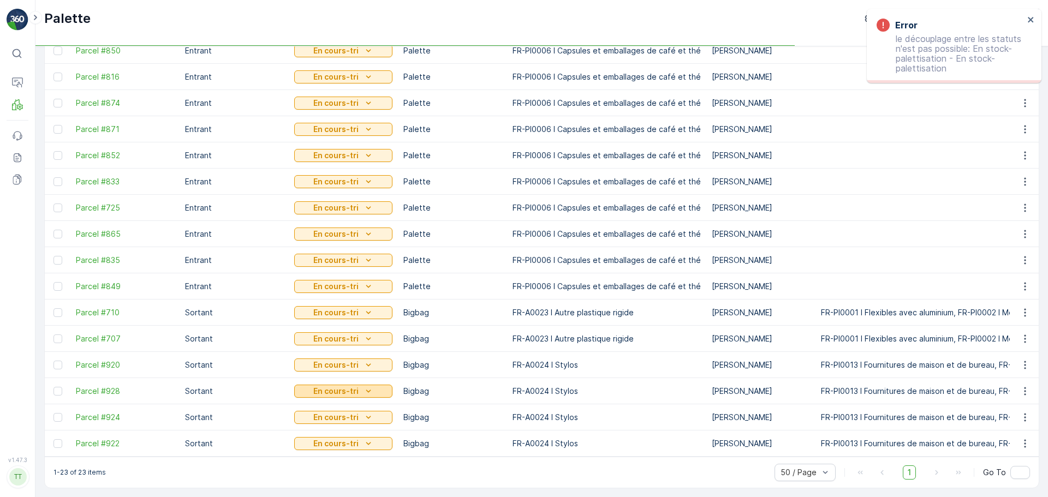
click at [359, 391] on div "En cours-tri" at bounding box center [344, 391] width 90 height 11
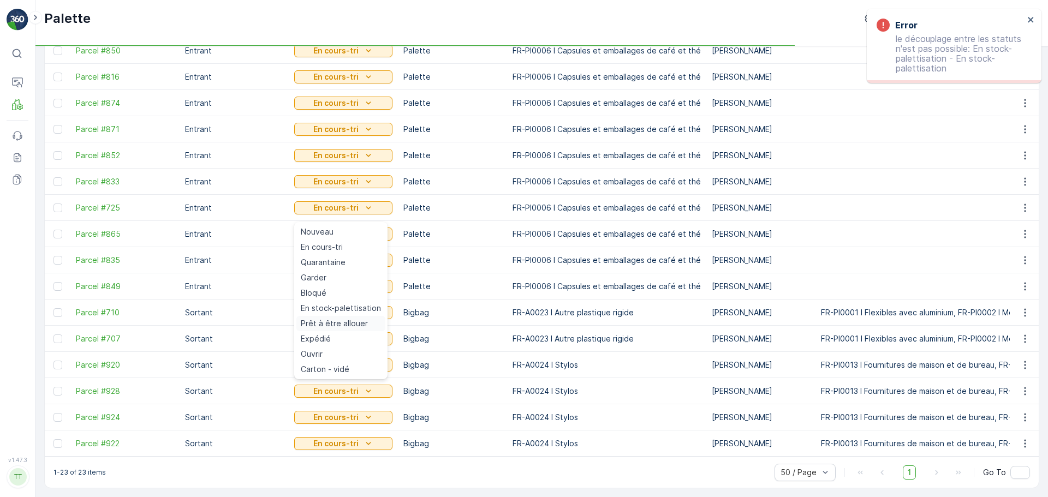
click at [342, 317] on div "Prêt à être allouer" at bounding box center [340, 323] width 89 height 15
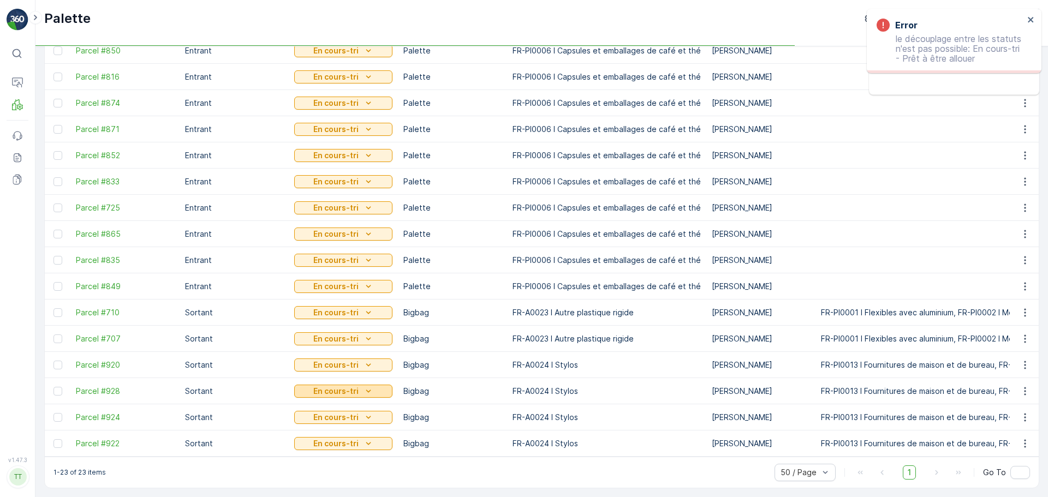
click at [358, 386] on div "En cours-tri" at bounding box center [344, 391] width 90 height 11
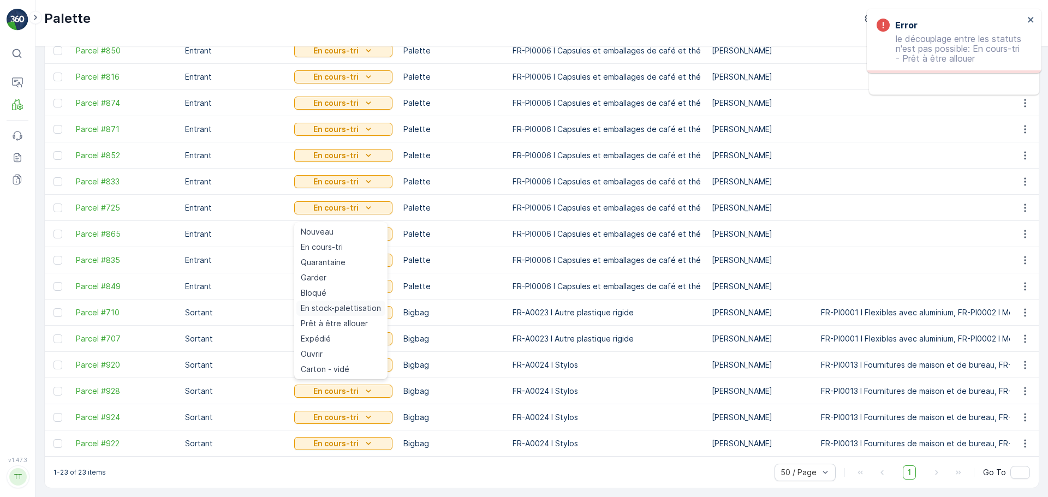
click at [355, 310] on span "En stock-palettisation" at bounding box center [341, 308] width 80 height 11
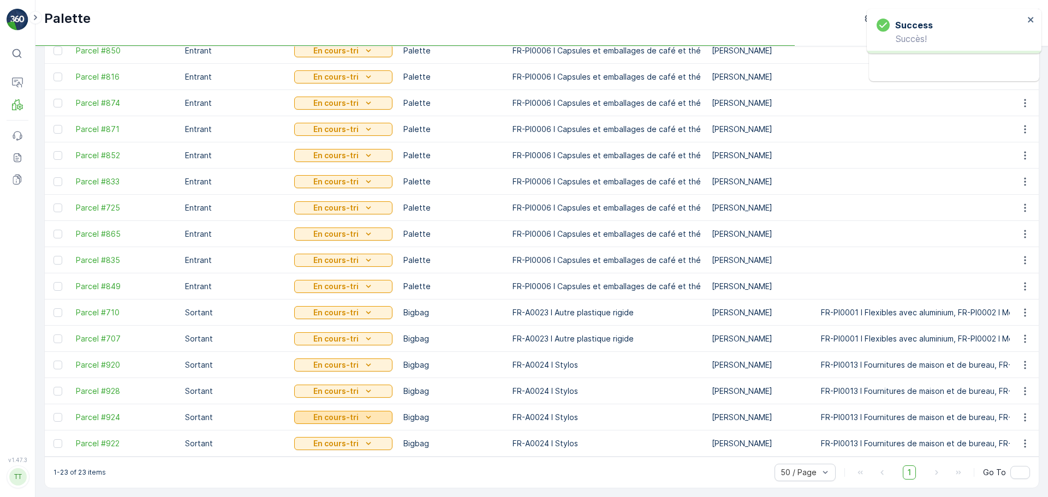
click at [353, 412] on p "En cours-tri" at bounding box center [335, 417] width 45 height 11
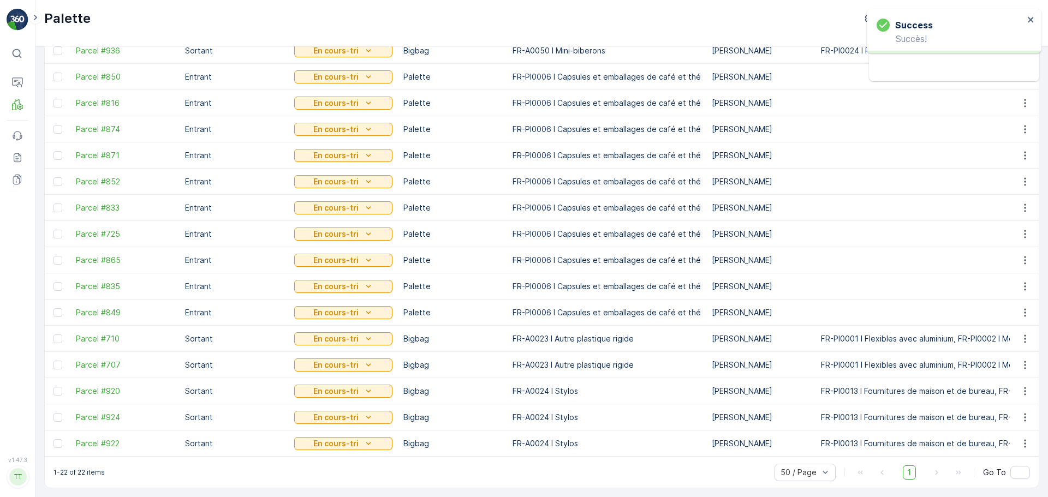
scroll to position [247, 0]
click at [365, 414] on icon "En cours-tri" at bounding box center [368, 417] width 11 height 11
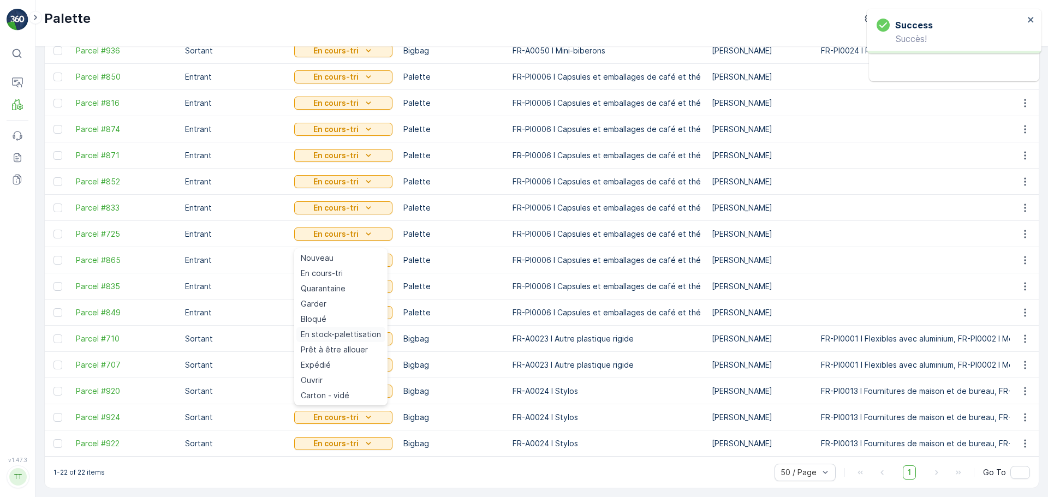
click at [354, 337] on span "En stock-palettisation" at bounding box center [341, 334] width 80 height 11
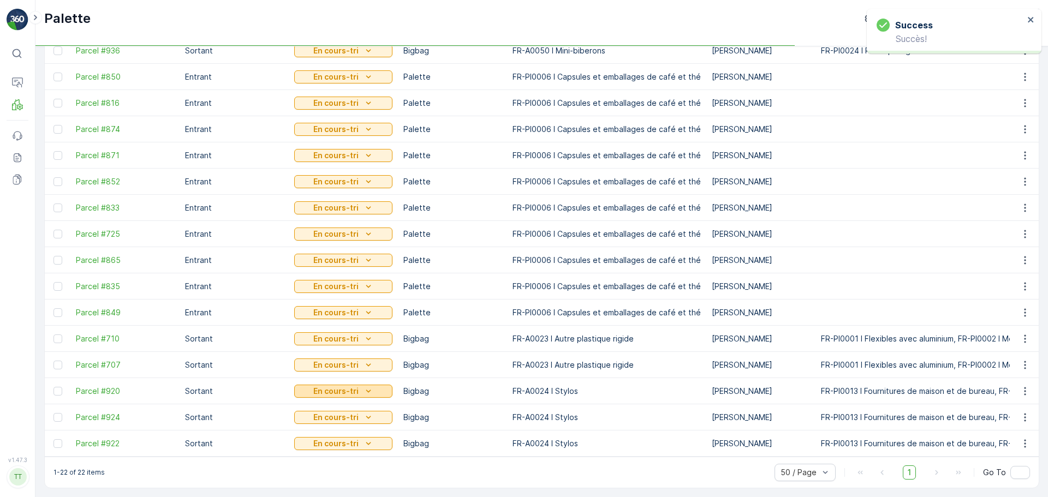
click at [373, 391] on div "En cours-tri" at bounding box center [344, 391] width 90 height 11
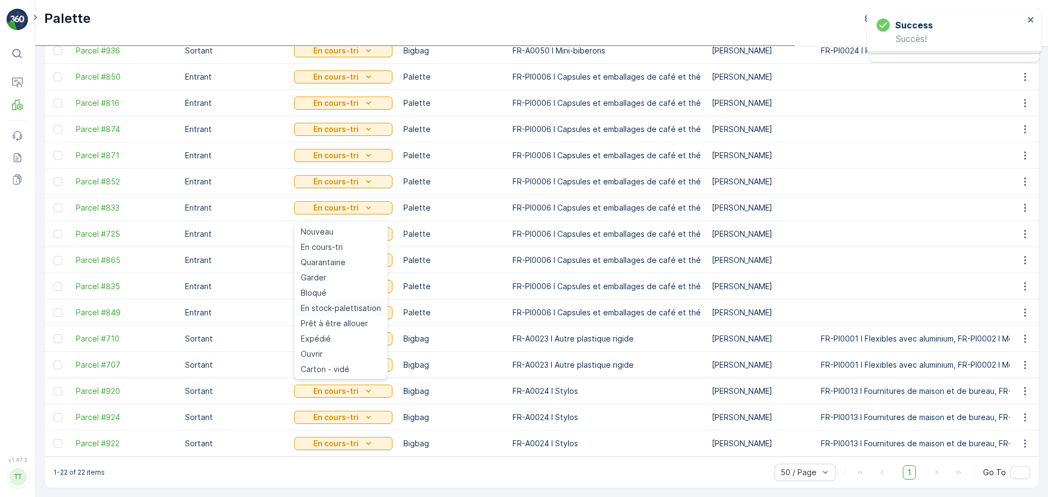
click at [359, 313] on span "En stock-palettisation" at bounding box center [341, 308] width 80 height 11
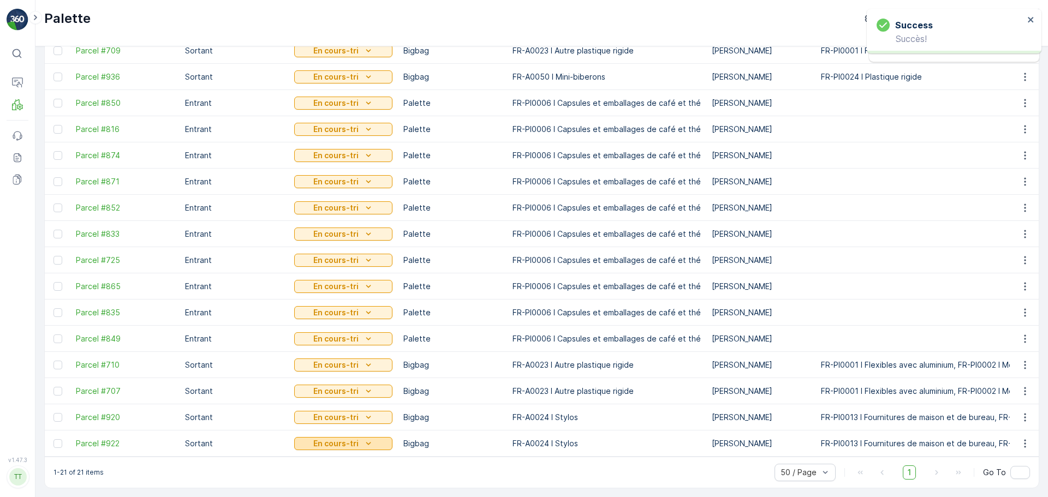
scroll to position [221, 0]
click at [359, 439] on div "En cours-tri" at bounding box center [344, 443] width 90 height 11
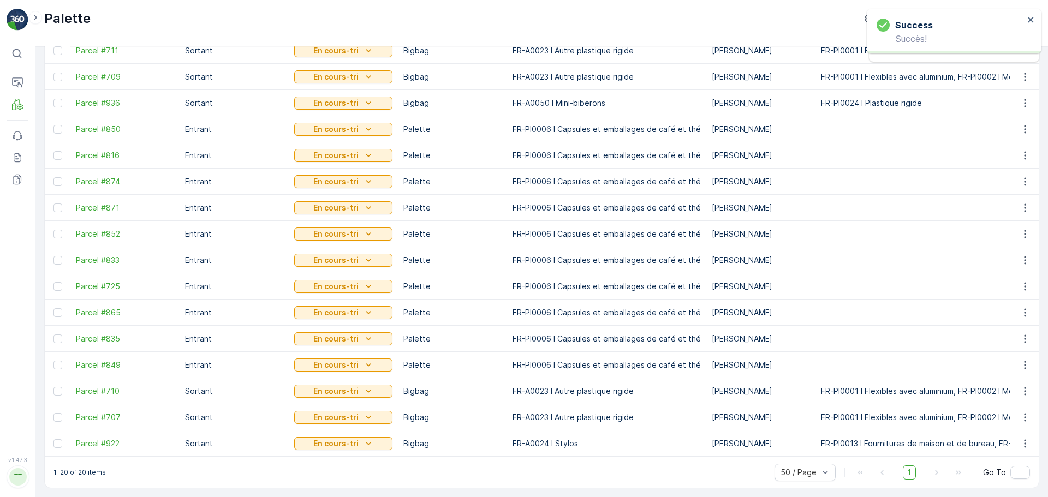
click at [360, 364] on div "En cours-tri" at bounding box center [344, 365] width 90 height 11
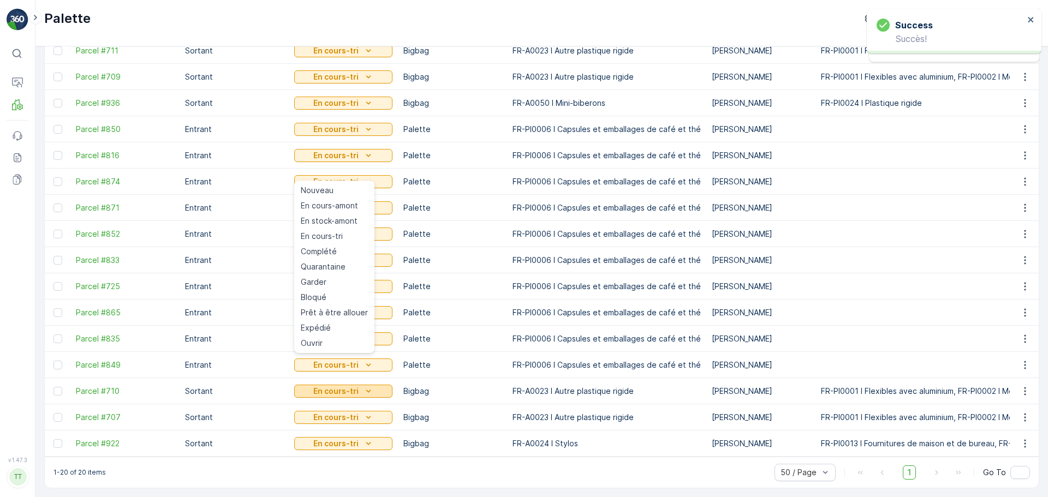
click at [370, 389] on icon "En cours-tri" at bounding box center [368, 391] width 11 height 11
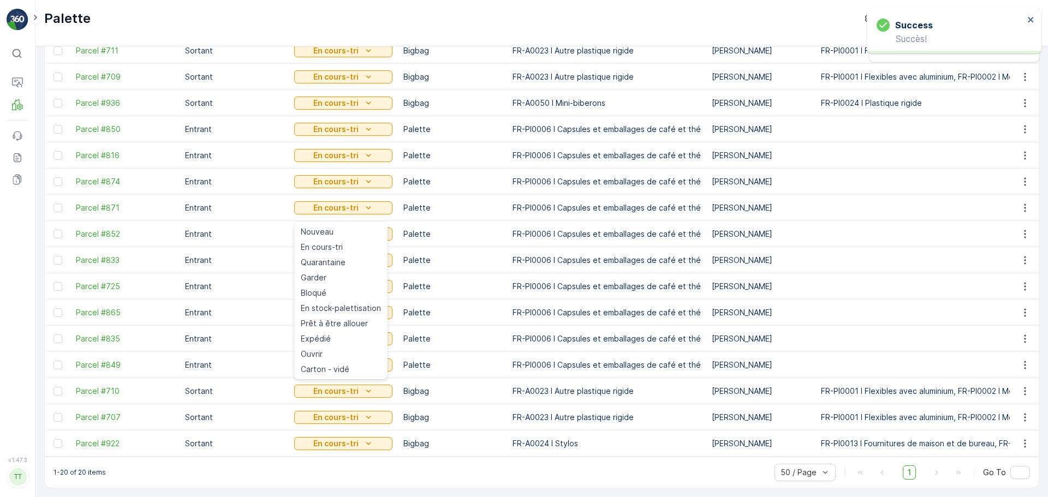
click at [498, 411] on td "Bigbag" at bounding box center [452, 418] width 109 height 26
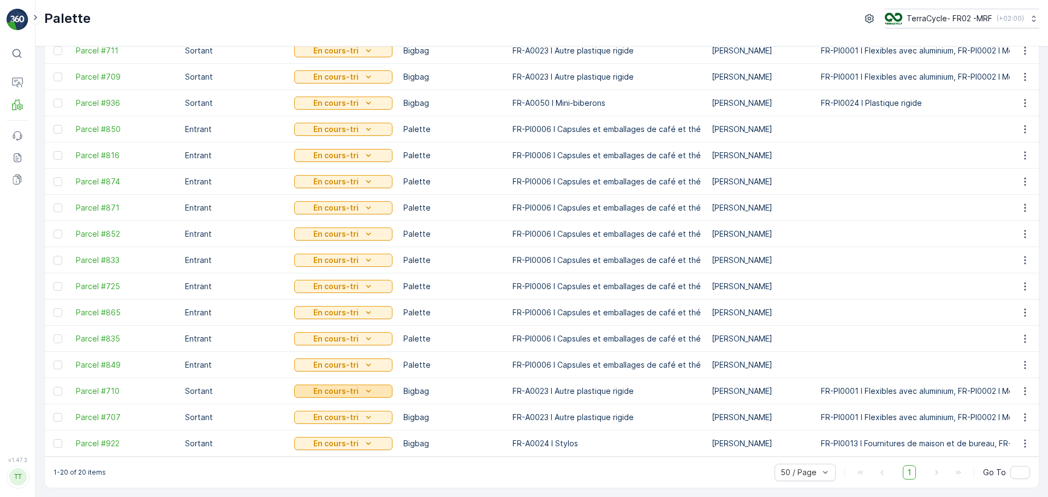
click at [335, 392] on button "En cours-tri" at bounding box center [343, 391] width 98 height 13
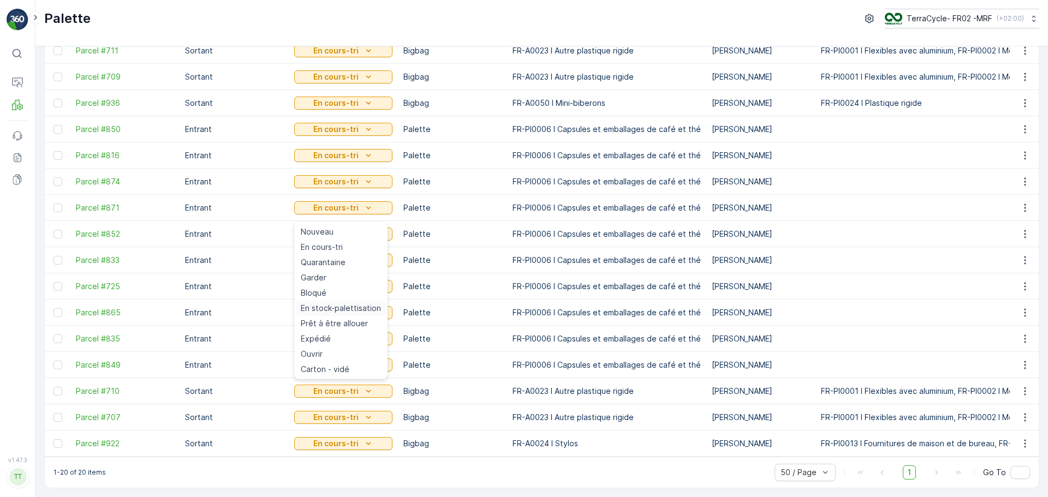
click at [345, 303] on span "En stock-palettisation" at bounding box center [341, 308] width 80 height 11
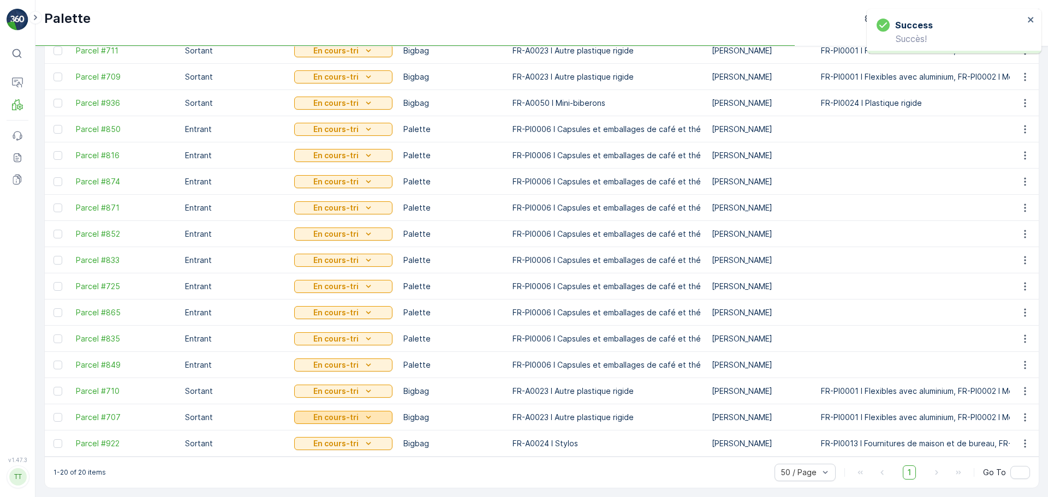
click at [346, 412] on p "En cours-tri" at bounding box center [335, 417] width 45 height 11
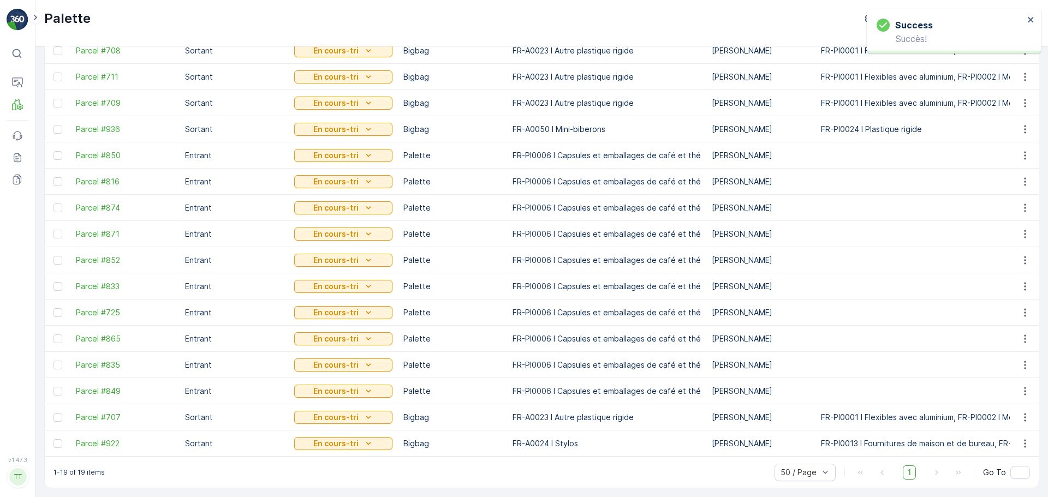
scroll to position [169, 0]
click at [359, 438] on div "En cours-tri" at bounding box center [344, 443] width 90 height 11
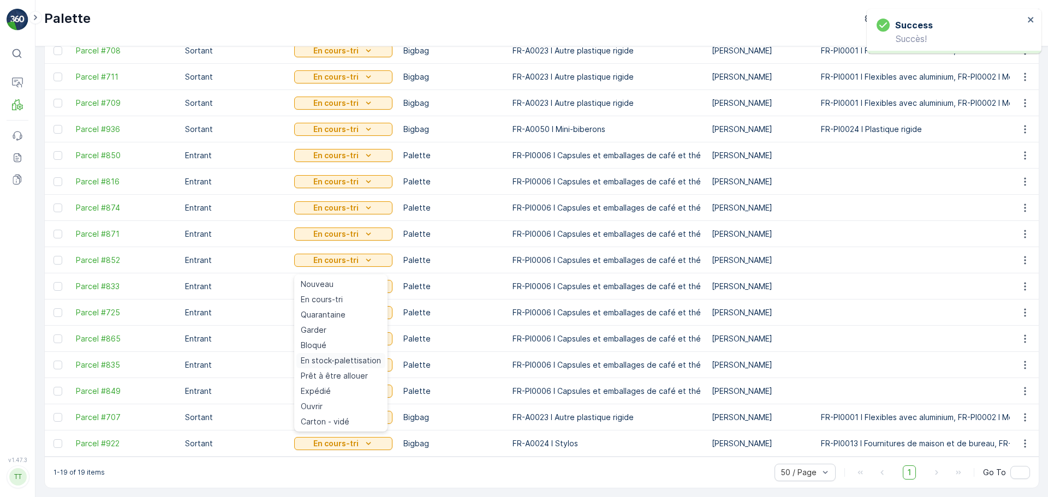
click at [340, 358] on span "En stock-palettisation" at bounding box center [341, 360] width 80 height 11
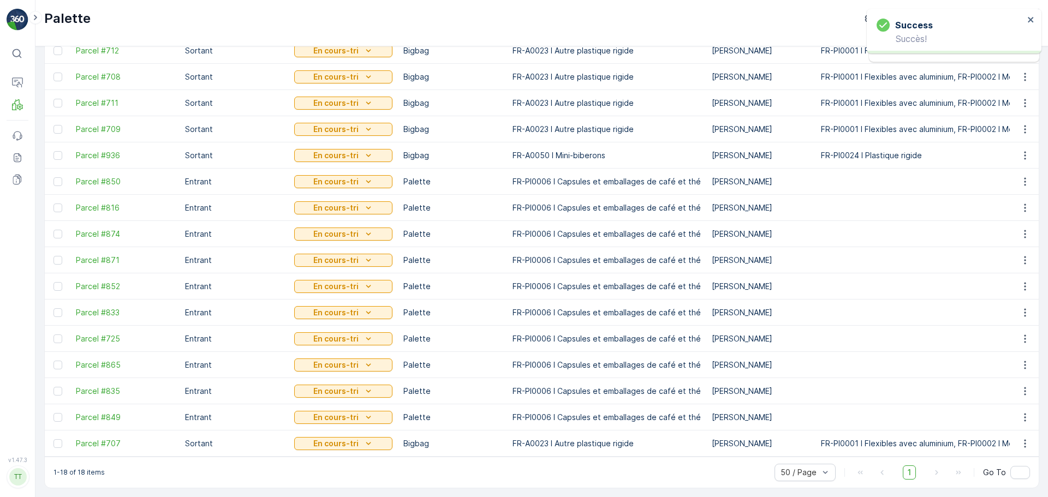
scroll to position [142, 0]
click at [352, 443] on p "En cours-tri" at bounding box center [335, 443] width 45 height 11
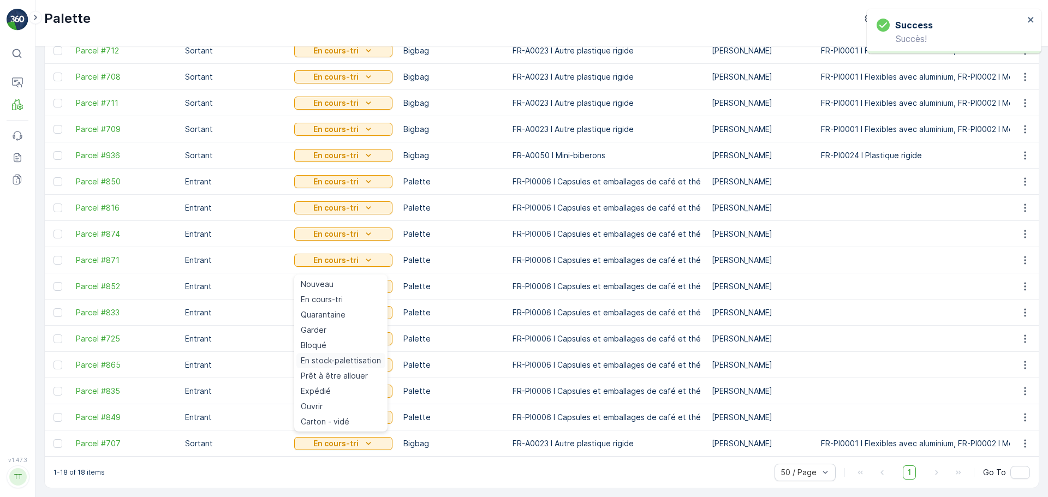
click at [353, 360] on span "En stock-palettisation" at bounding box center [341, 360] width 80 height 11
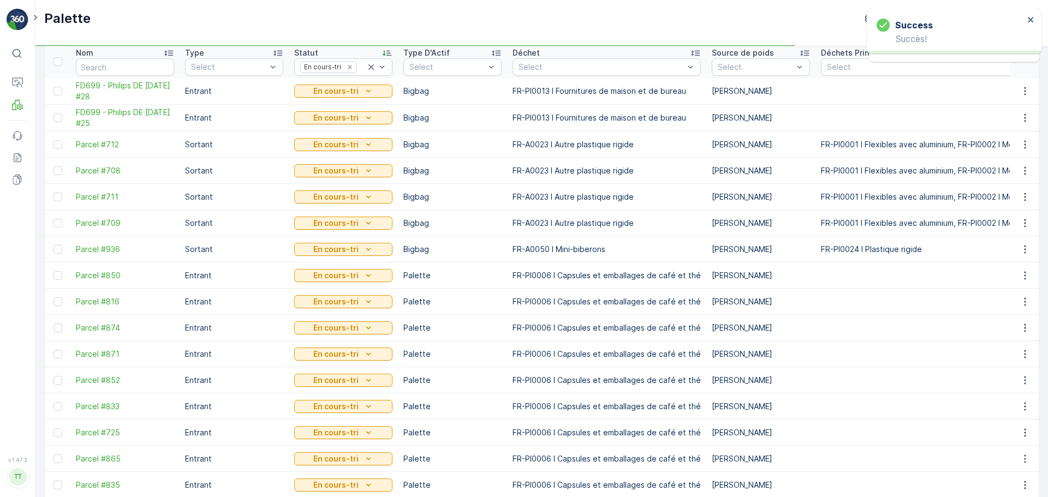
scroll to position [33, 0]
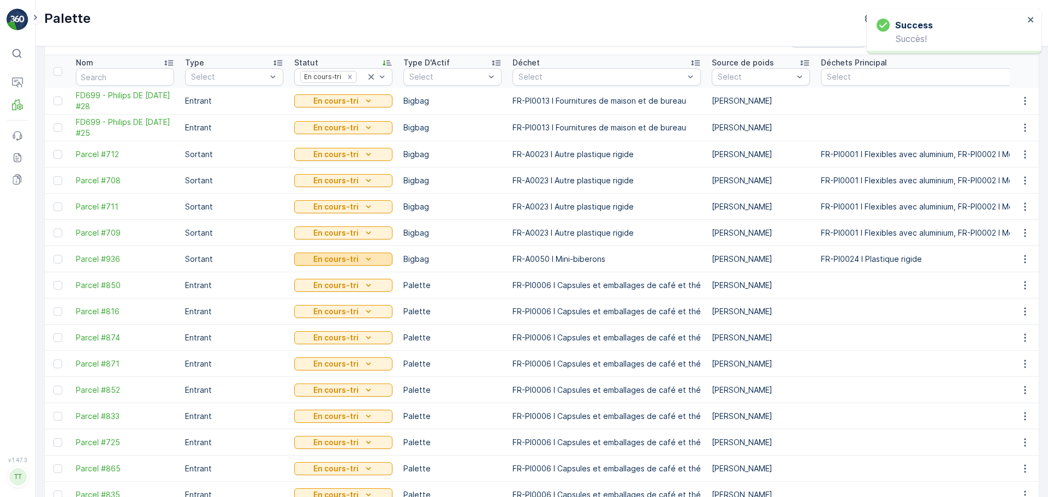
click at [355, 255] on p "En cours-tri" at bounding box center [335, 259] width 45 height 11
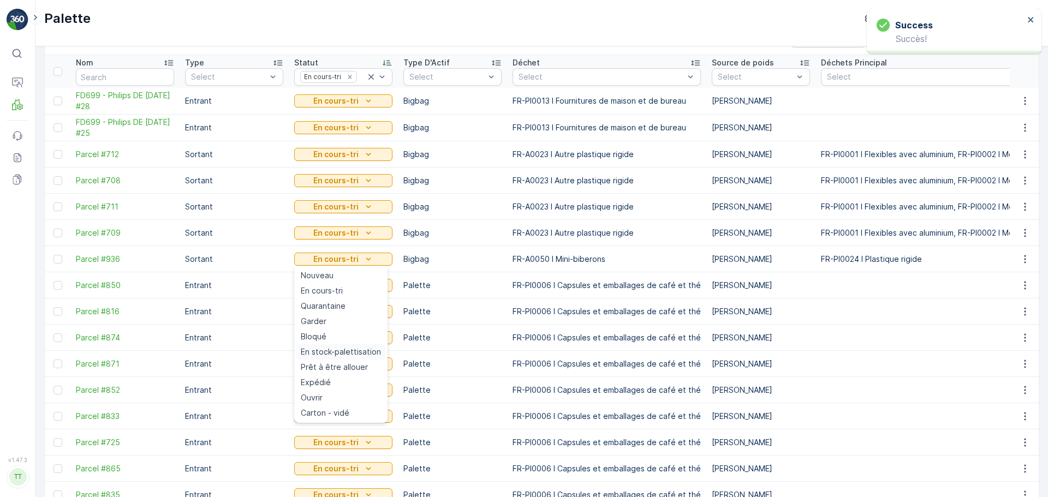
click at [349, 354] on span "En stock-palettisation" at bounding box center [341, 352] width 80 height 11
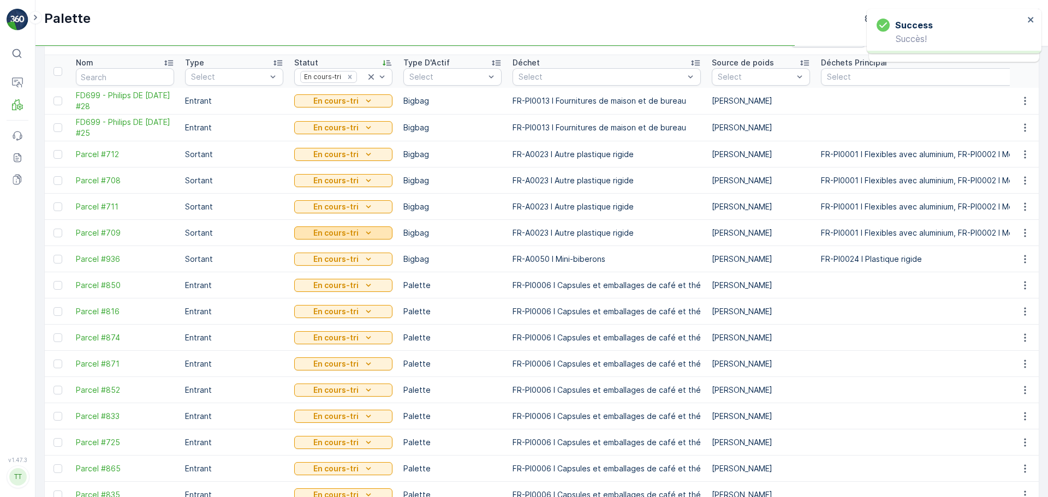
click at [366, 230] on icon "En cours-tri" at bounding box center [368, 233] width 11 height 11
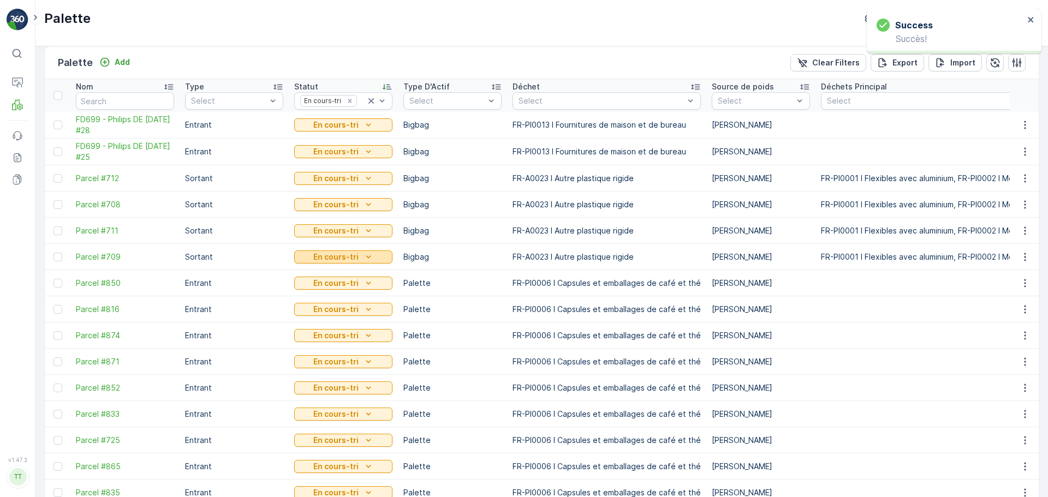
scroll to position [0, 0]
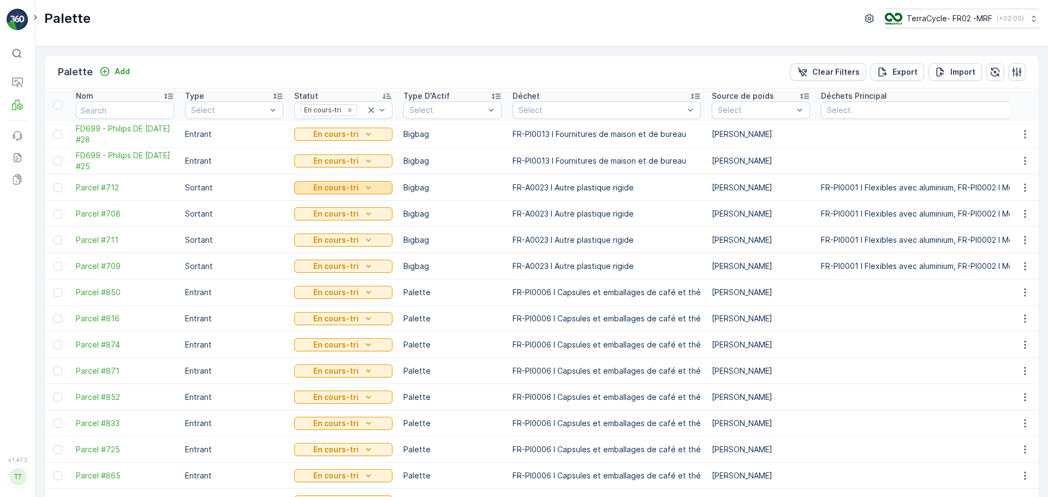
click at [352, 189] on p "En cours-tri" at bounding box center [335, 187] width 45 height 11
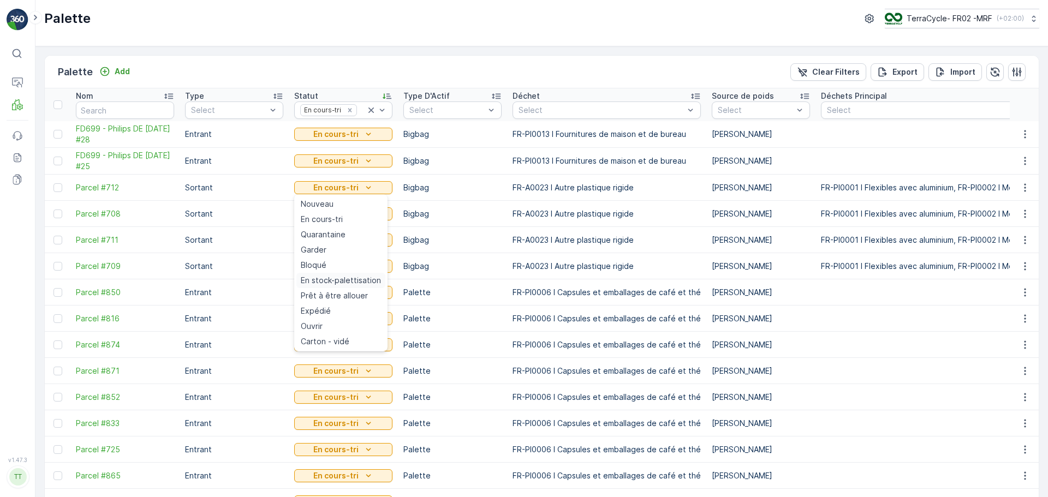
click at [354, 277] on span "En stock-palettisation" at bounding box center [341, 280] width 80 height 11
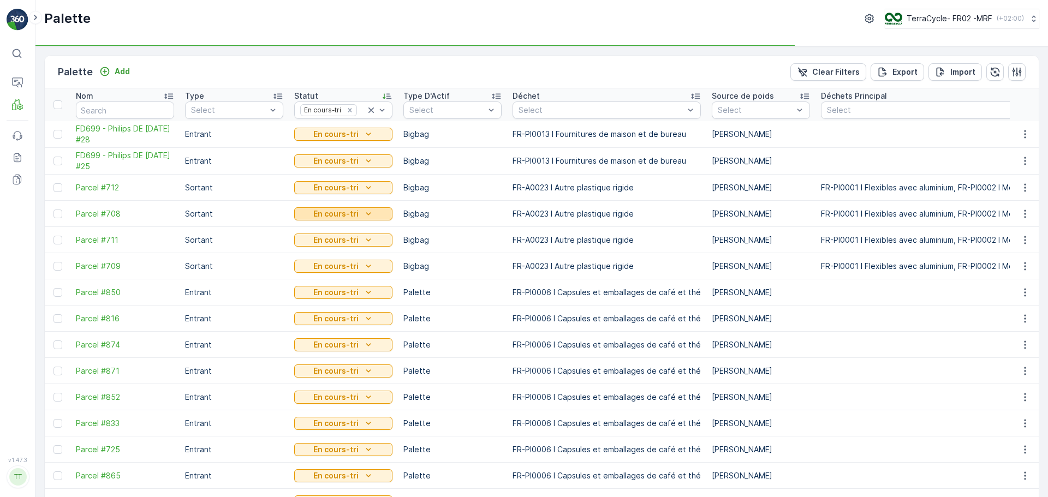
click at [363, 215] on icon "En cours-tri" at bounding box center [368, 214] width 11 height 11
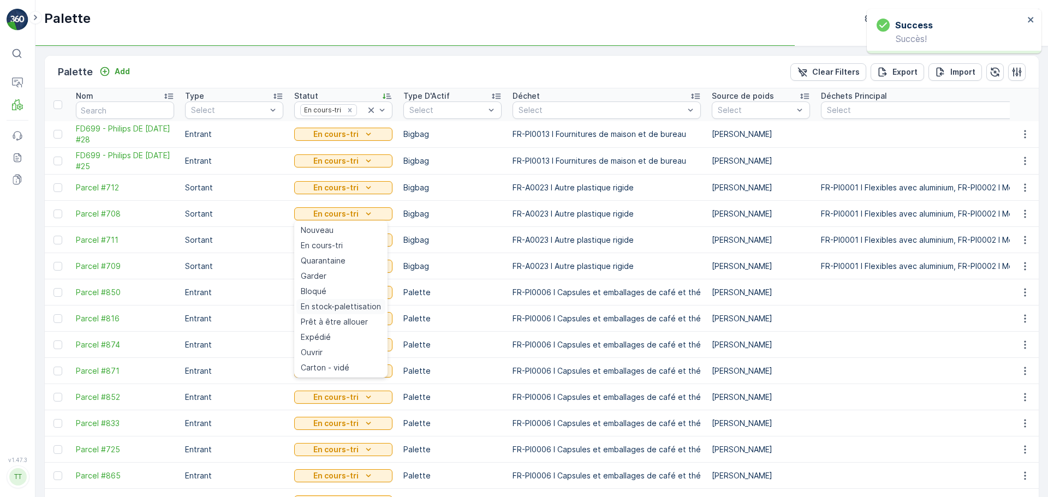
click at [357, 304] on span "En stock-palettisation" at bounding box center [341, 306] width 80 height 11
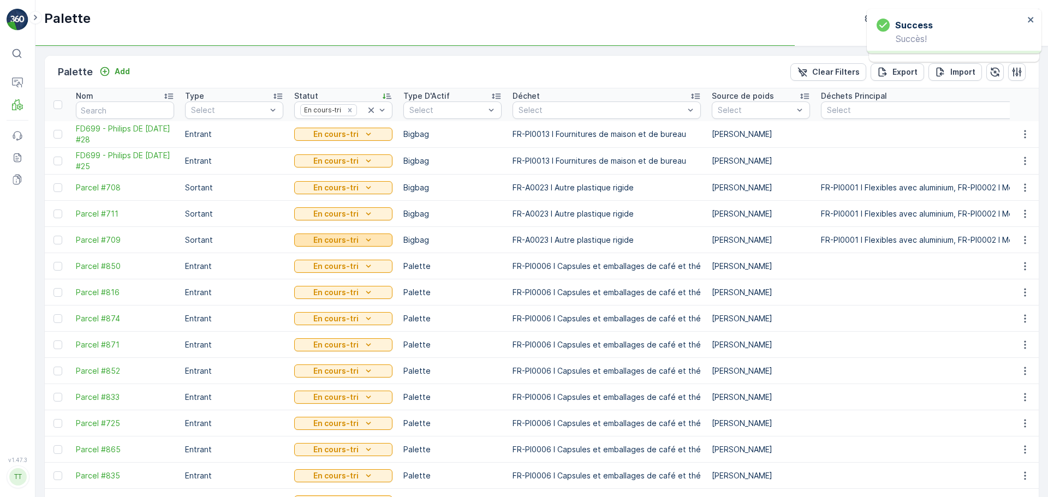
click at [363, 237] on icon "En cours-tri" at bounding box center [368, 240] width 11 height 11
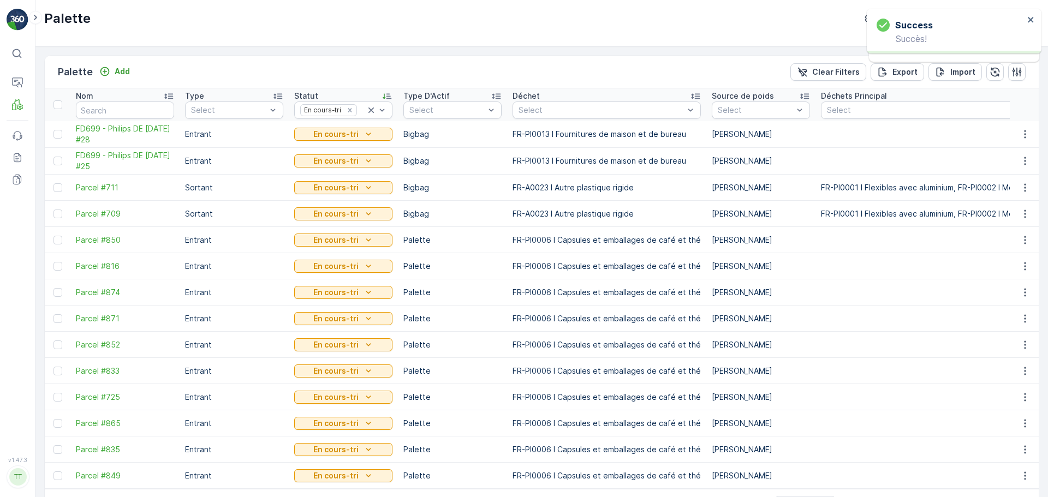
click at [350, 335] on td "En cours-tri" at bounding box center [343, 345] width 109 height 26
click at [357, 213] on p "En cours-tri" at bounding box center [335, 214] width 45 height 11
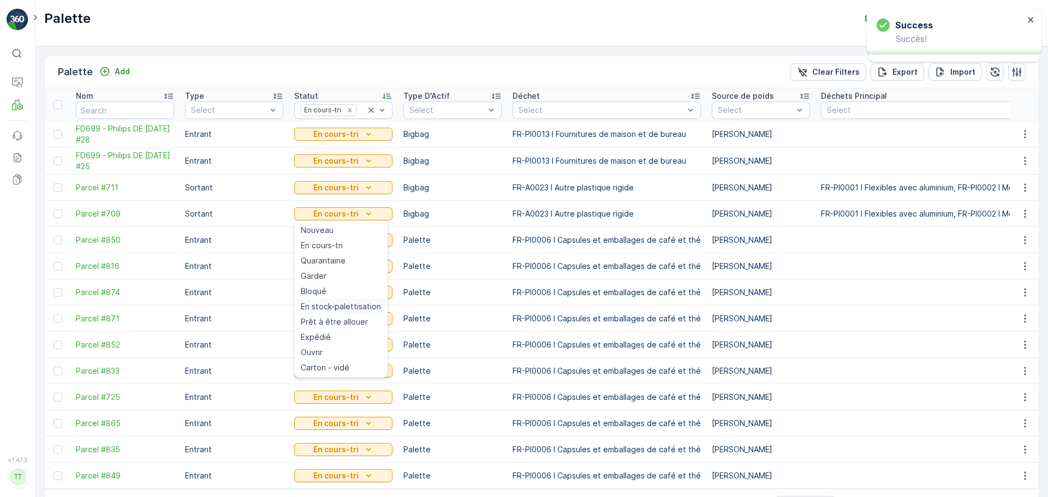
click at [354, 306] on span "En stock-palettisation" at bounding box center [341, 306] width 80 height 11
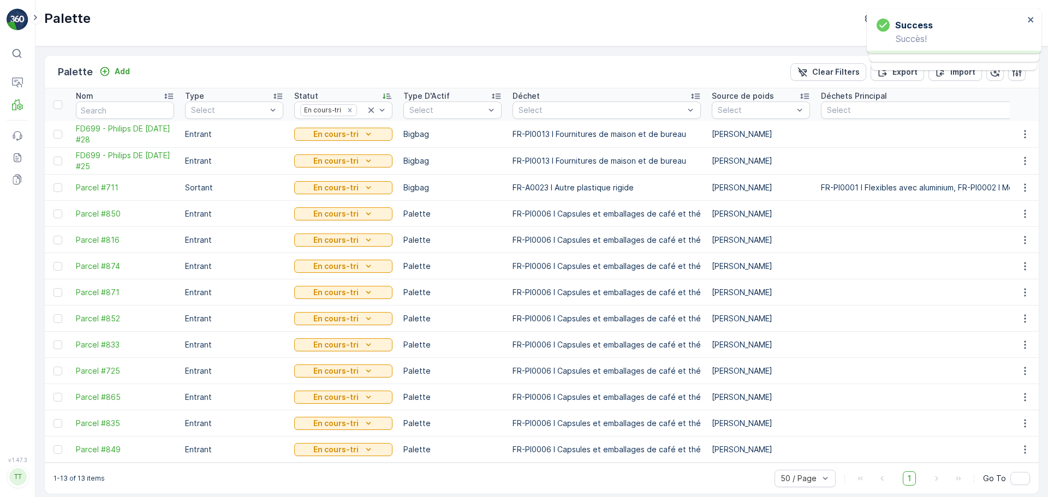
click at [369, 220] on button "En cours-tri" at bounding box center [343, 213] width 98 height 13
click at [363, 185] on icon "En cours-tri" at bounding box center [368, 187] width 11 height 11
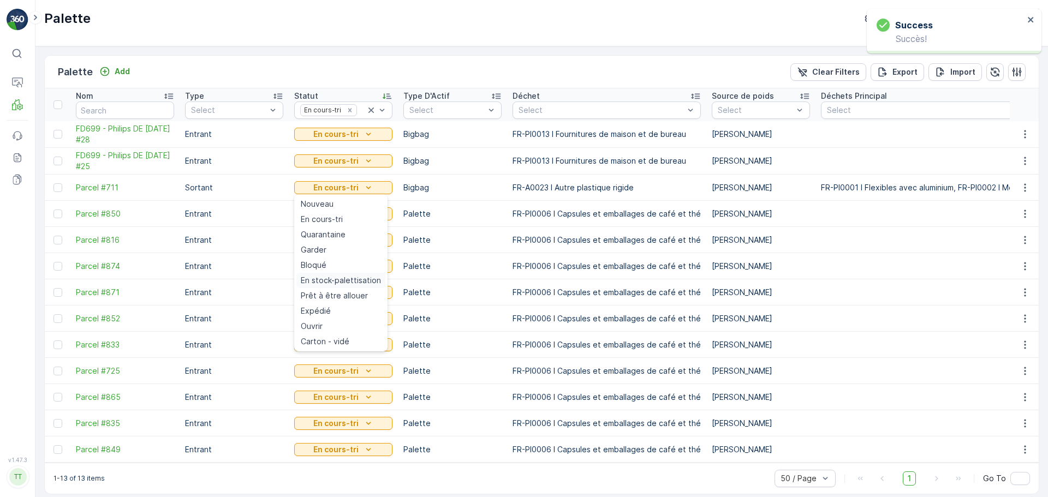
click at [361, 280] on span "En stock-palettisation" at bounding box center [341, 280] width 80 height 11
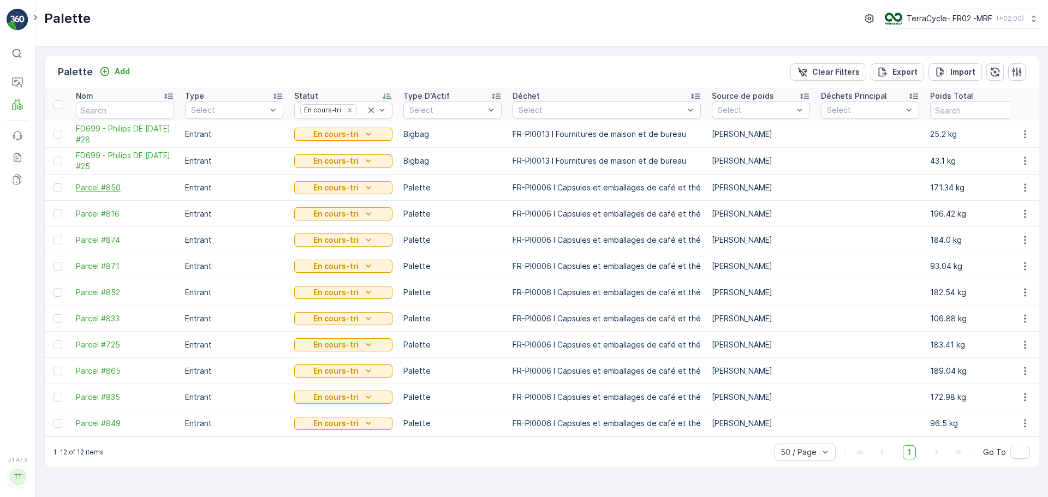
click at [109, 187] on span "Parcel #850" at bounding box center [125, 187] width 98 height 11
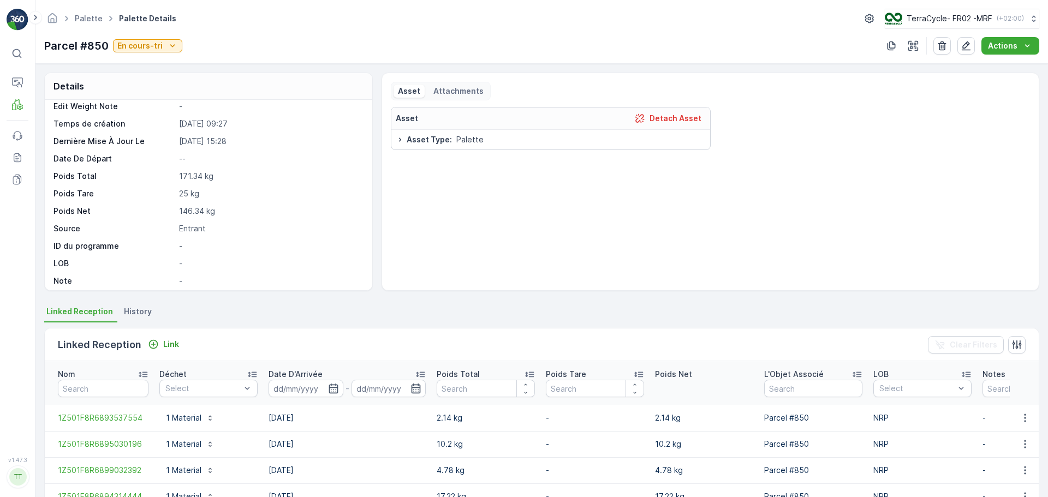
scroll to position [82, 0]
click at [136, 312] on span "History" at bounding box center [138, 311] width 28 height 11
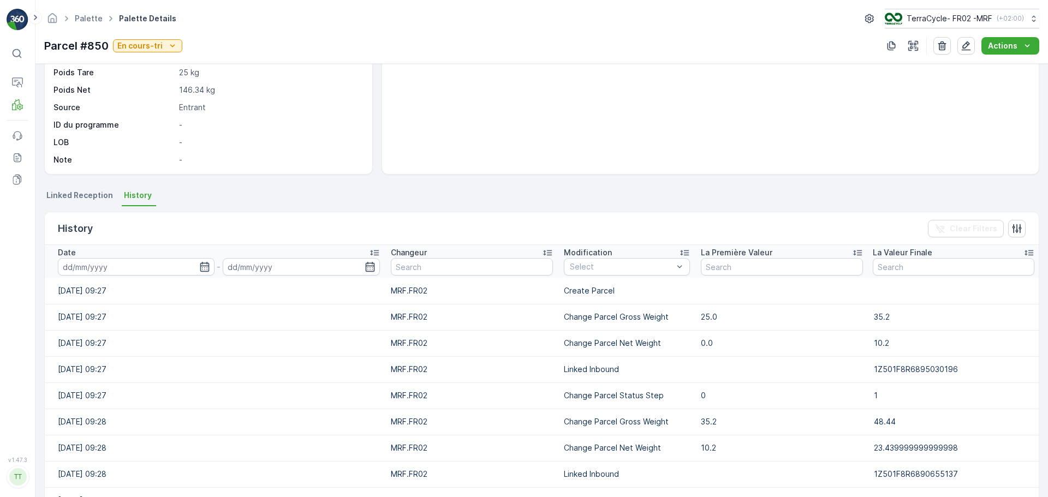
scroll to position [0, 0]
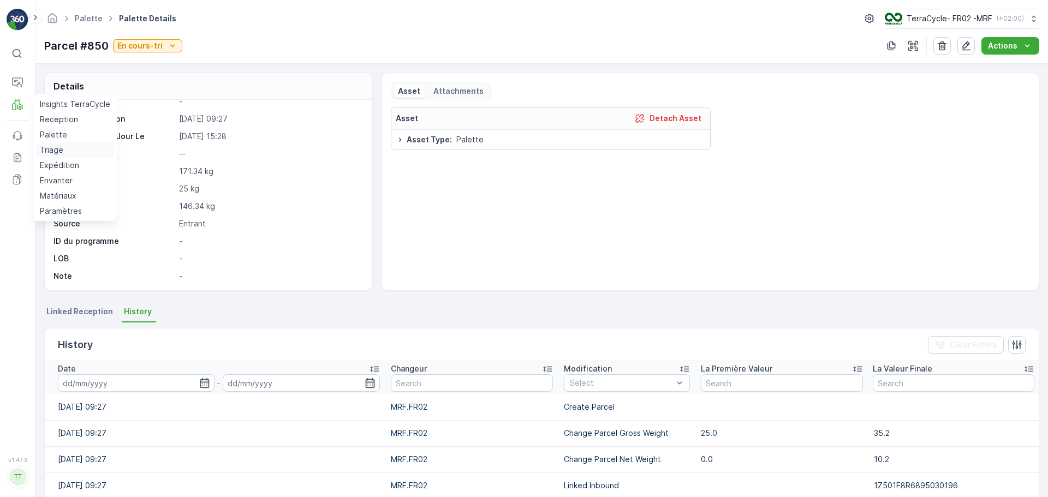
click at [60, 149] on p "Triage" at bounding box center [51, 150] width 23 height 11
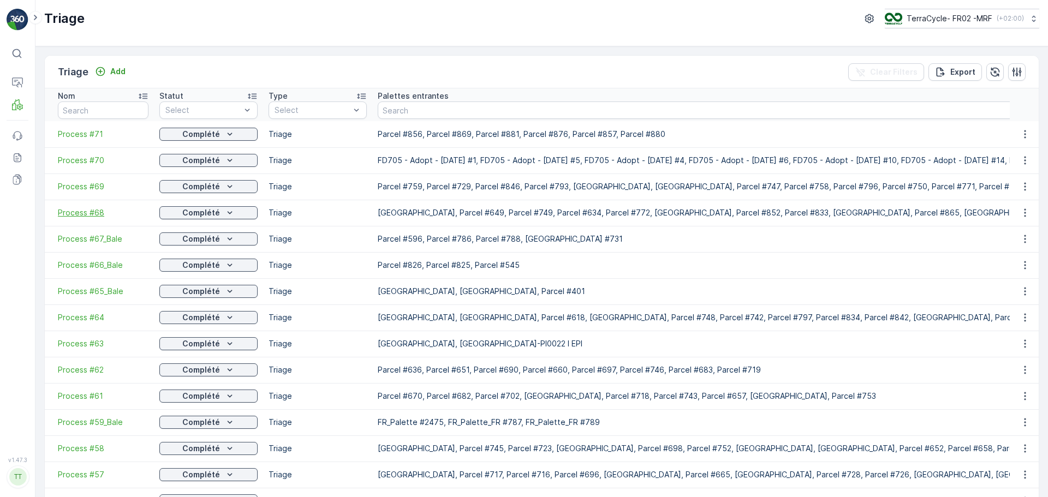
click at [83, 215] on span "Process #68" at bounding box center [103, 212] width 91 height 11
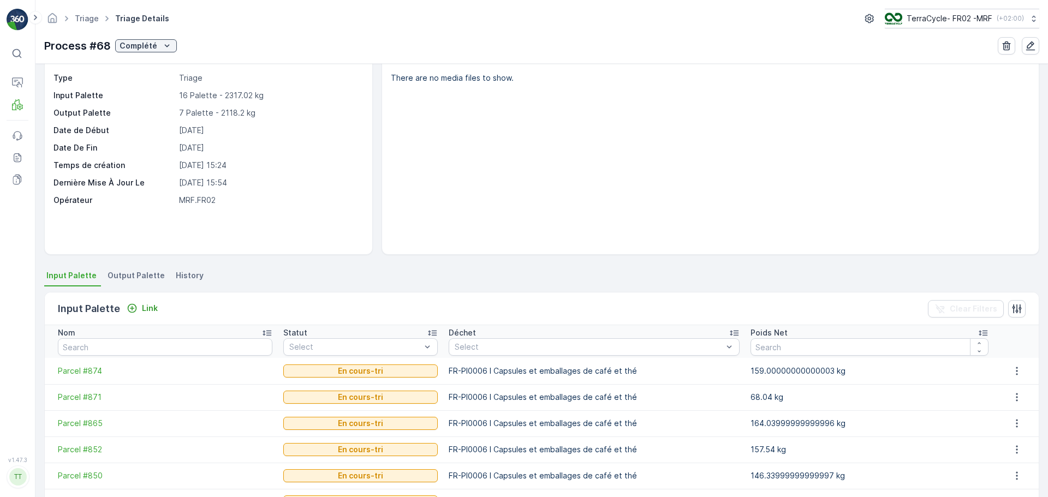
scroll to position [35, 0]
click at [119, 275] on span "Output Palette" at bounding box center [136, 276] width 57 height 11
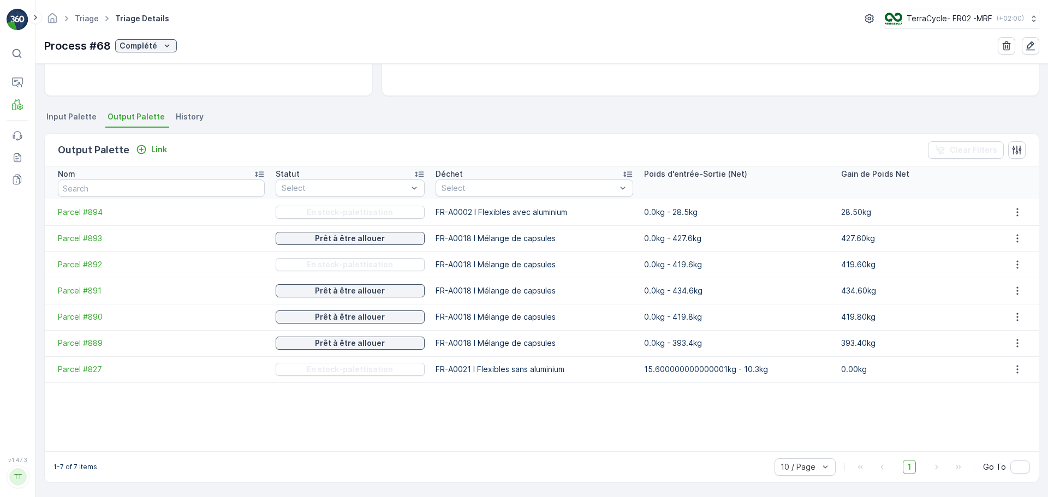
scroll to position [140, 0]
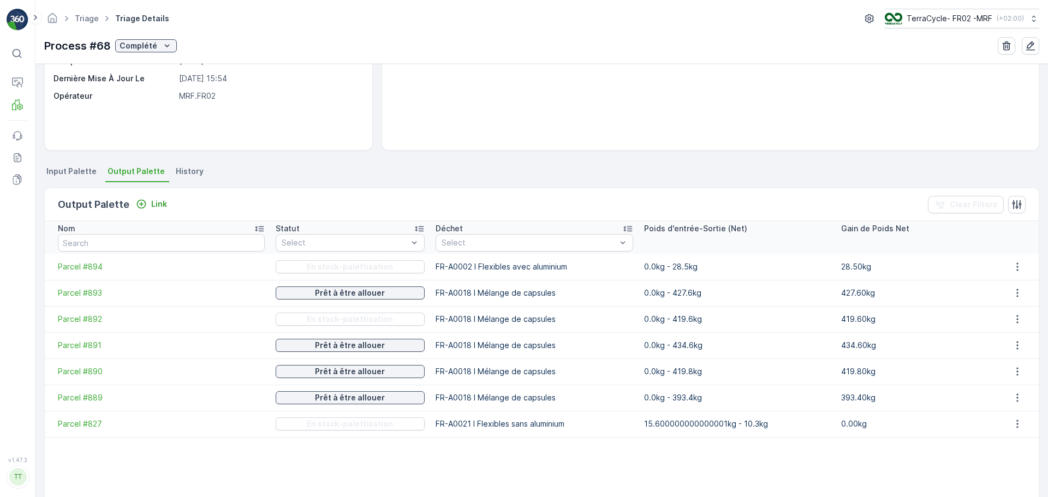
click at [67, 175] on span "Input Palette" at bounding box center [71, 171] width 50 height 11
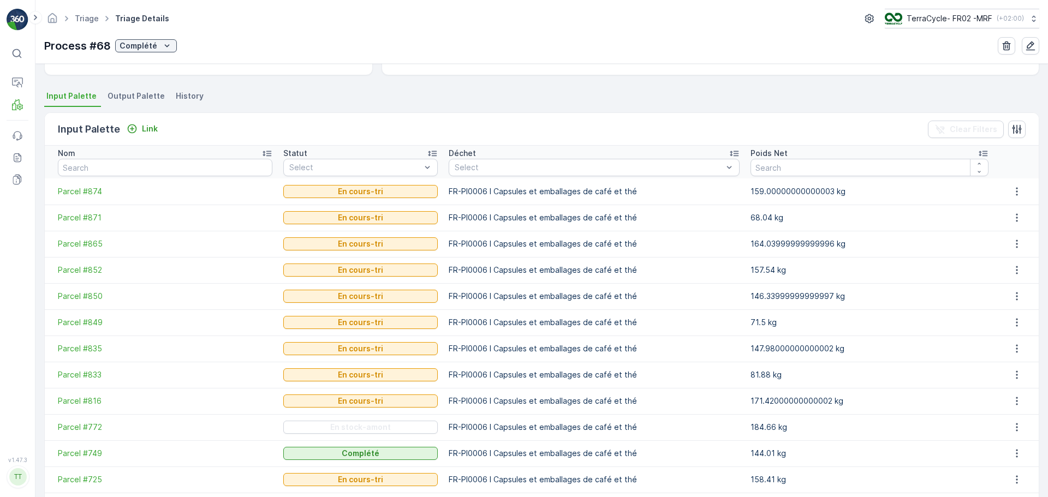
scroll to position [230, 0]
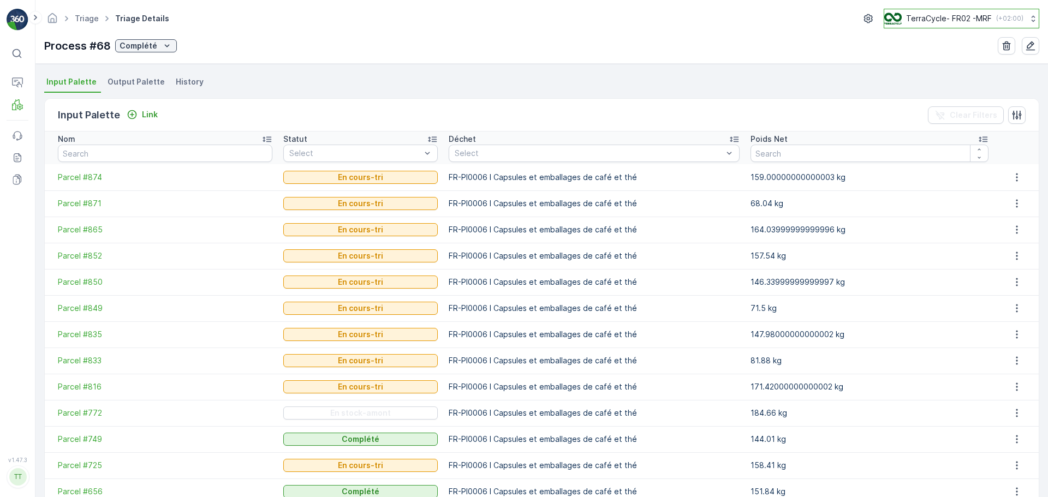
click at [963, 15] on p "TerraCycle- FR02 -MRF" at bounding box center [949, 18] width 86 height 11
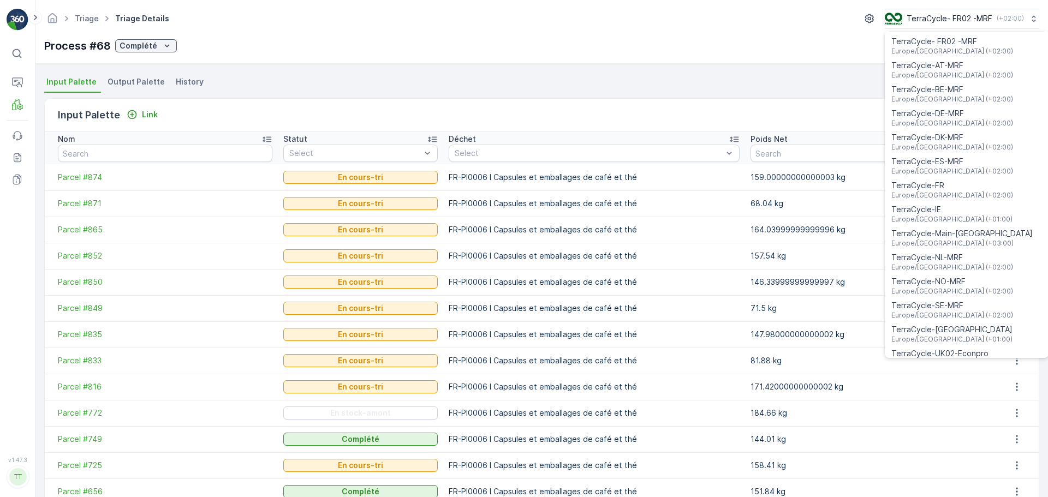
scroll to position [40, 0]
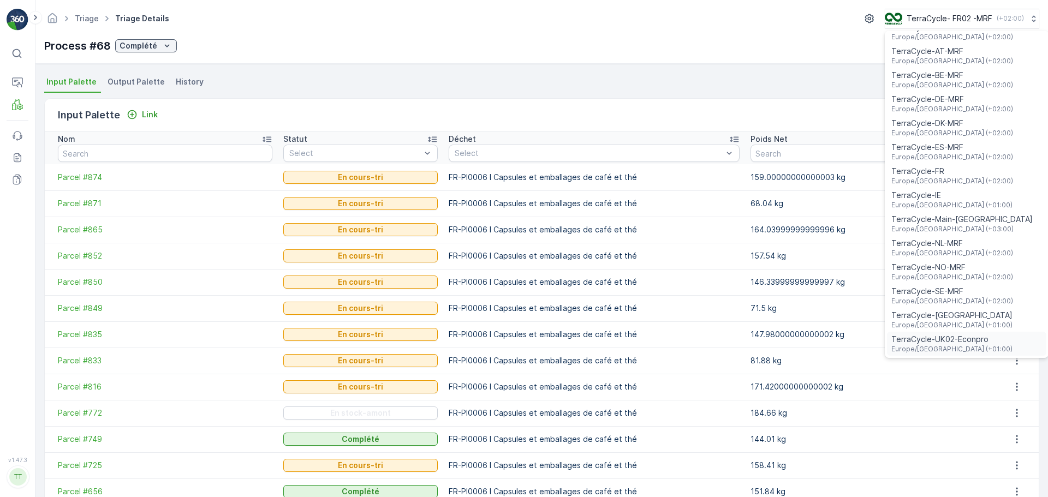
click at [935, 341] on span "TerraCycle-UK02-Econpro" at bounding box center [952, 339] width 121 height 11
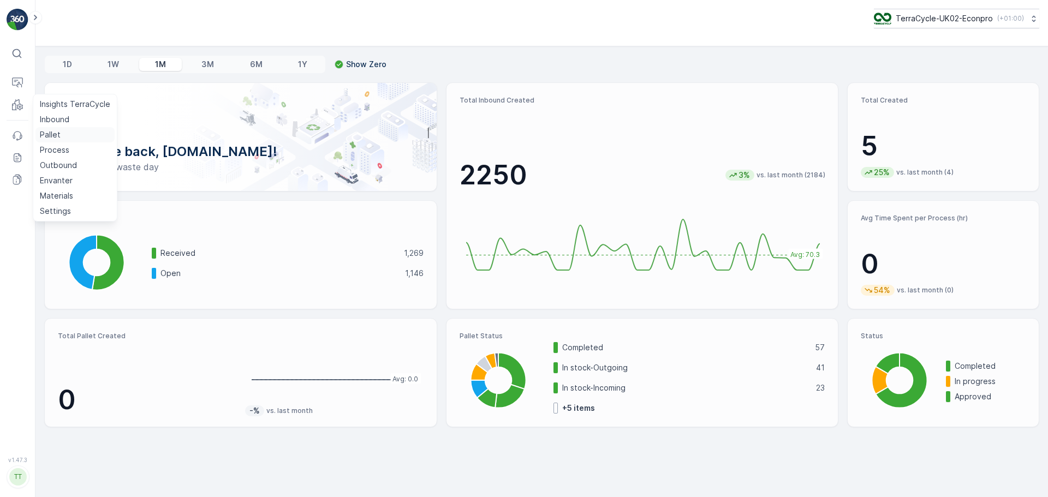
click at [51, 140] on p "Pallet" at bounding box center [50, 134] width 21 height 11
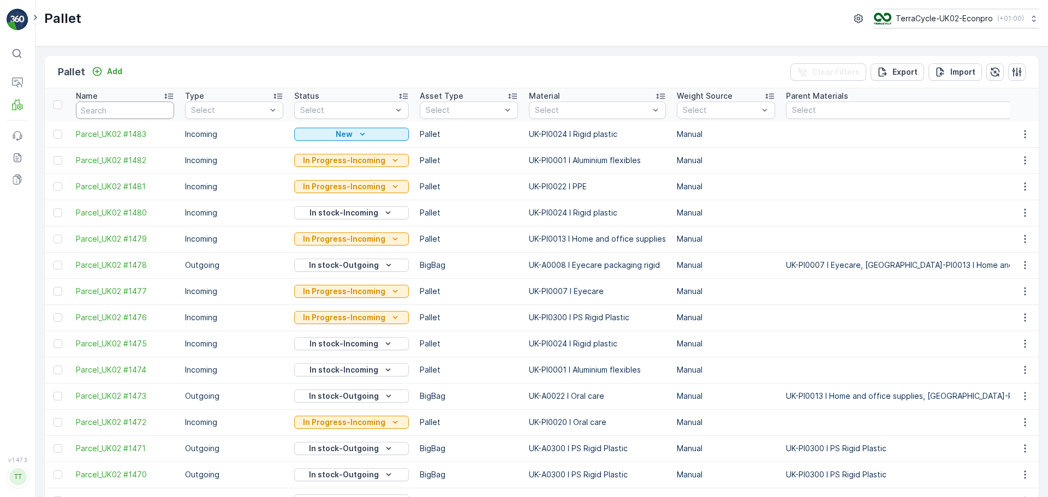
click at [117, 109] on input "text" at bounding box center [125, 110] width 98 height 17
type input "FD704"
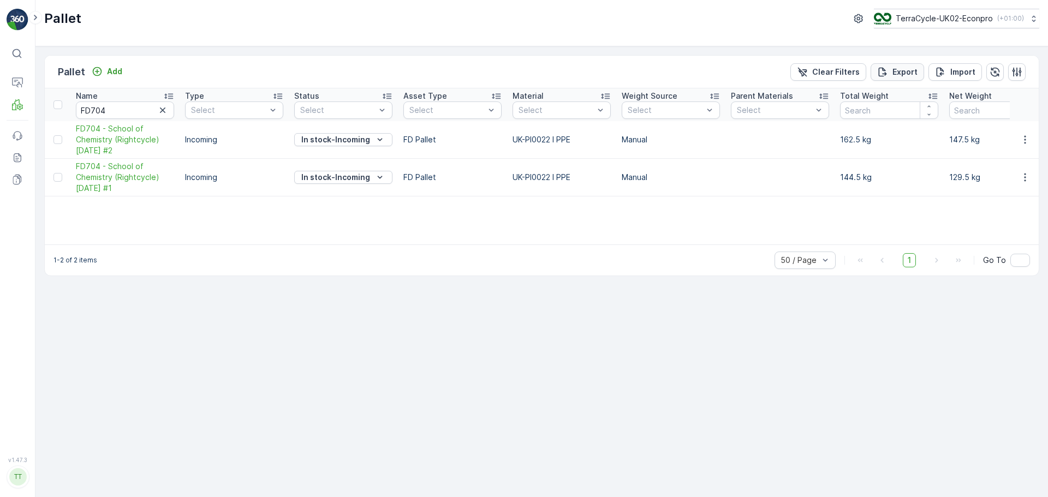
click at [900, 70] on p "Export" at bounding box center [905, 72] width 25 height 11
click at [911, 60] on span "reports" at bounding box center [960, 59] width 128 height 11
click at [1026, 20] on div "Success Your export request has been taken, you can find it at: reports" at bounding box center [951, 41] width 154 height 53
click at [1030, 18] on icon "close" at bounding box center [1030, 19] width 5 height 5
click at [935, 21] on p "TerraCycle-UK02-Econpro" at bounding box center [943, 18] width 97 height 11
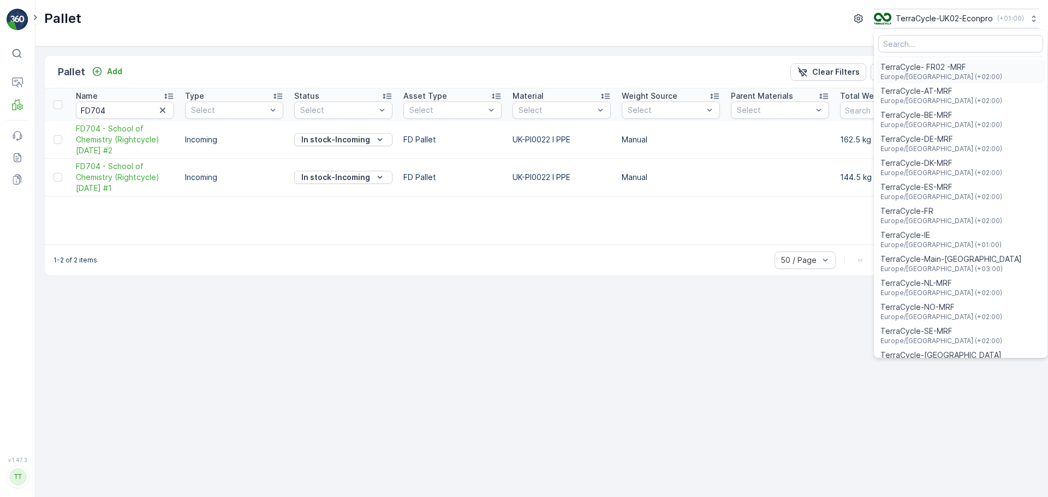
click at [958, 76] on span "Europe/Paris (+02:00)" at bounding box center [942, 77] width 122 height 9
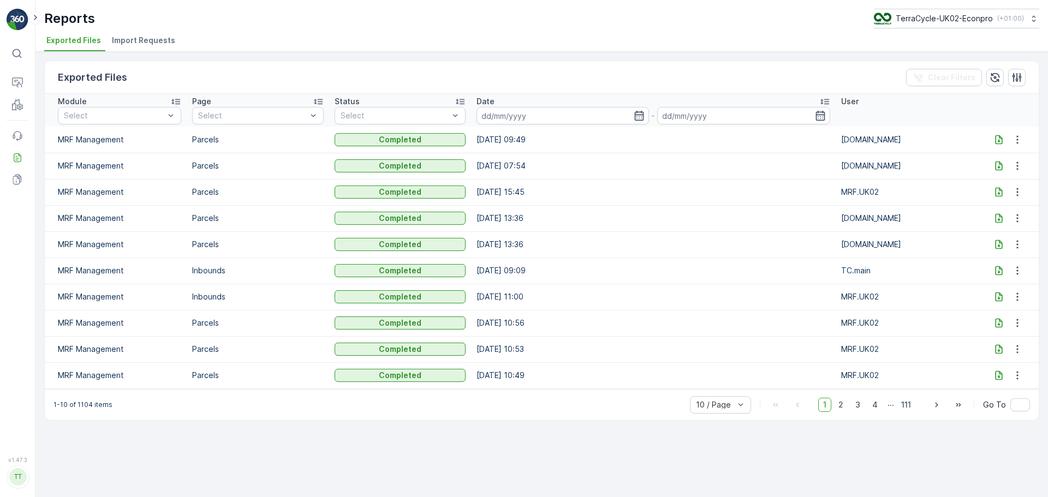
click at [1000, 140] on icon at bounding box center [999, 139] width 11 height 11
click at [56, 133] on p "Pallet" at bounding box center [50, 134] width 21 height 11
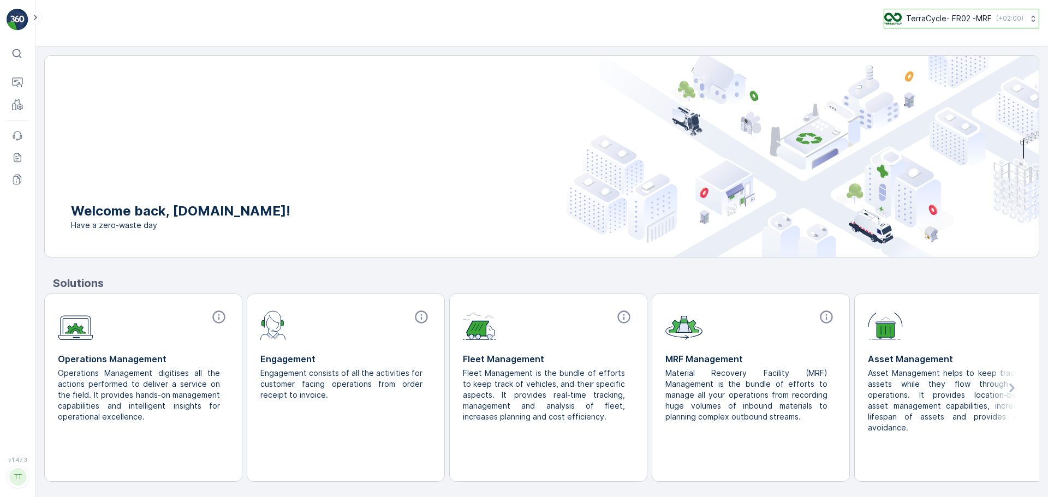
click at [974, 14] on p "TerraCycle- FR02 -MRF" at bounding box center [949, 18] width 86 height 11
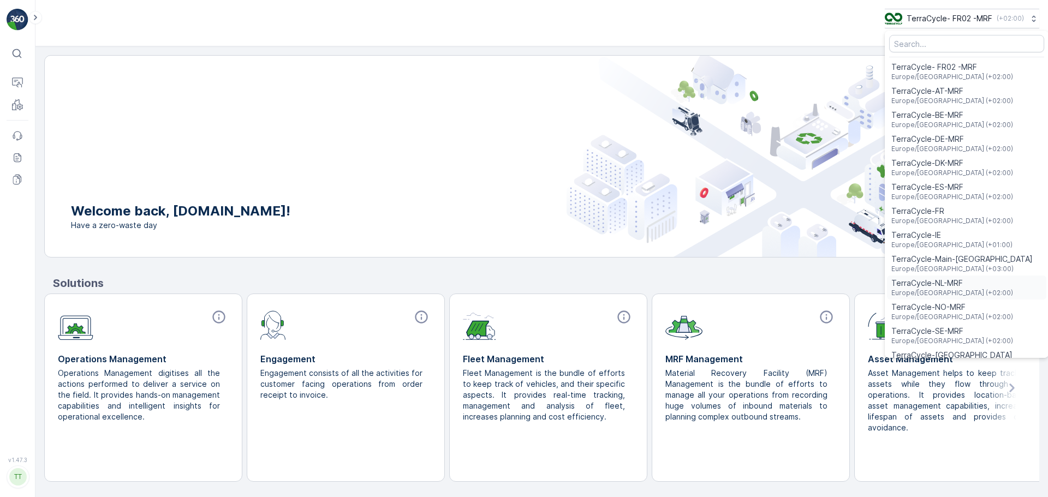
click at [963, 292] on span "Europe/[GEOGRAPHIC_DATA] (+02:00)" at bounding box center [953, 293] width 122 height 9
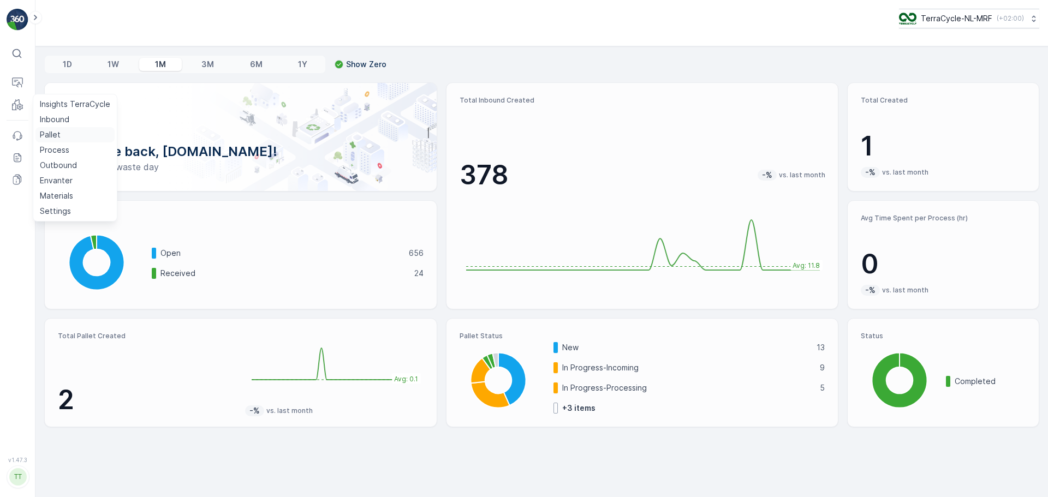
click at [55, 140] on link "Pallet" at bounding box center [74, 134] width 79 height 15
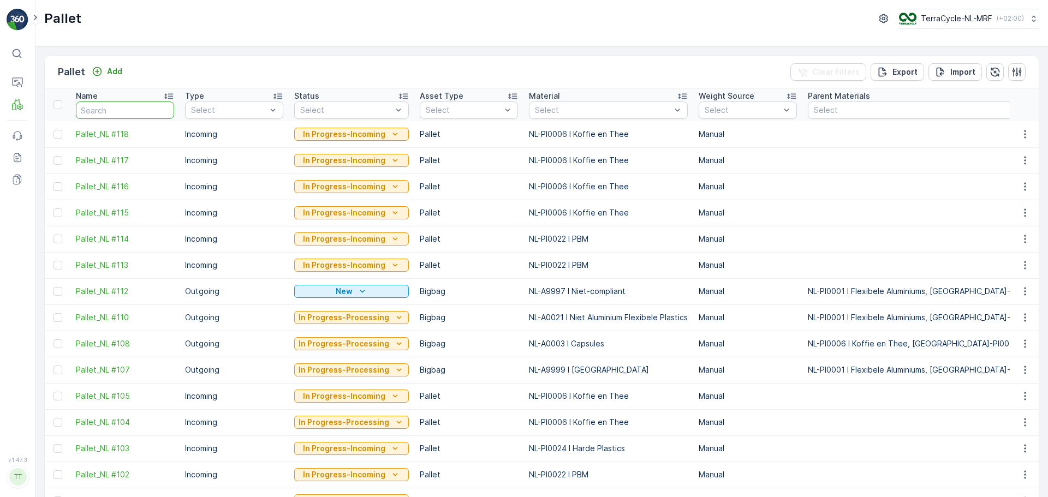
click at [131, 107] on input "text" at bounding box center [125, 110] width 98 height 17
type input "FD"
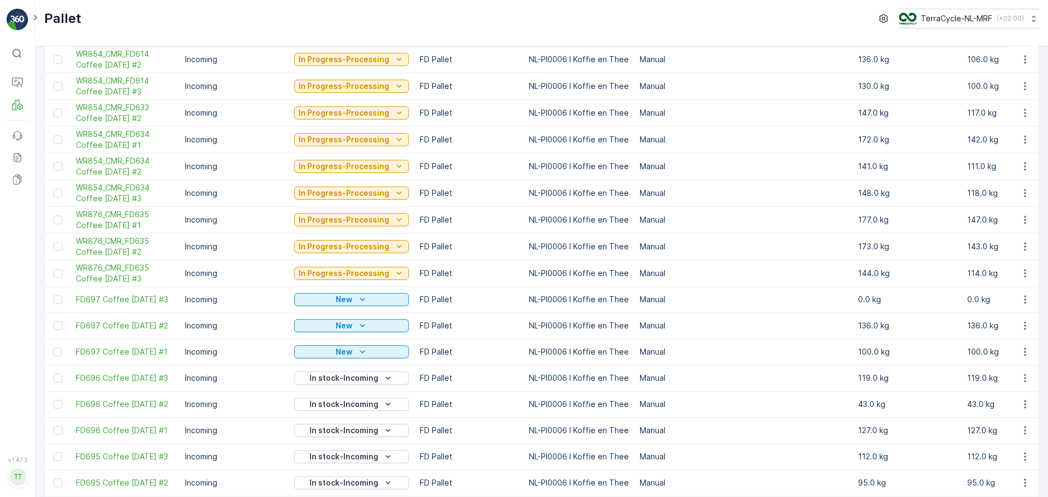
scroll to position [983, 0]
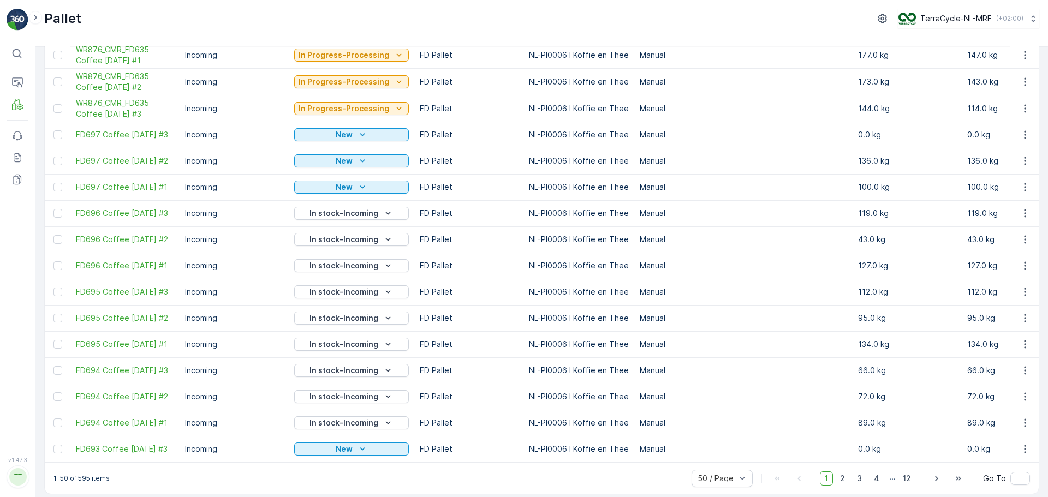
click at [928, 14] on p "TerraCycle-NL-MRF" at bounding box center [956, 18] width 72 height 11
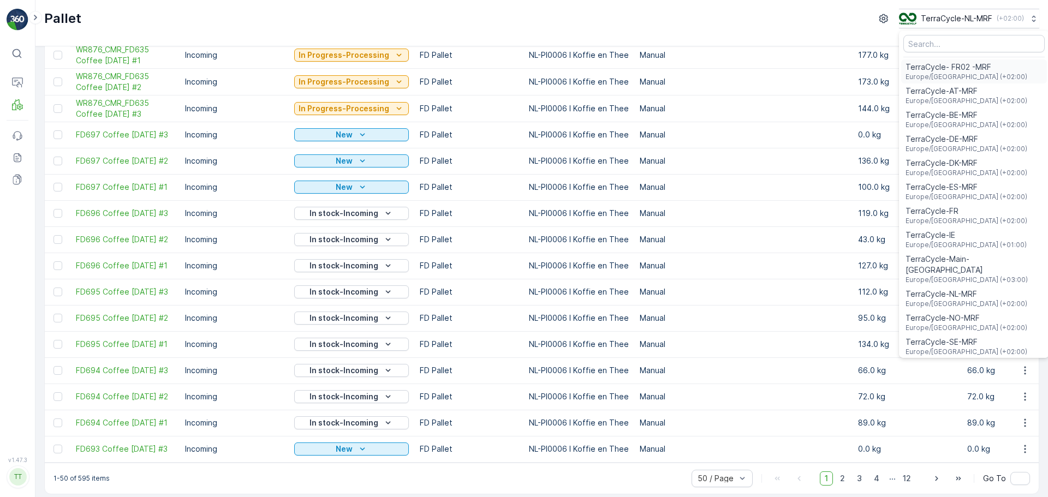
click at [968, 66] on span "TerraCycle- FR02 -MRF" at bounding box center [967, 67] width 122 height 11
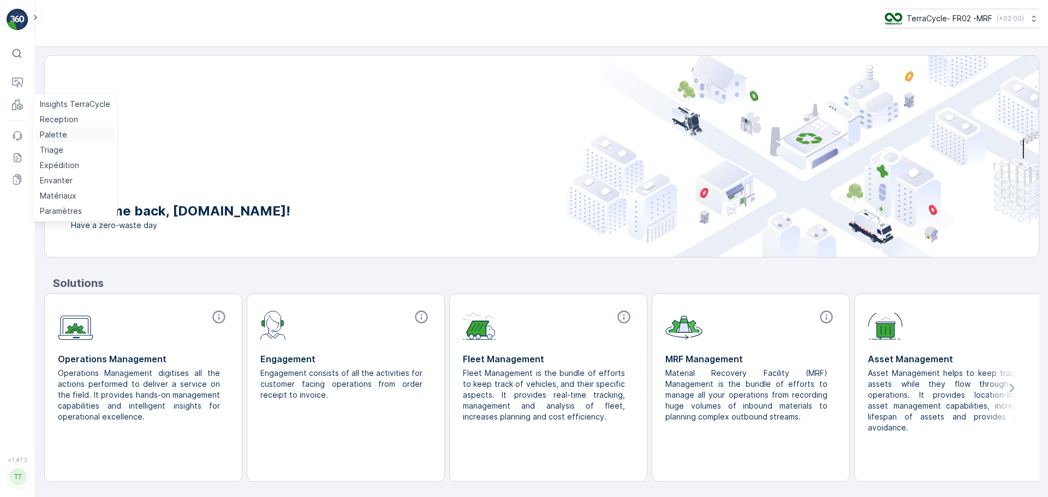
click at [60, 129] on p "Palette" at bounding box center [53, 134] width 27 height 11
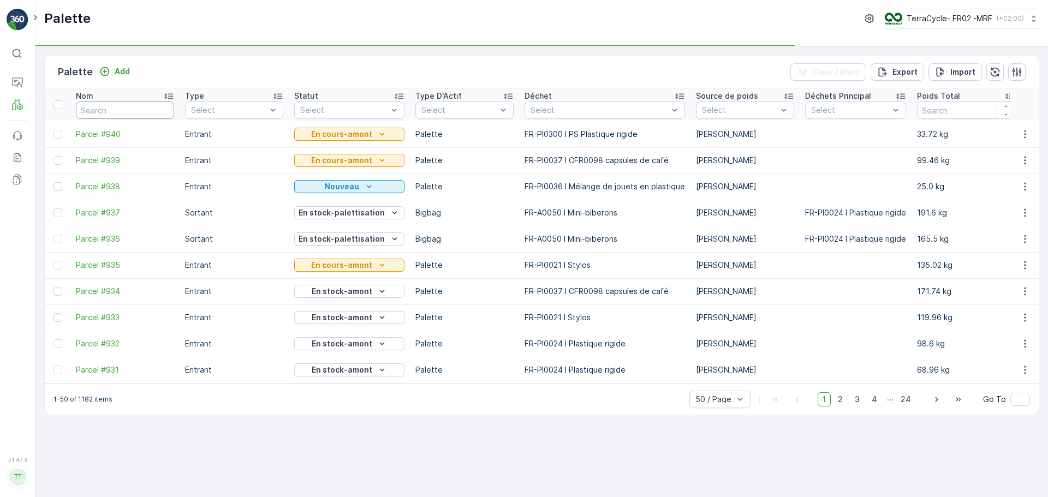
click at [108, 111] on input "text" at bounding box center [125, 110] width 98 height 17
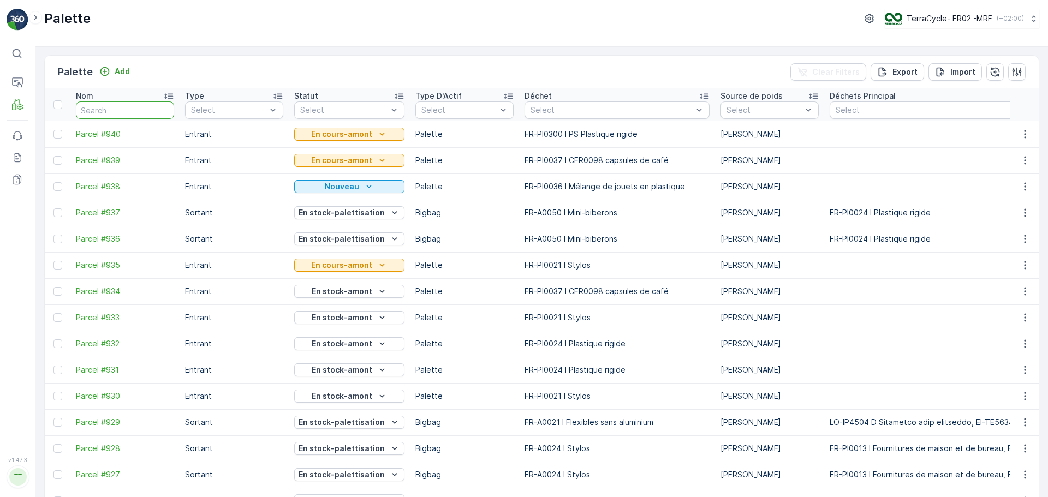
click at [108, 111] on input "text" at bounding box center [125, 110] width 98 height 17
type input "FD7"
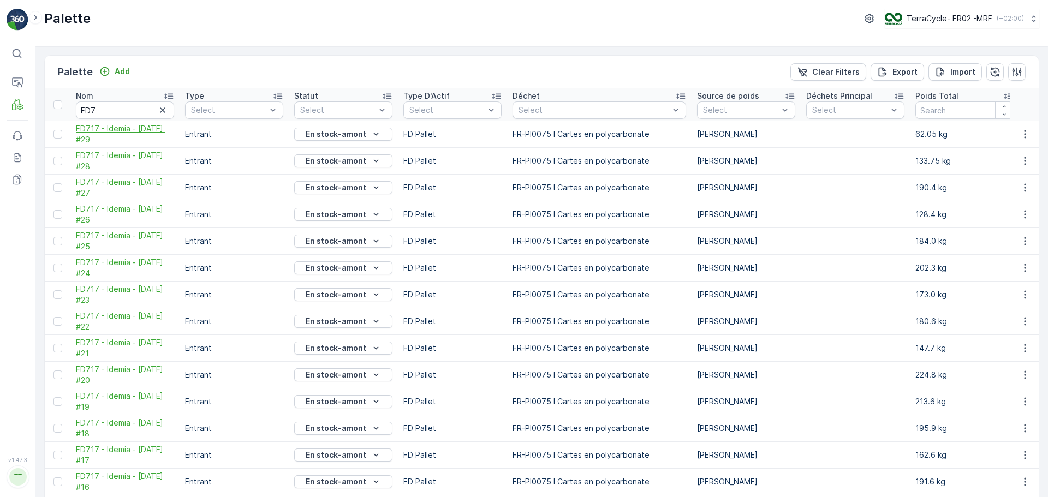
click at [108, 131] on span "FD717 - Idemia - [DATE] #29" at bounding box center [125, 134] width 98 height 22
click at [116, 133] on span "FD717 - Idemia - [DATE] #29" at bounding box center [125, 134] width 98 height 22
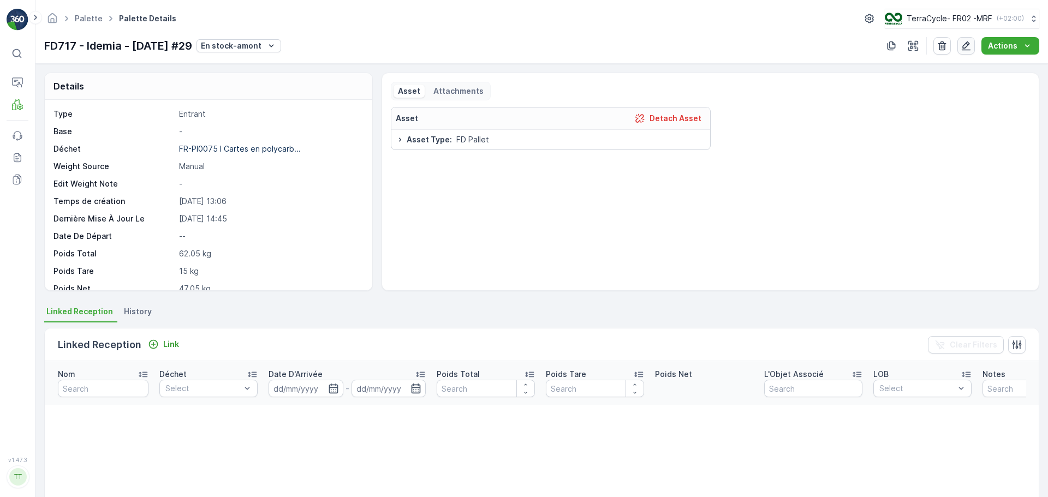
click at [969, 50] on icon "button" at bounding box center [966, 45] width 9 height 9
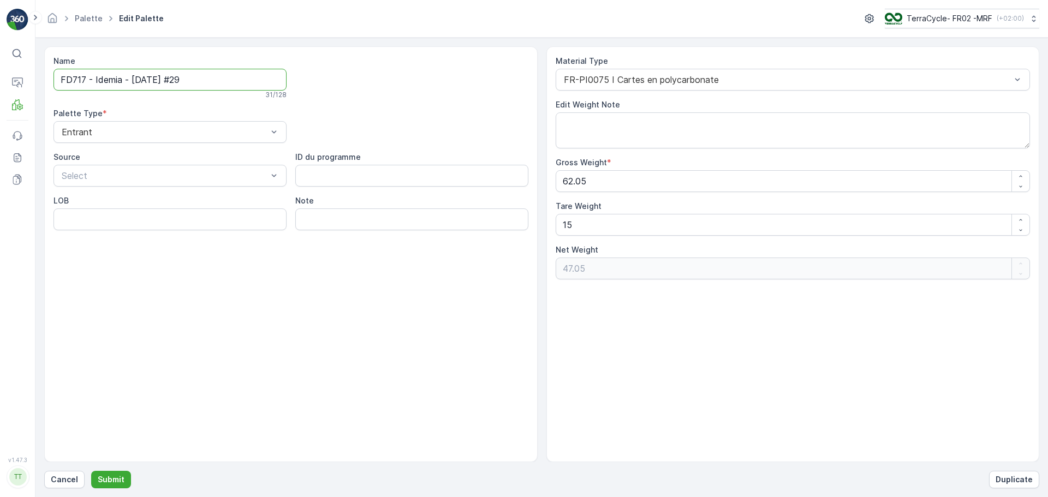
click at [224, 81] on input "FD717 - Idemia - [DATE] #29" at bounding box center [170, 80] width 233 height 22
type input "FD717 - Idemia - [DATE] #31"
click at [63, 478] on p "Cancel" at bounding box center [64, 479] width 27 height 11
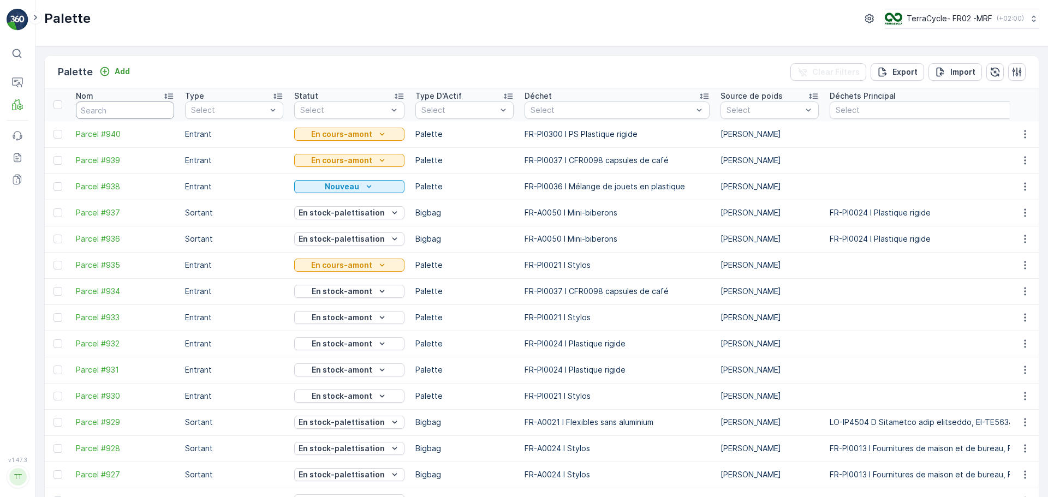
click at [142, 108] on input "text" at bounding box center [125, 110] width 98 height 17
type input "FD7"
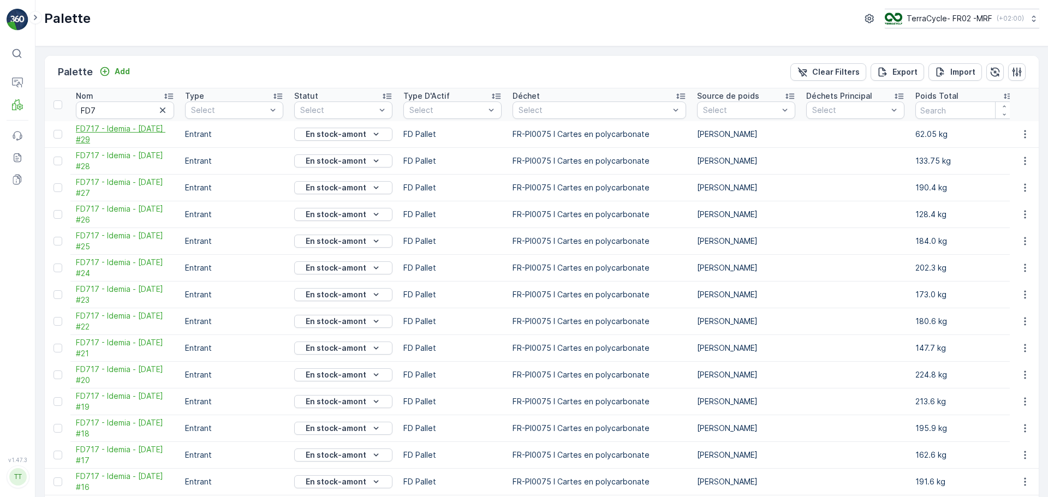
click at [120, 128] on span "FD717 - Idemia - [DATE] #29" at bounding box center [125, 134] width 98 height 22
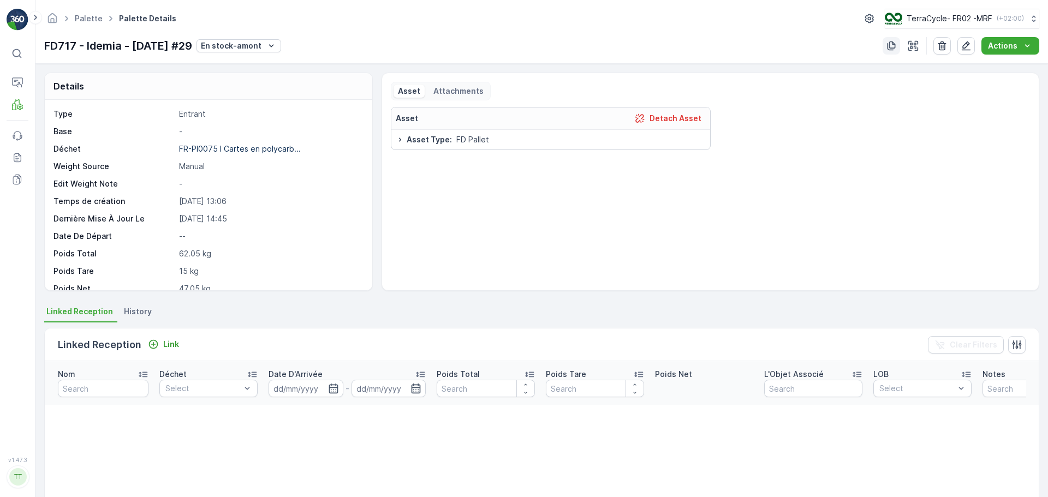
click at [890, 41] on icon "button" at bounding box center [891, 45] width 11 height 11
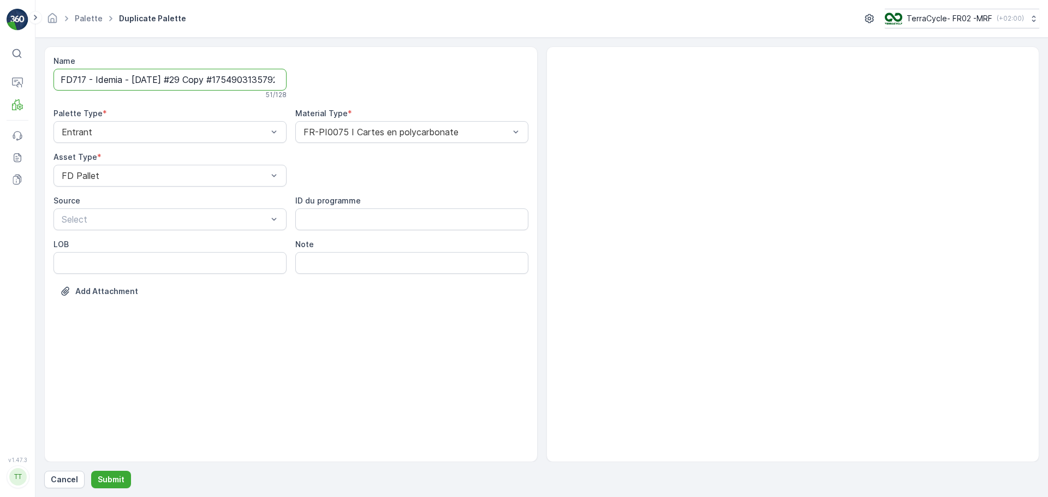
scroll to position [0, 21]
drag, startPoint x: 188, startPoint y: 80, endPoint x: 574, endPoint y: 130, distance: 389.2
click at [558, 124] on div "Name FD717 - Idemia - [DATE] #29 Copy #1754903135792 51 / 128 Palette Type * En…" at bounding box center [541, 254] width 995 height 416
type input "FD717 - Idemia - [DATE] #31"
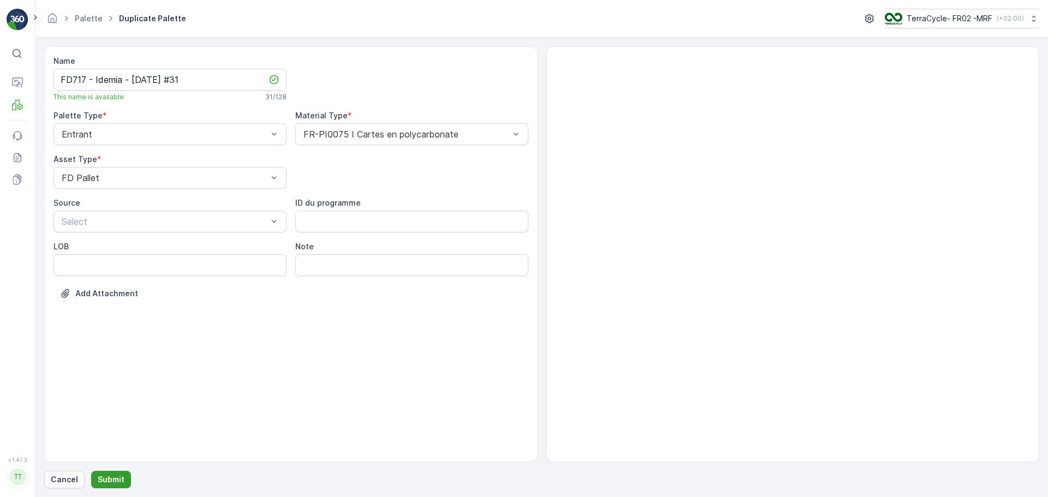
click at [119, 483] on p "Submit" at bounding box center [111, 479] width 27 height 11
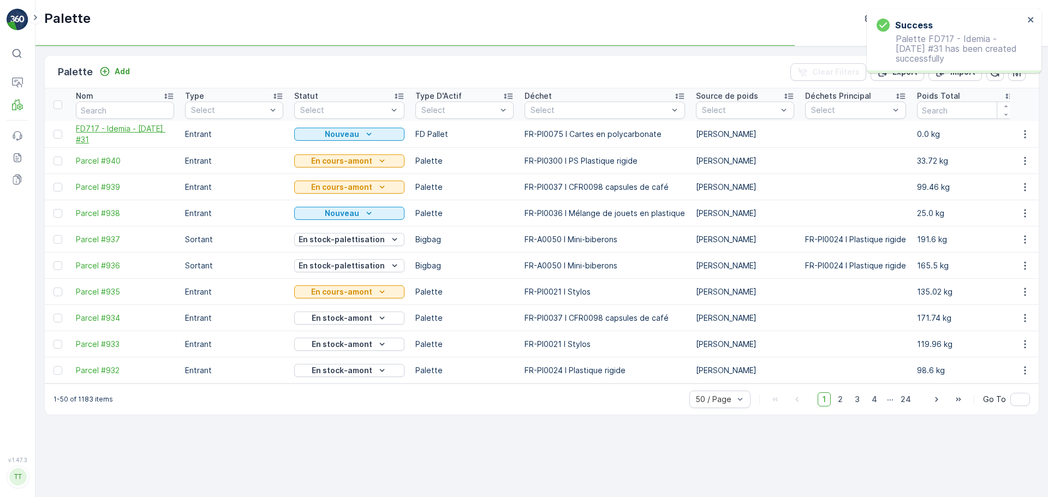
click at [112, 138] on span "FD717 - Idemia - [DATE] #31" at bounding box center [125, 134] width 98 height 22
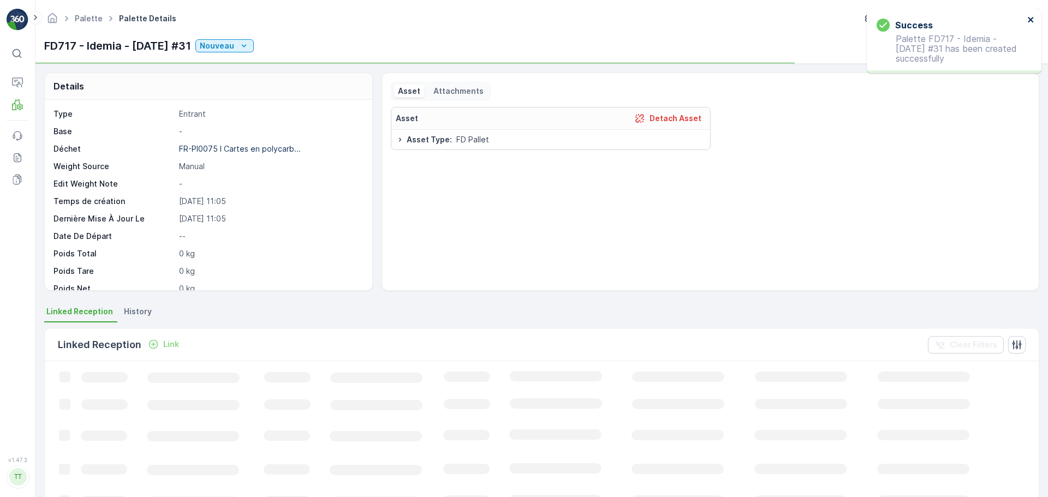
click at [1034, 16] on icon "close" at bounding box center [1031, 19] width 8 height 9
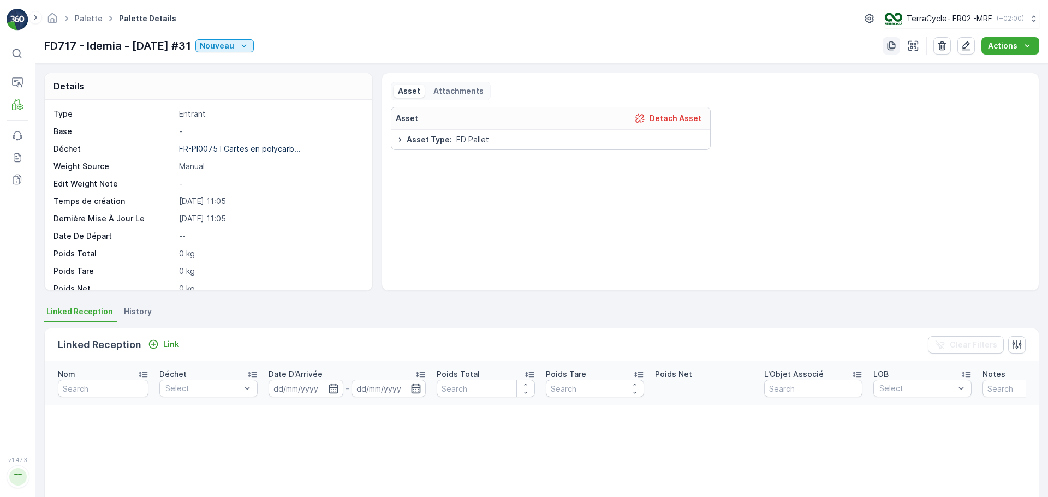
click at [892, 45] on icon "button" at bounding box center [891, 45] width 11 height 11
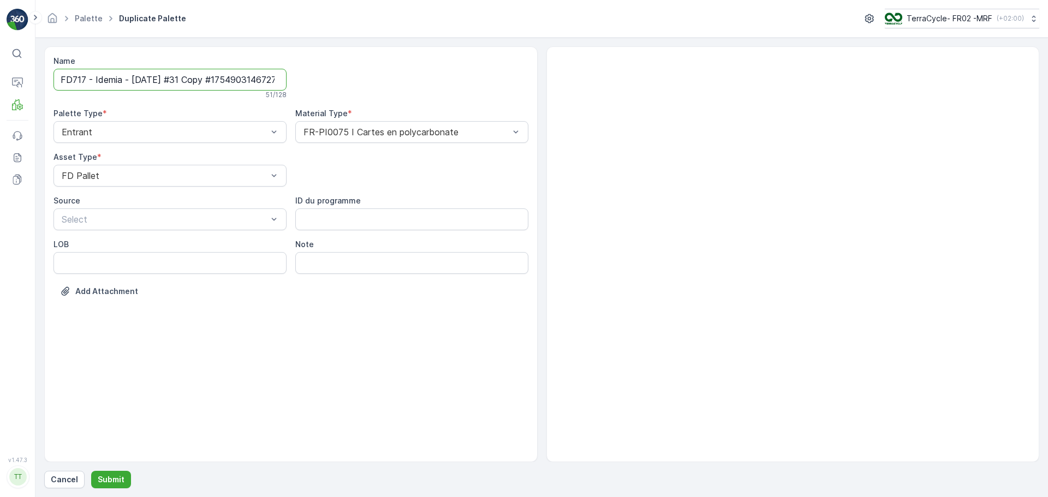
scroll to position [0, 20]
drag, startPoint x: 191, startPoint y: 79, endPoint x: 517, endPoint y: 99, distance: 327.1
click at [501, 98] on div "Name FD717 - Idemia - [DATE] #31 Copy #1754903146727 51 / 128 Palette Type * En…" at bounding box center [291, 185] width 475 height 258
type input "FD717 - Idemia - [DATE] #32"
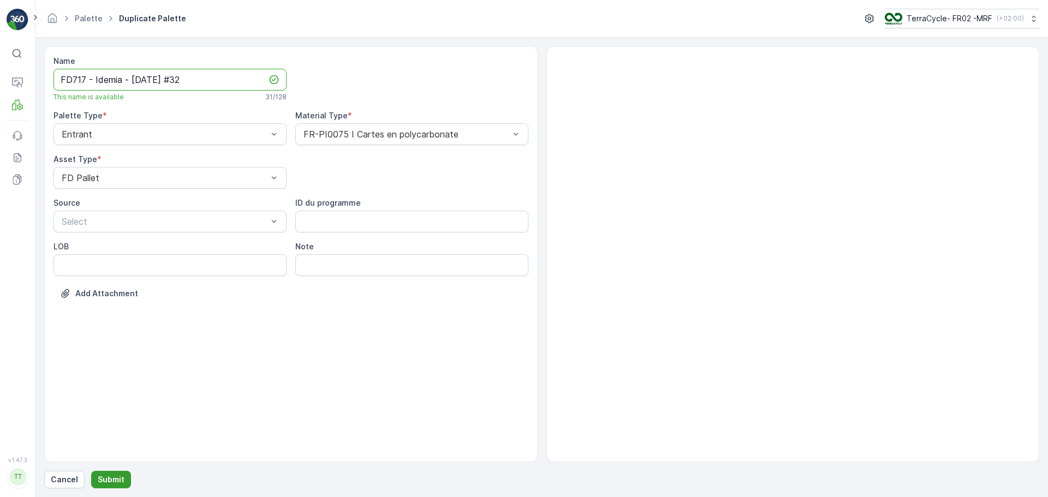
click at [102, 476] on p "Submit" at bounding box center [111, 479] width 27 height 11
